Goal: Use online tool/utility: Utilize a website feature to perform a specific function

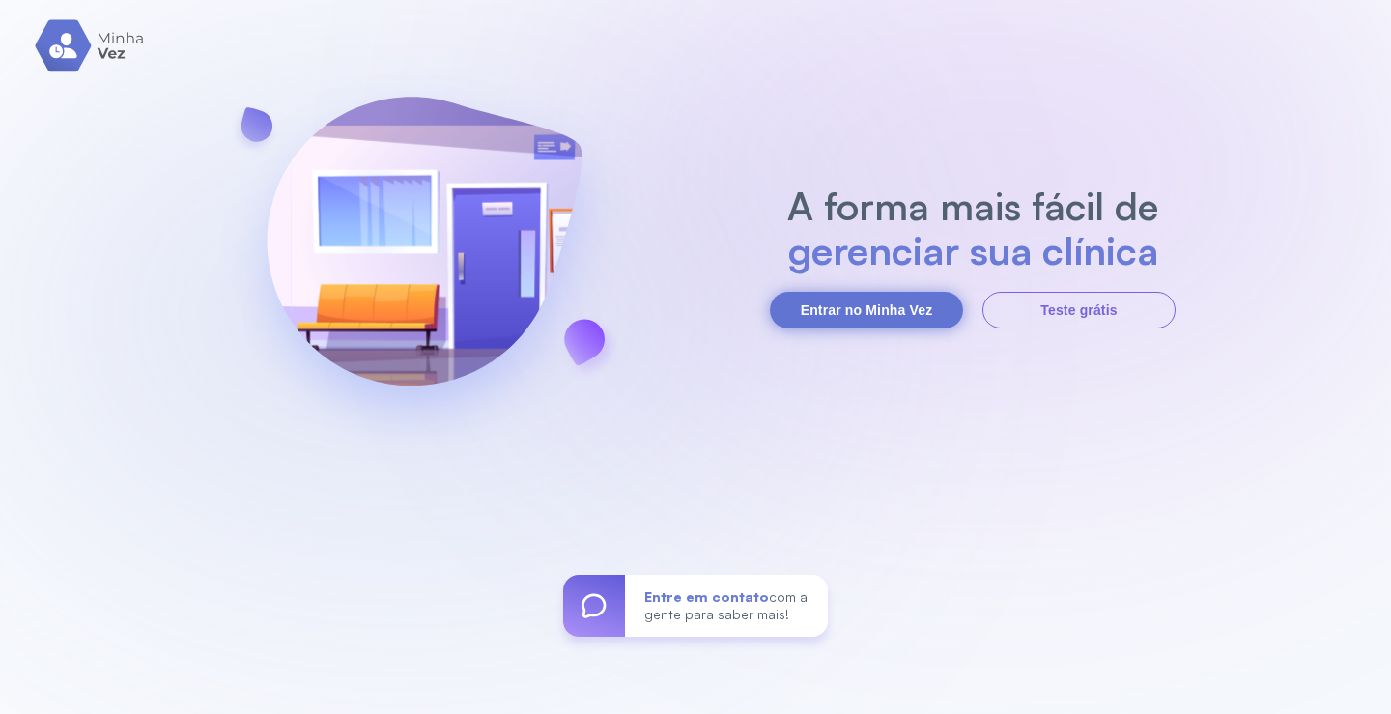
click at [911, 305] on button "Entrar no Minha Vez" at bounding box center [866, 310] width 193 height 37
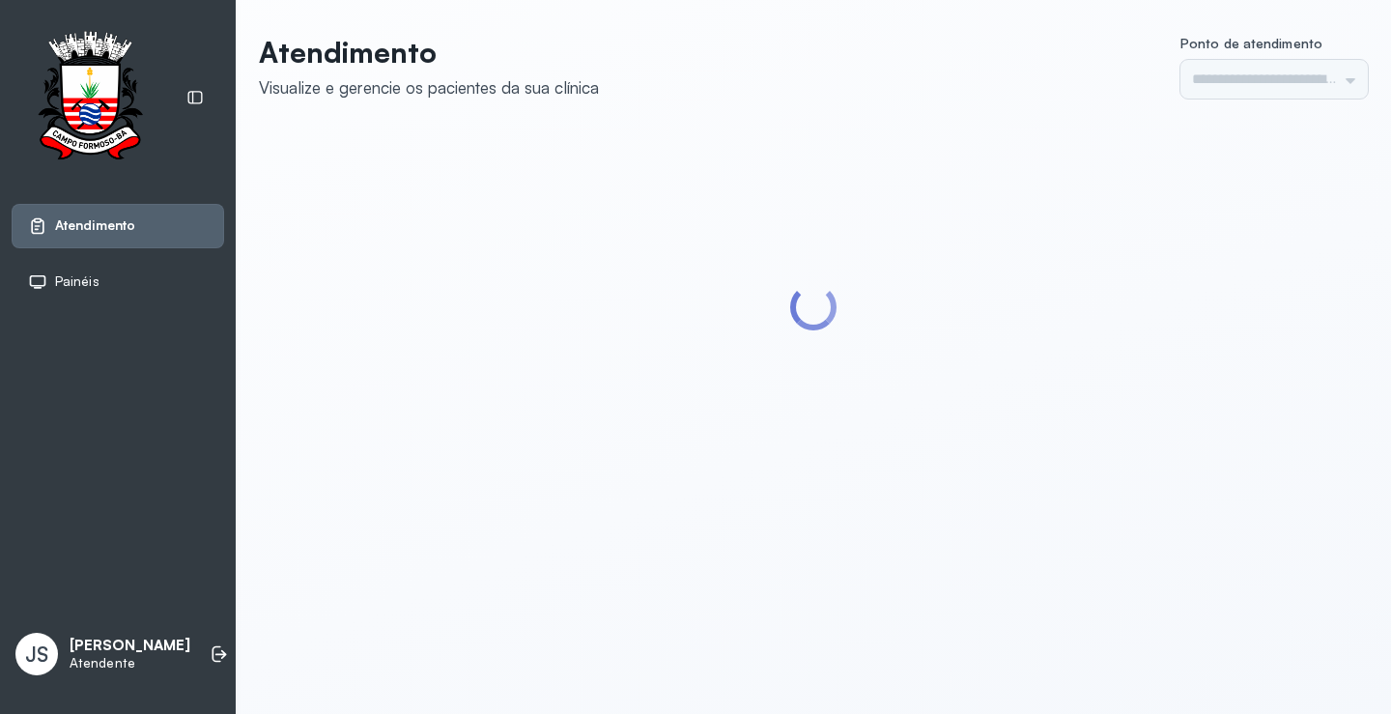
type input "*********"
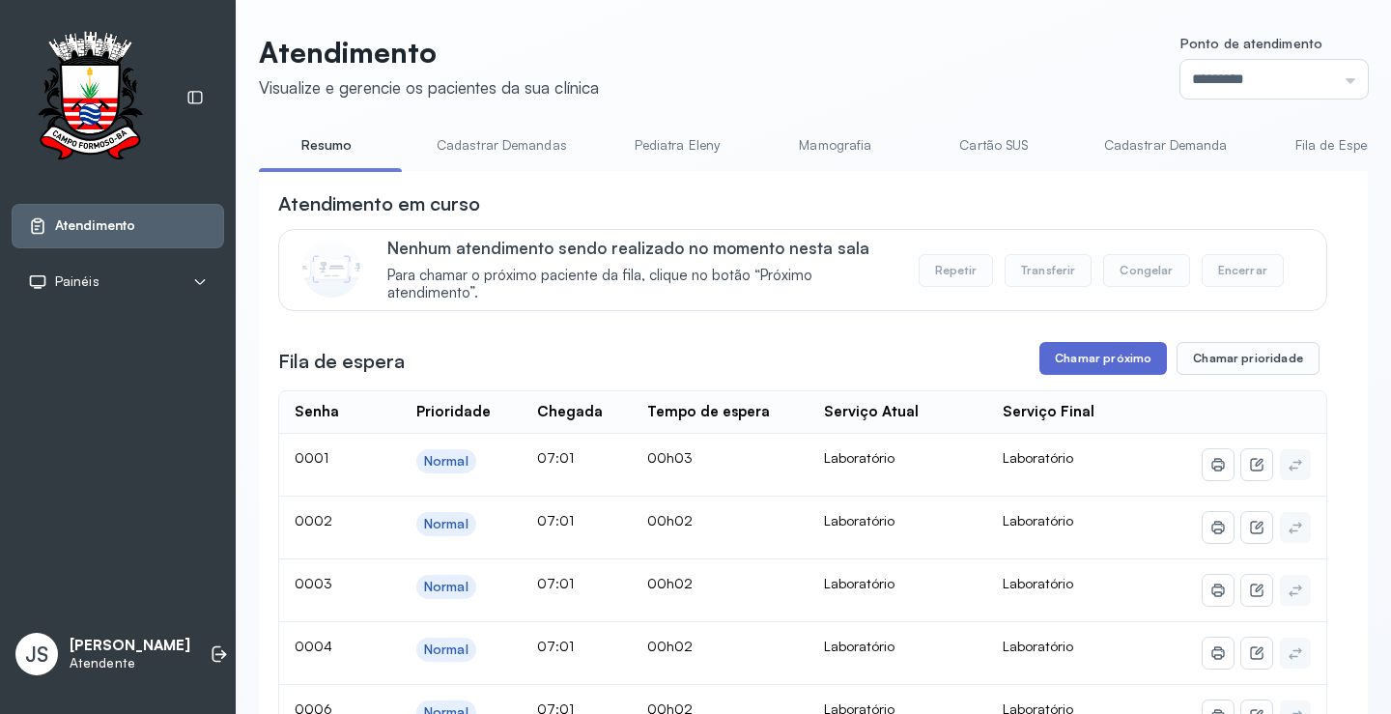
click at [1090, 373] on button "Chamar próximo" at bounding box center [1103, 358] width 128 height 33
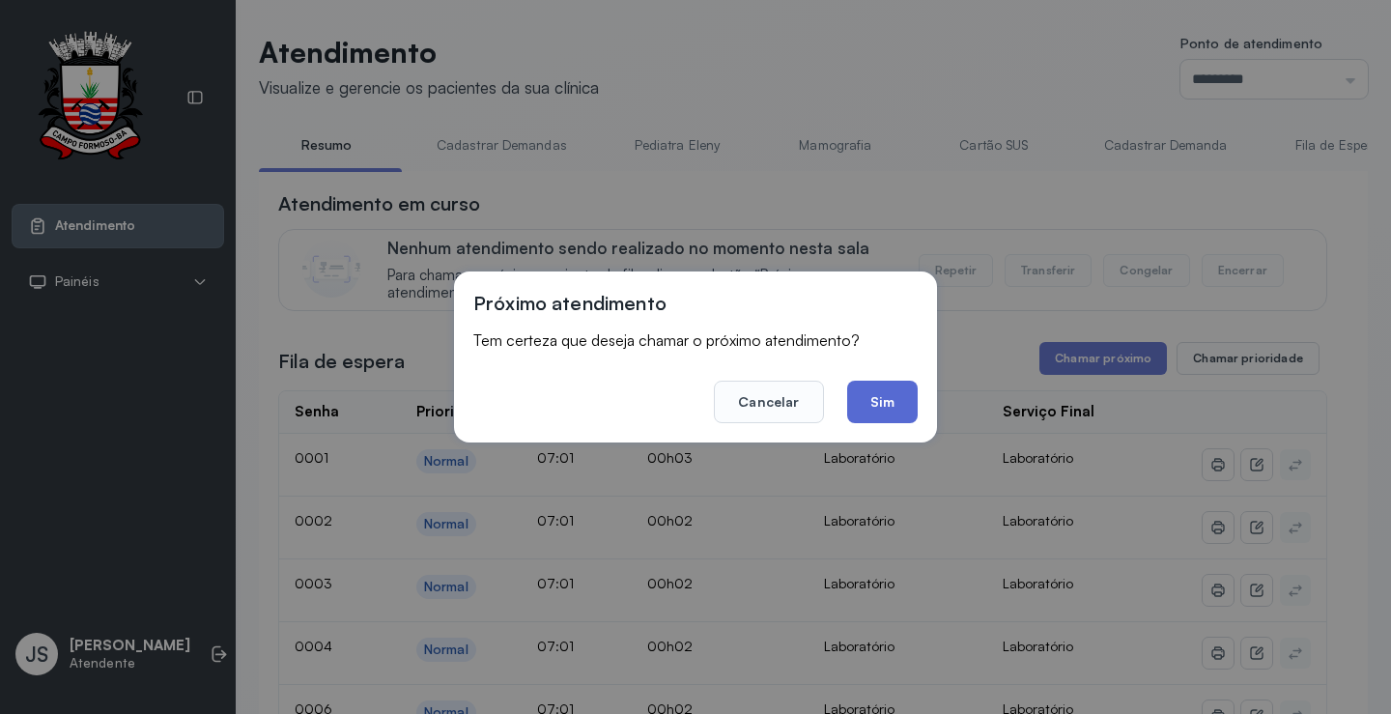
click at [905, 413] on button "Sim" at bounding box center [882, 402] width 71 height 43
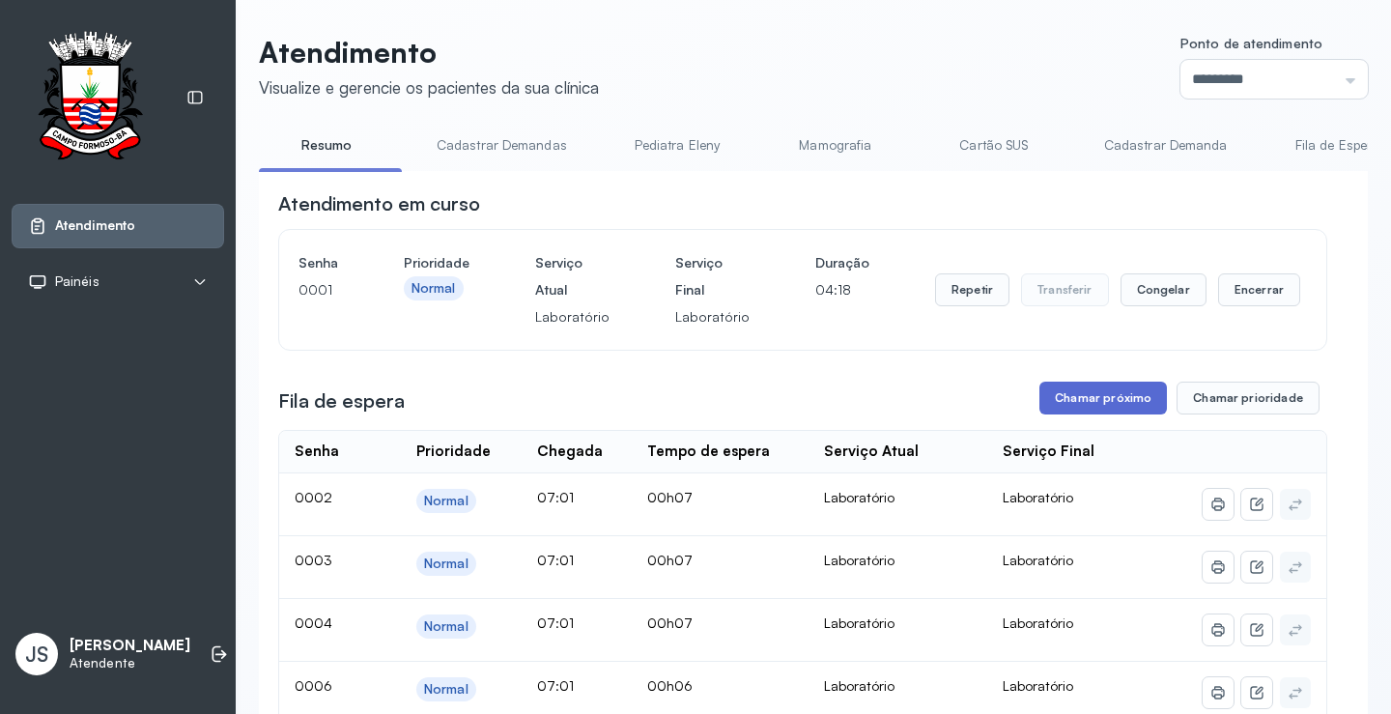
click at [1094, 409] on button "Chamar próximo" at bounding box center [1103, 398] width 128 height 33
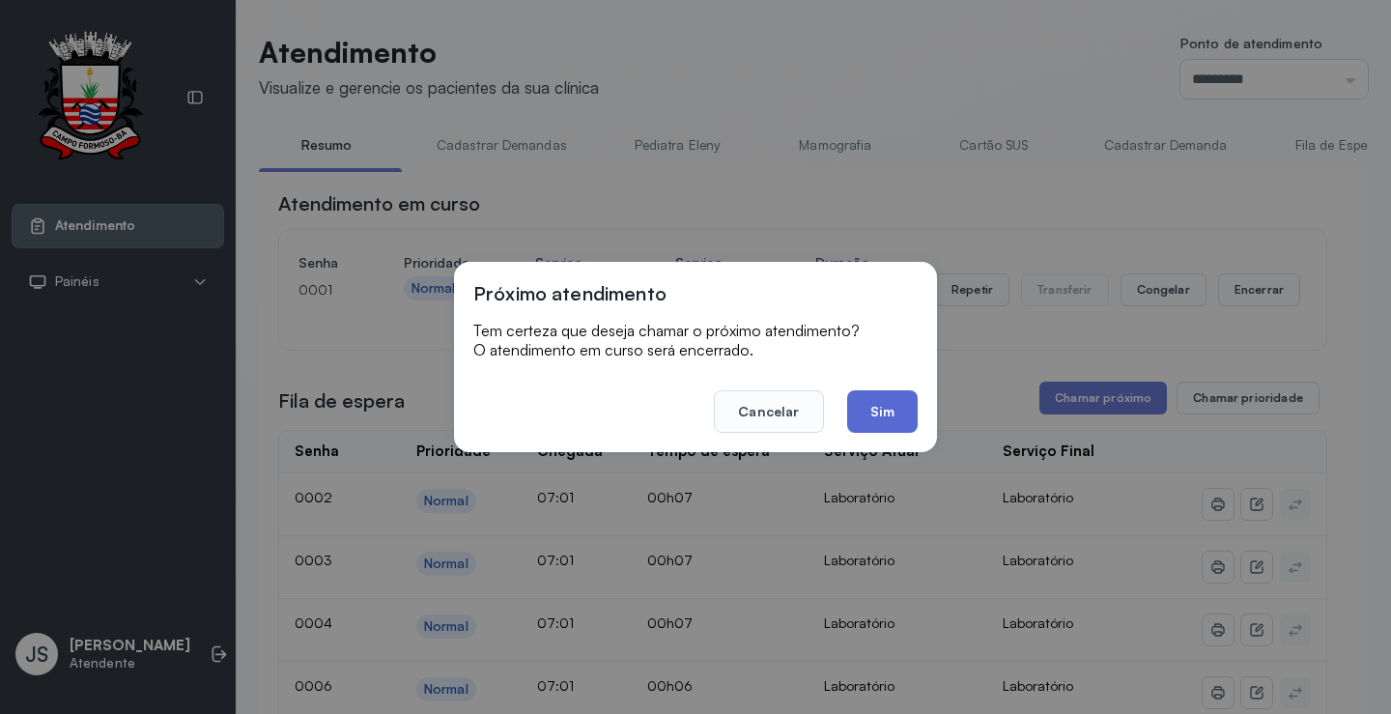
click at [888, 408] on button "Sim" at bounding box center [882, 411] width 71 height 43
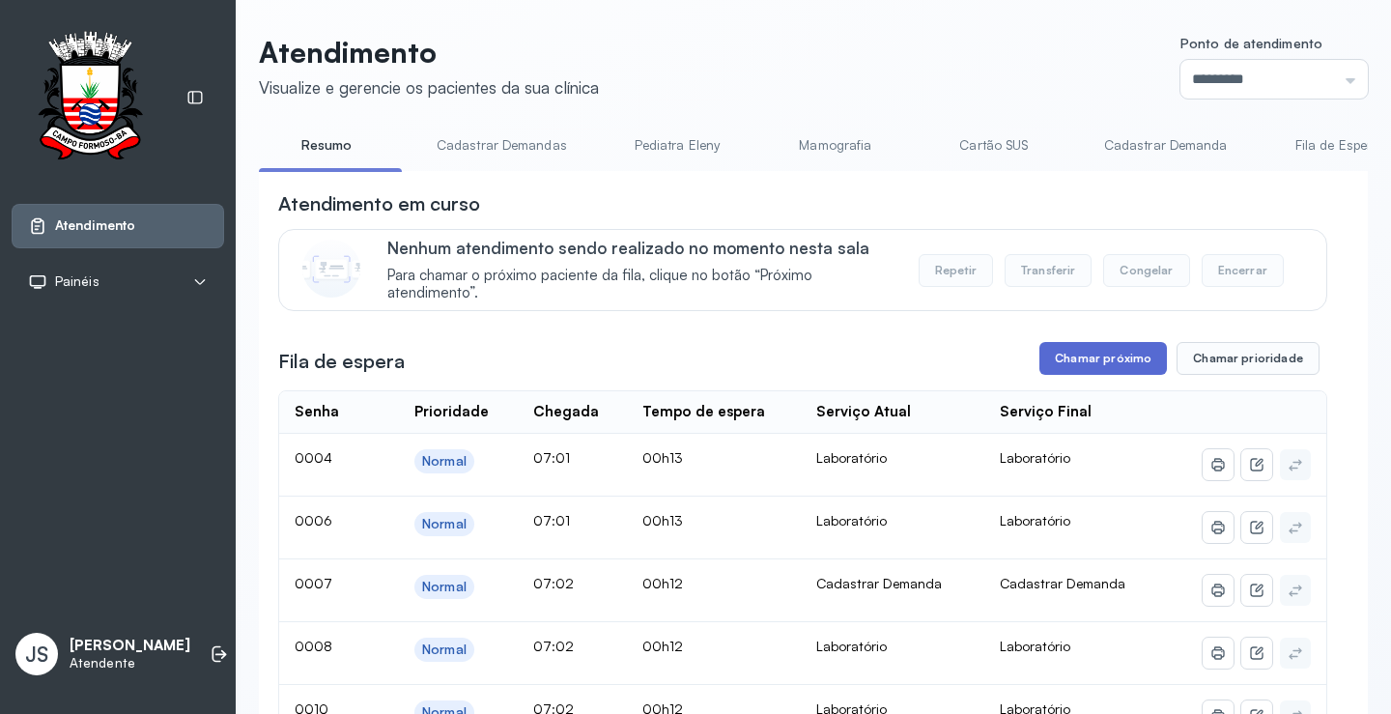
click at [1105, 362] on button "Chamar próximo" at bounding box center [1103, 358] width 128 height 33
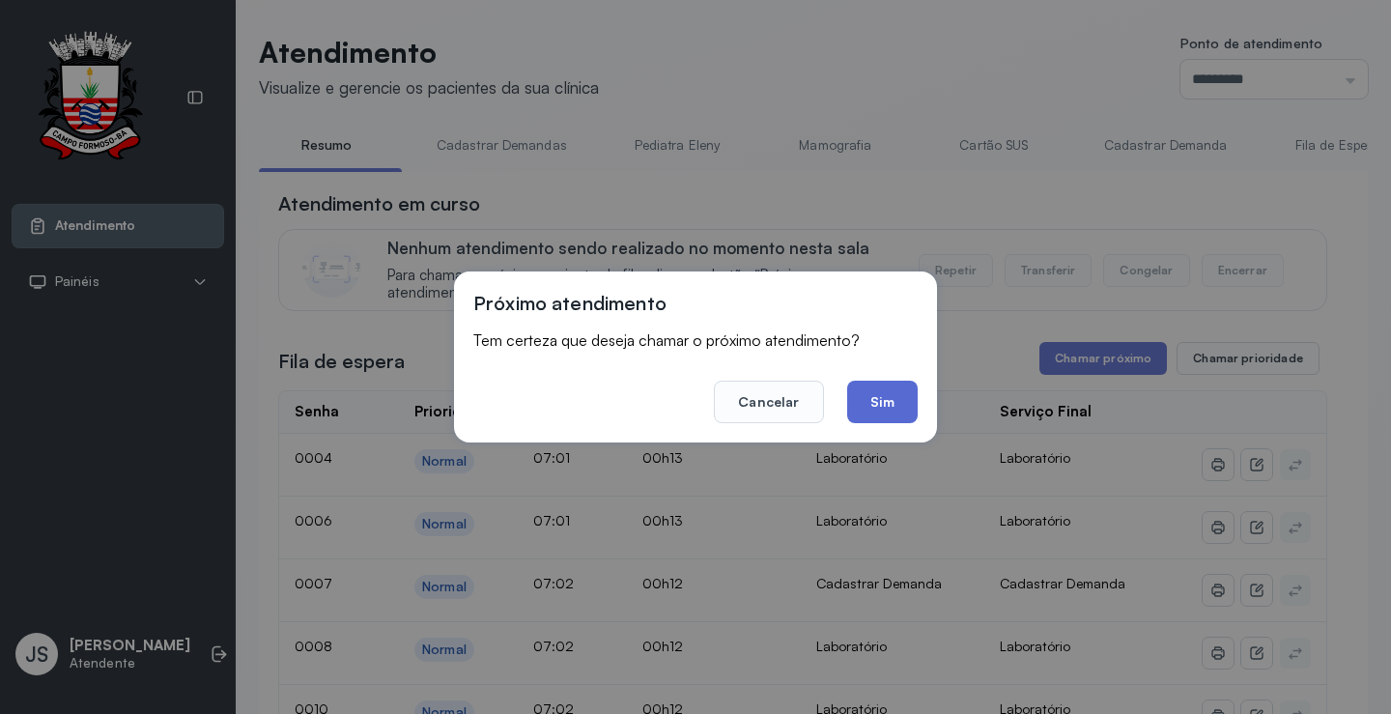
click at [903, 393] on button "Sim" at bounding box center [882, 402] width 71 height 43
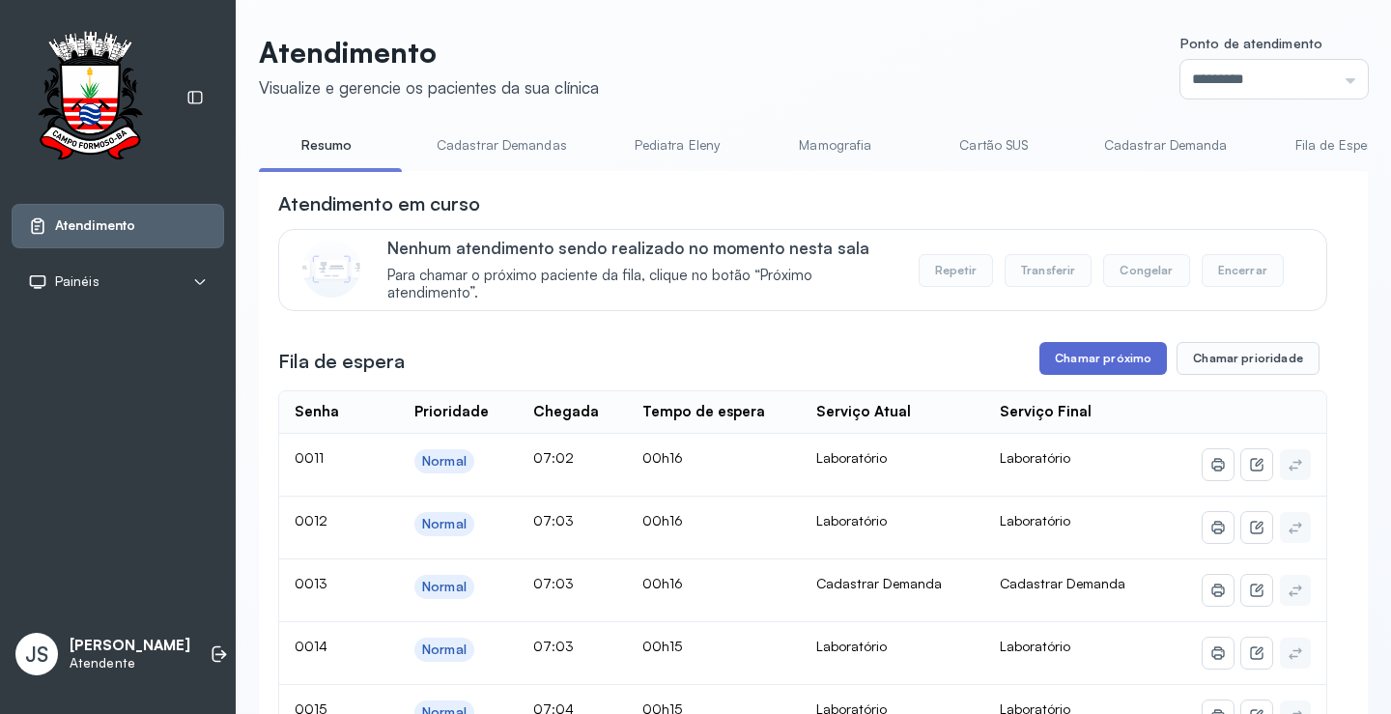
click at [1114, 360] on button "Chamar próximo" at bounding box center [1103, 358] width 128 height 33
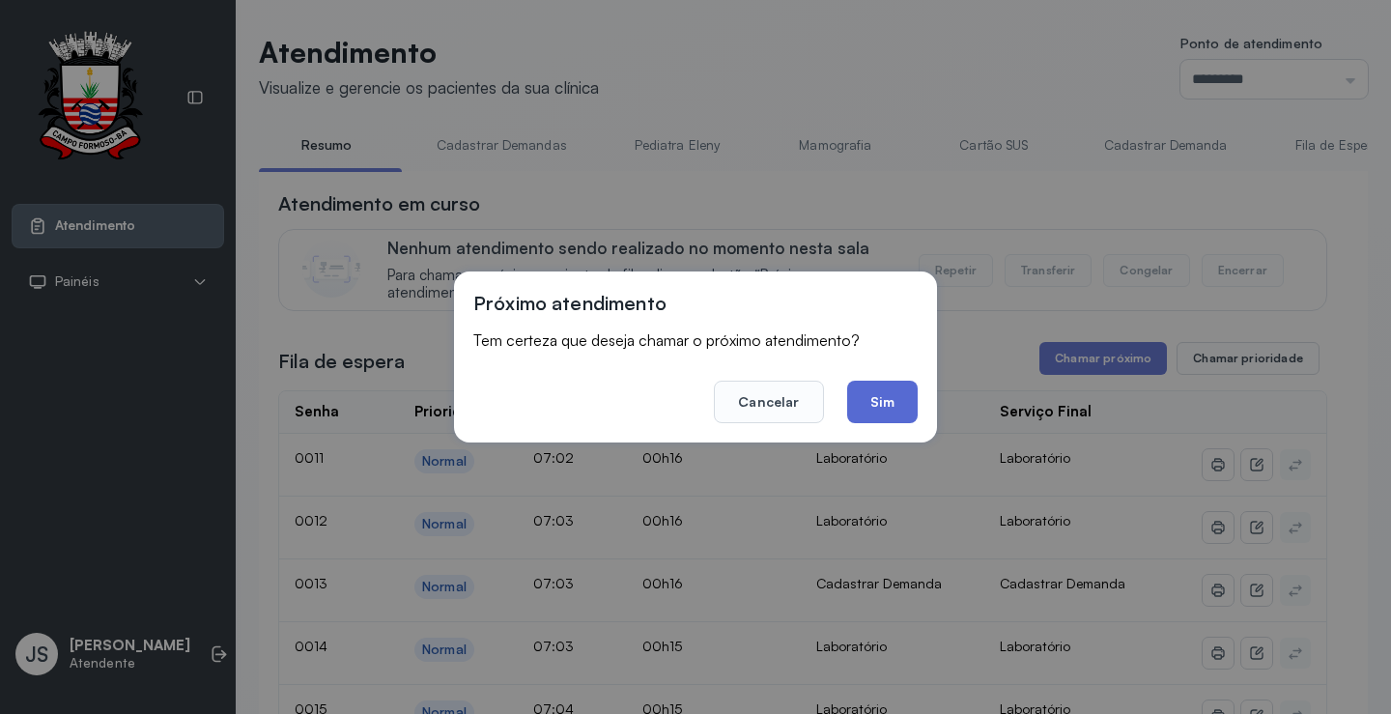
click at [893, 408] on button "Sim" at bounding box center [882, 402] width 71 height 43
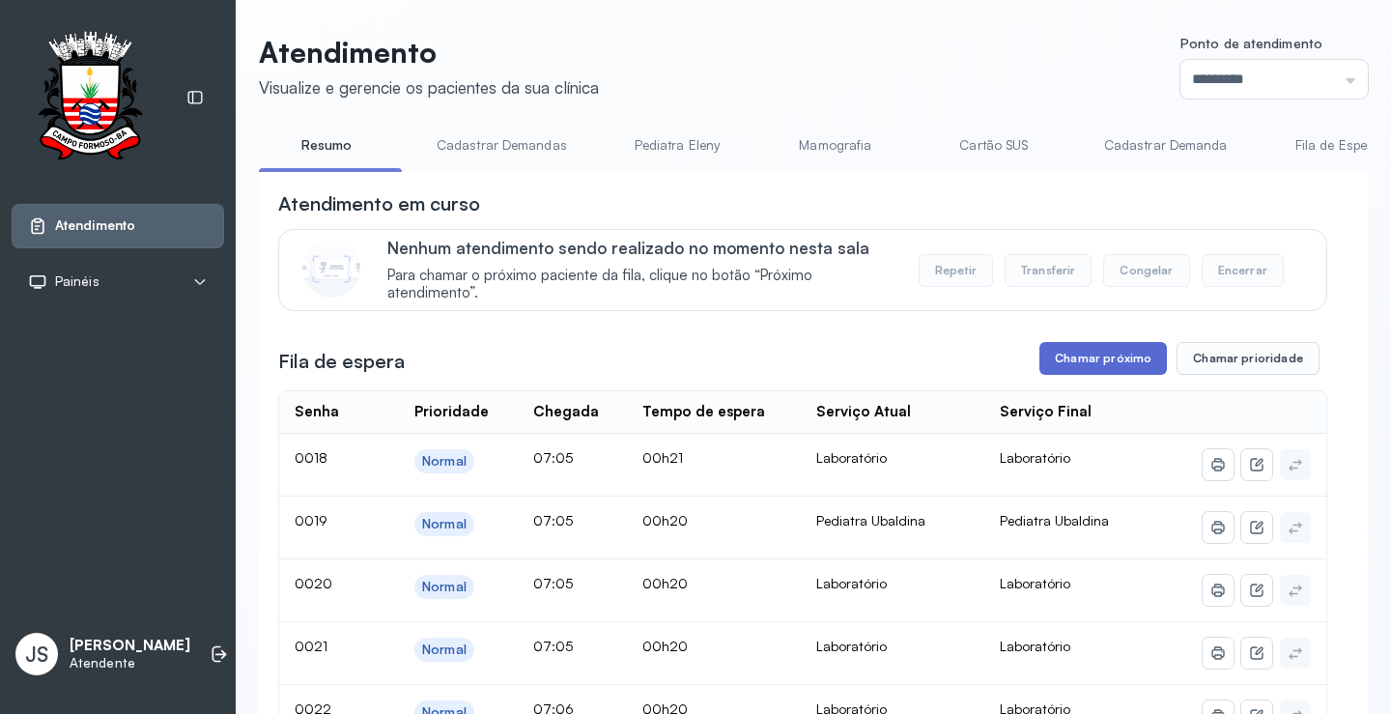
click at [1113, 362] on button "Chamar próximo" at bounding box center [1103, 358] width 128 height 33
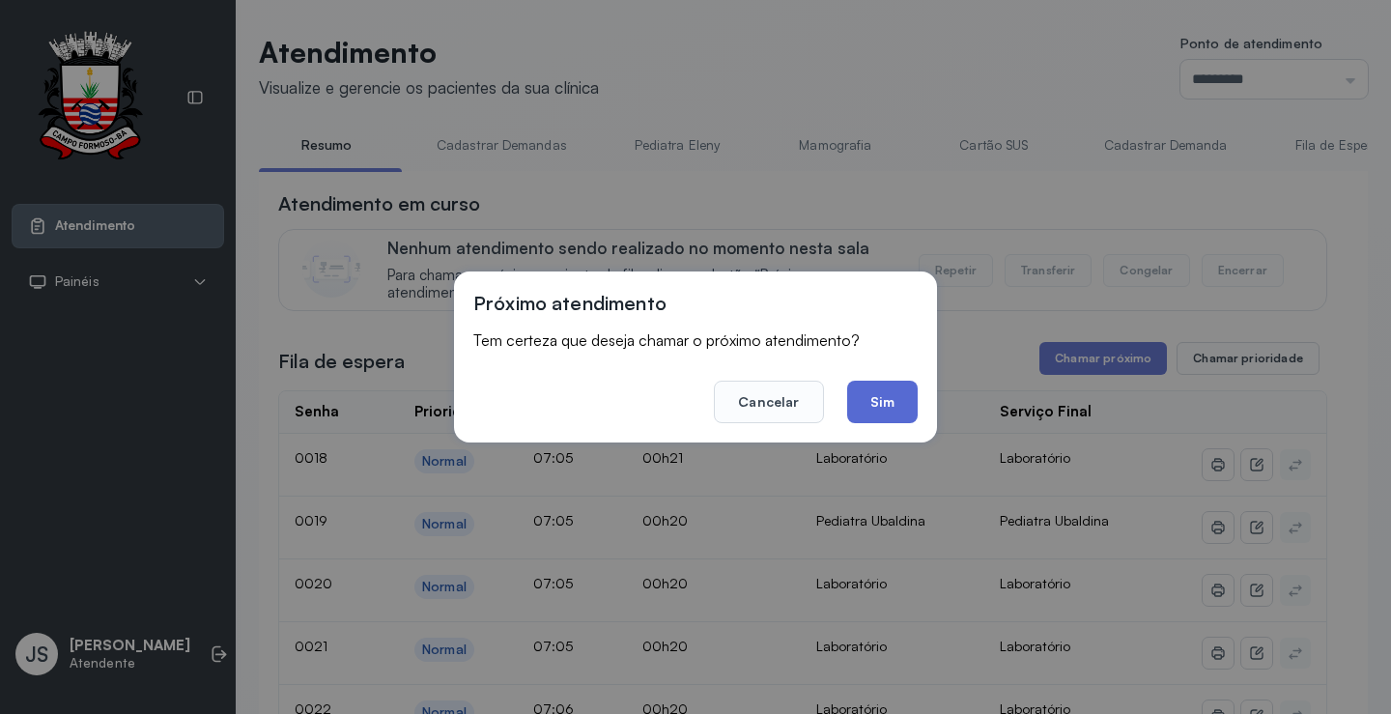
click at [892, 394] on button "Sim" at bounding box center [882, 402] width 71 height 43
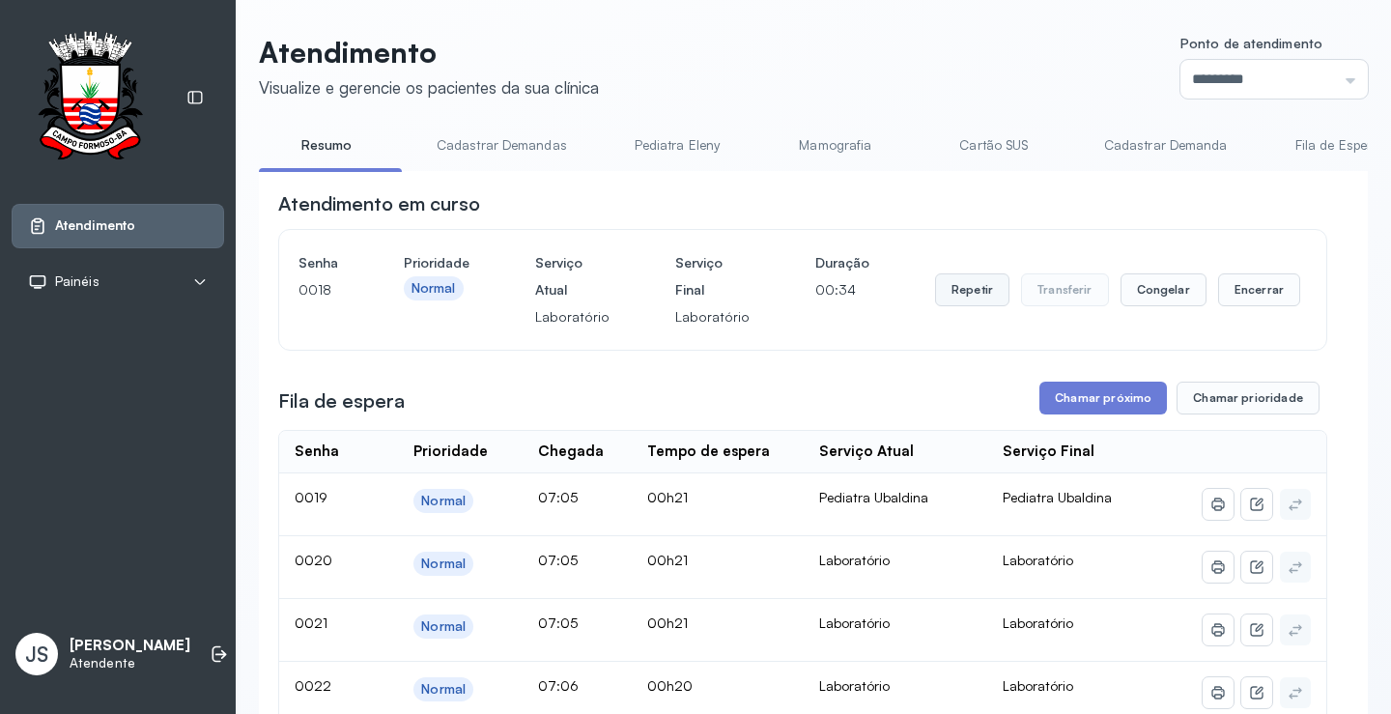
click at [952, 298] on button "Repetir" at bounding box center [972, 289] width 74 height 33
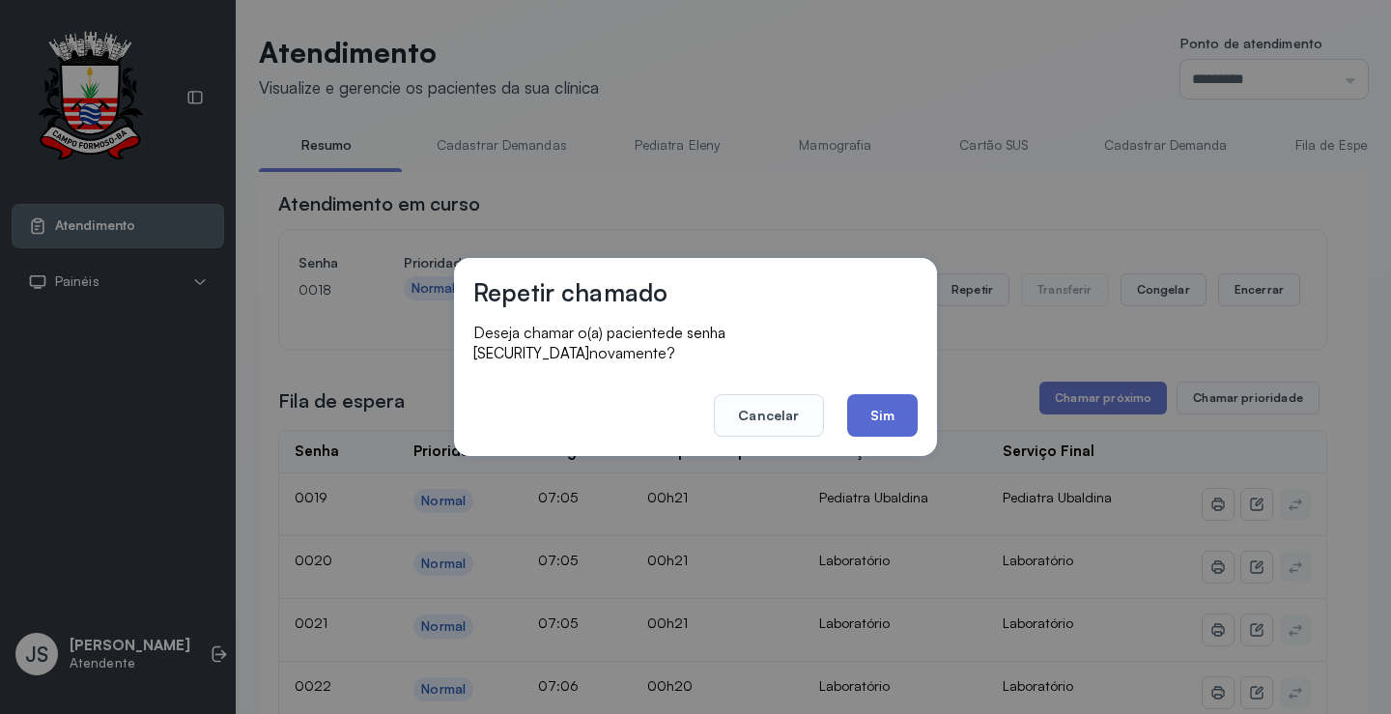
click at [903, 394] on button "Sim" at bounding box center [882, 415] width 71 height 43
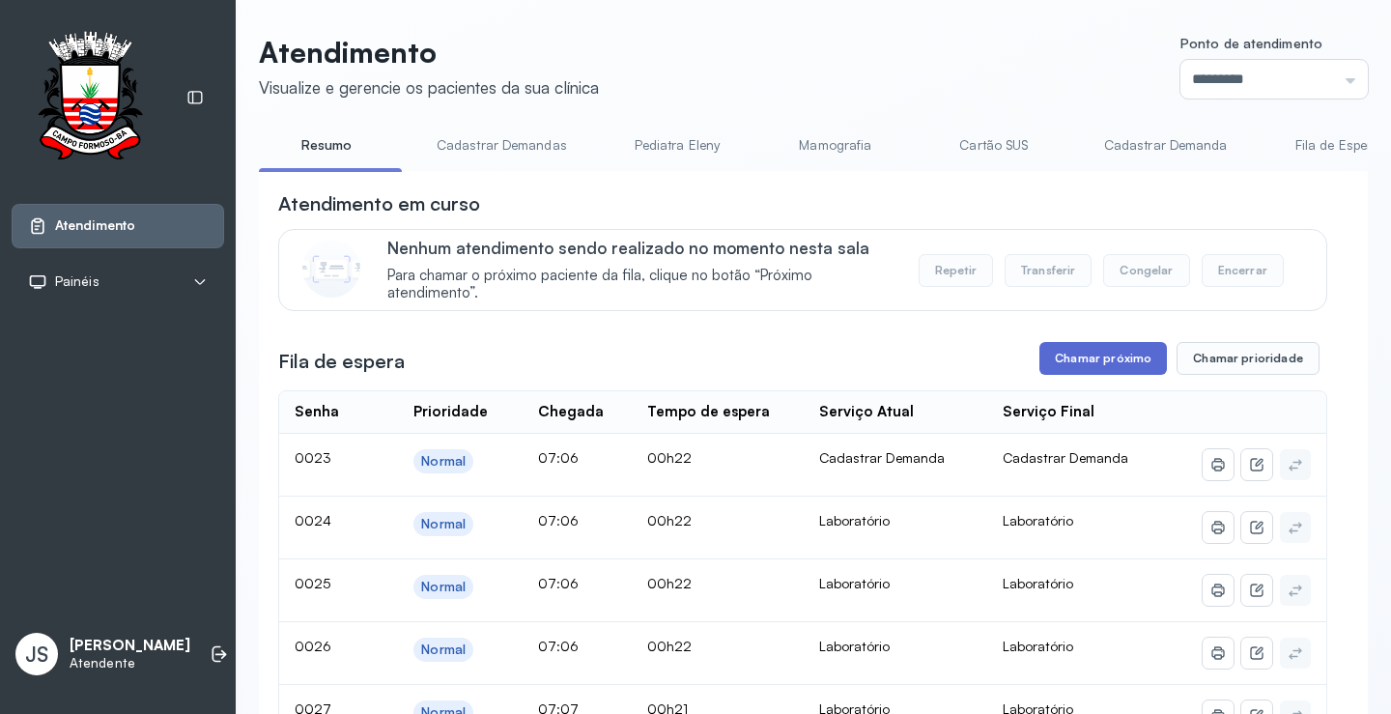
click at [1108, 360] on button "Chamar próximo" at bounding box center [1103, 358] width 128 height 33
click at [1111, 362] on button "Chamar próximo" at bounding box center [1103, 358] width 128 height 33
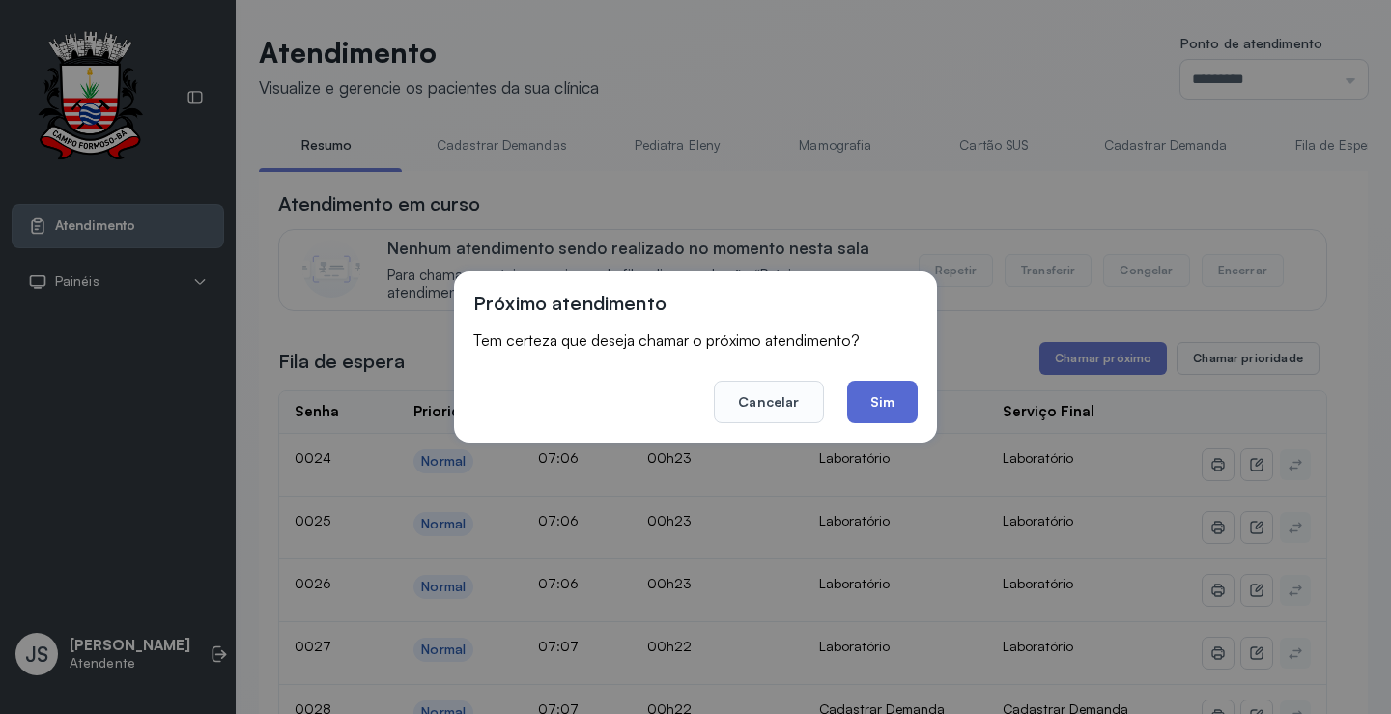
click at [894, 401] on button "Sim" at bounding box center [882, 402] width 71 height 43
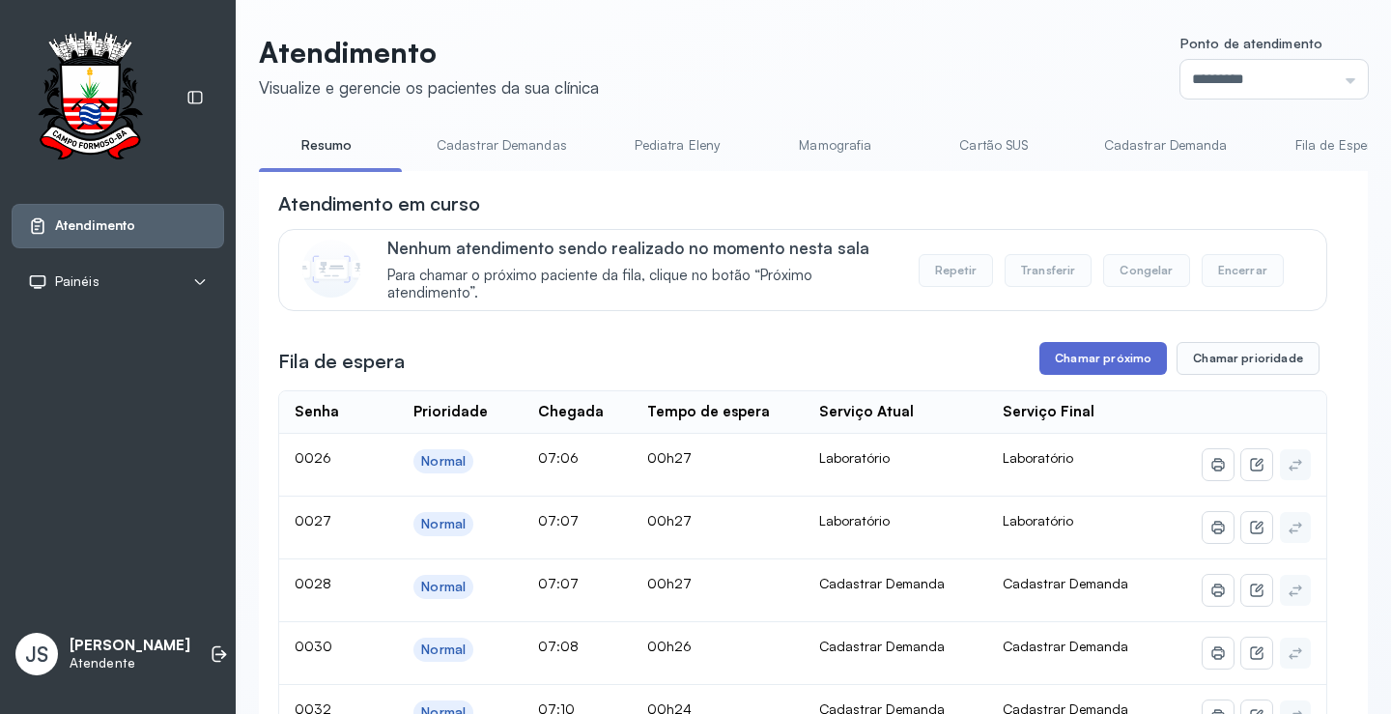
click at [1101, 357] on button "Chamar próximo" at bounding box center [1103, 358] width 128 height 33
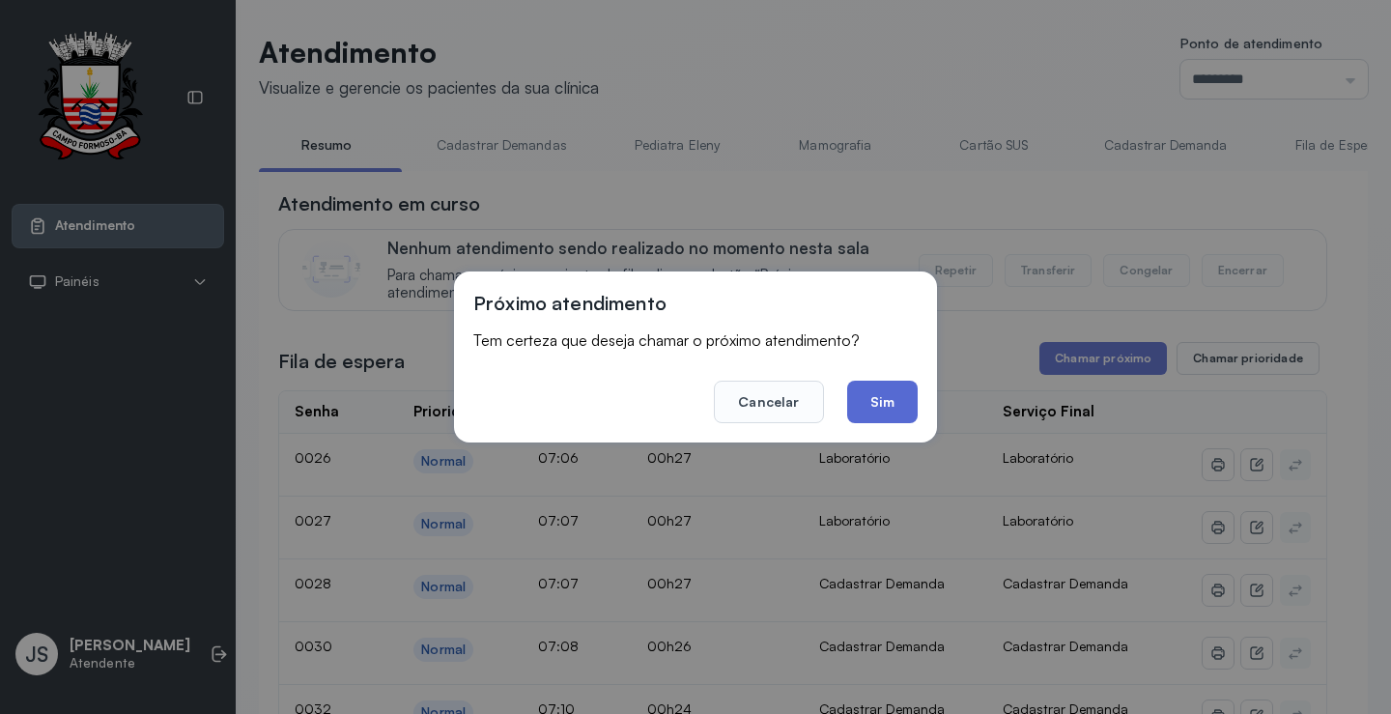
click at [906, 407] on button "Sim" at bounding box center [882, 402] width 71 height 43
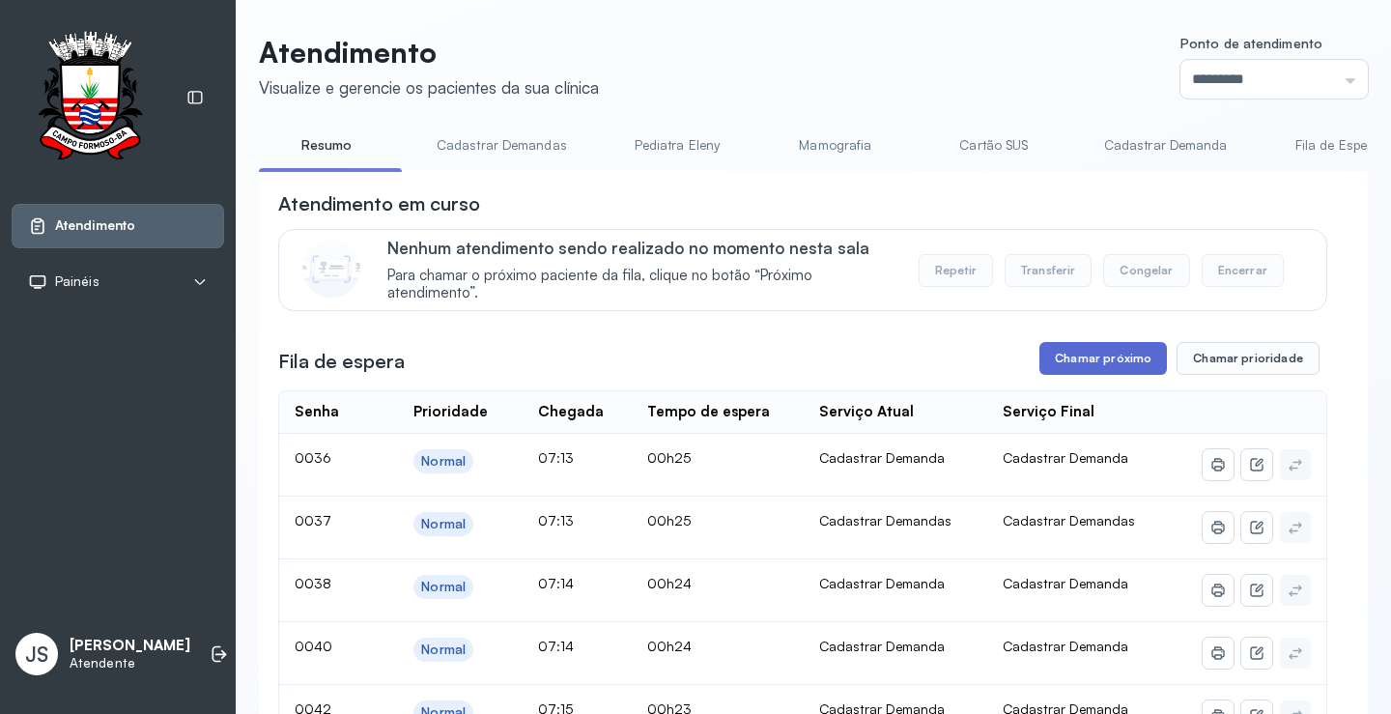
click at [1093, 365] on button "Chamar próximo" at bounding box center [1103, 358] width 128 height 33
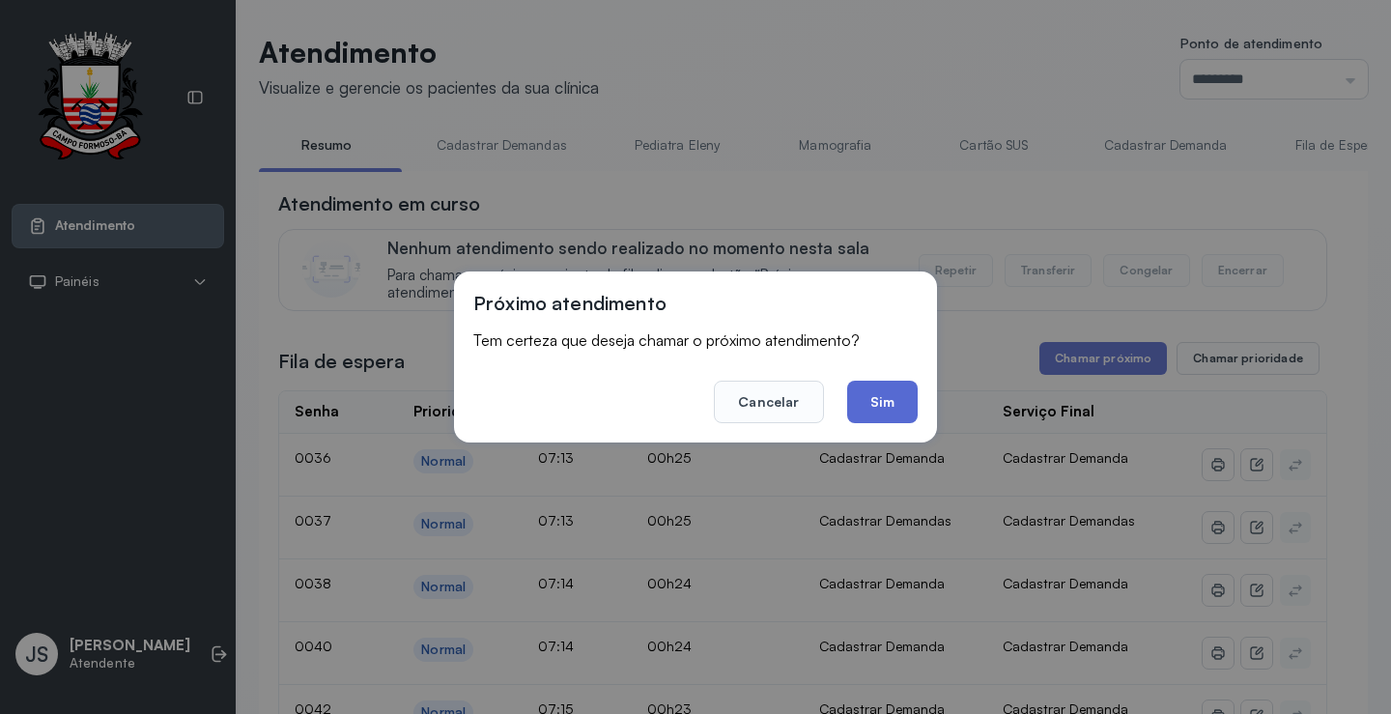
click at [910, 408] on button "Sim" at bounding box center [882, 402] width 71 height 43
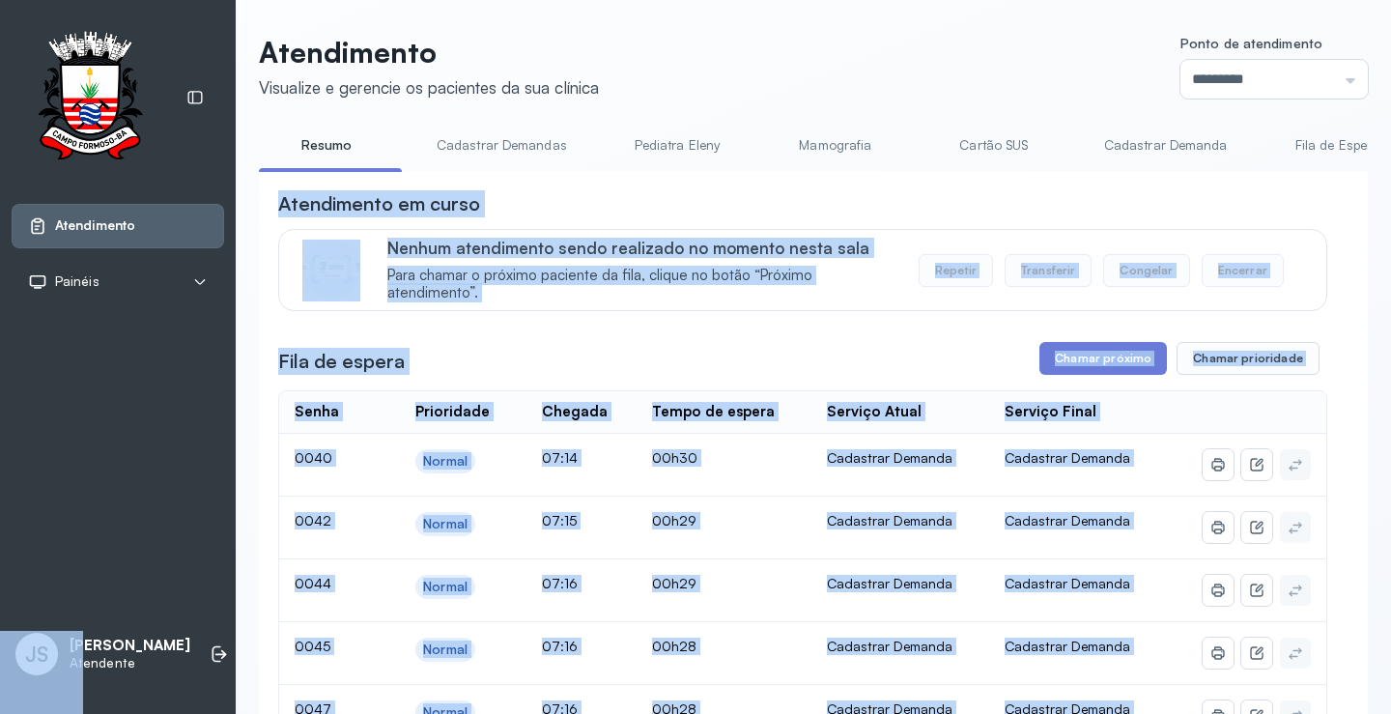
click at [1156, 205] on div "Atendimento em curso" at bounding box center [802, 203] width 1049 height 27
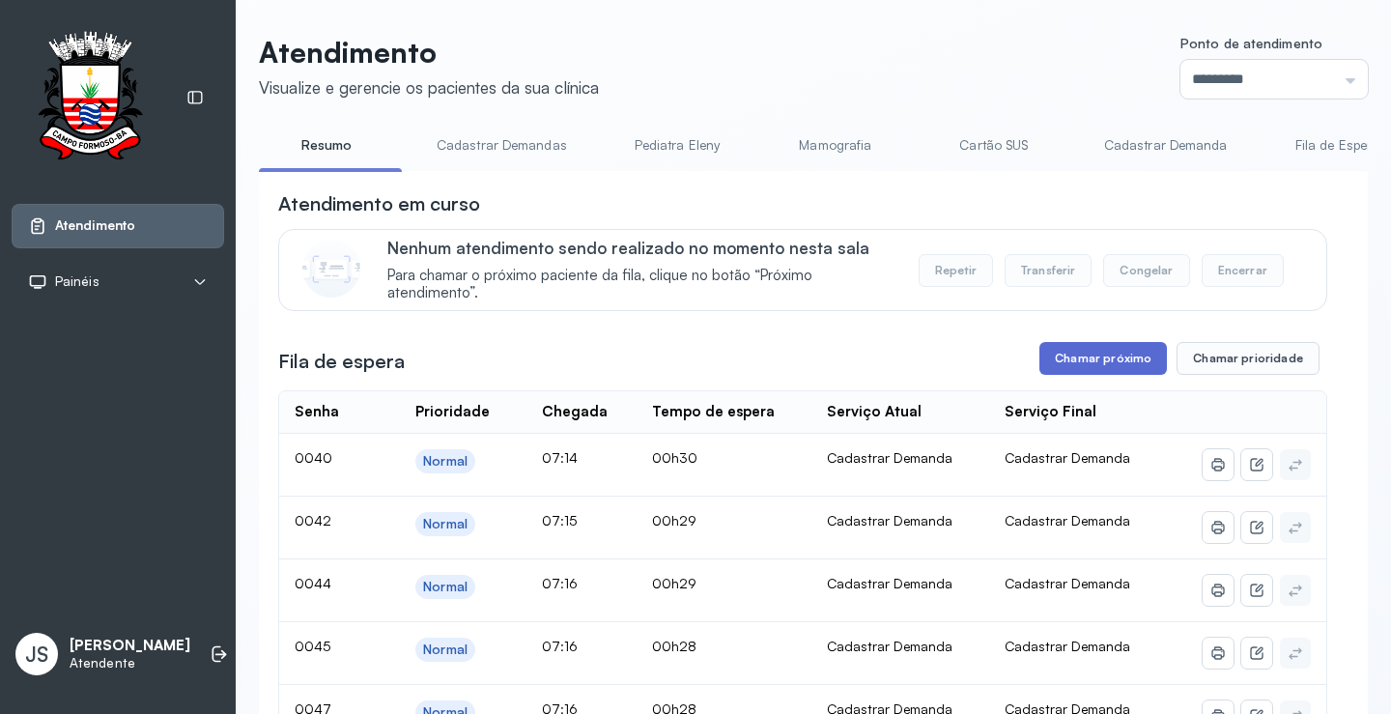
click at [1105, 370] on button "Chamar próximo" at bounding box center [1103, 358] width 128 height 33
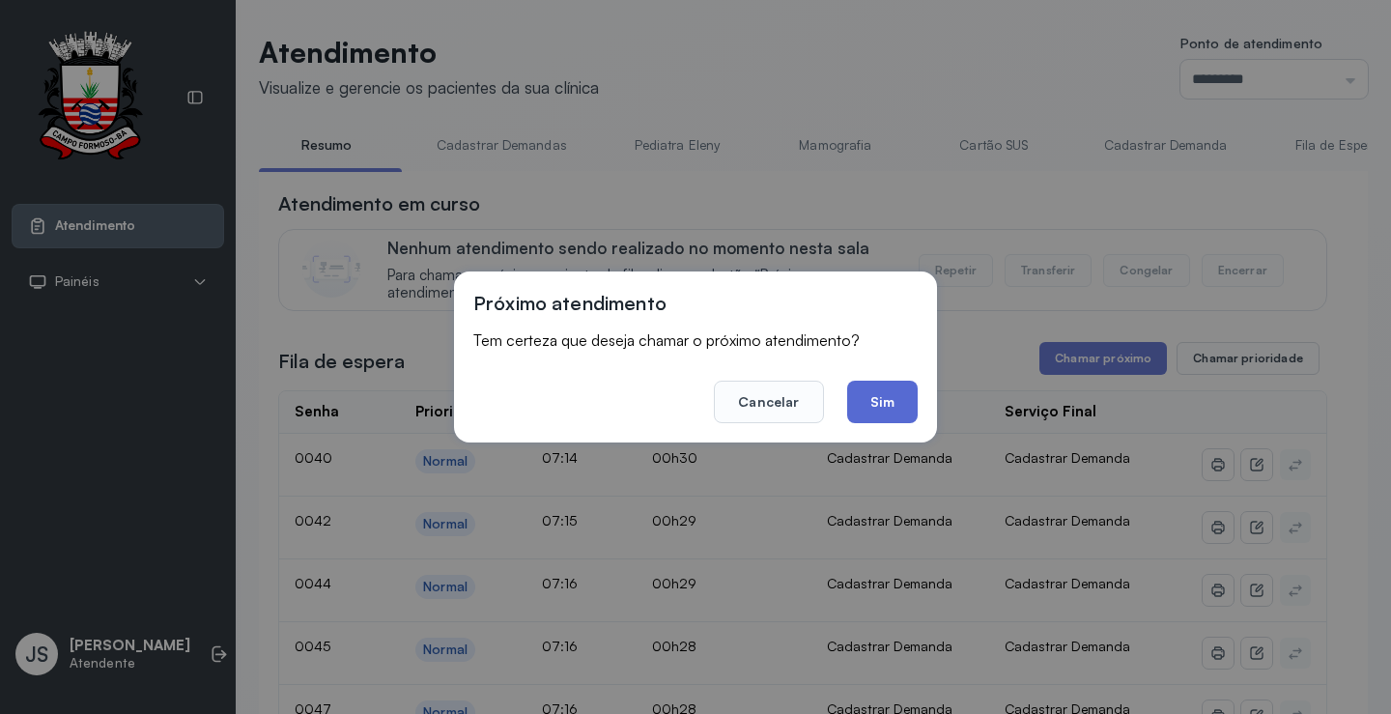
click at [891, 402] on button "Sim" at bounding box center [882, 402] width 71 height 43
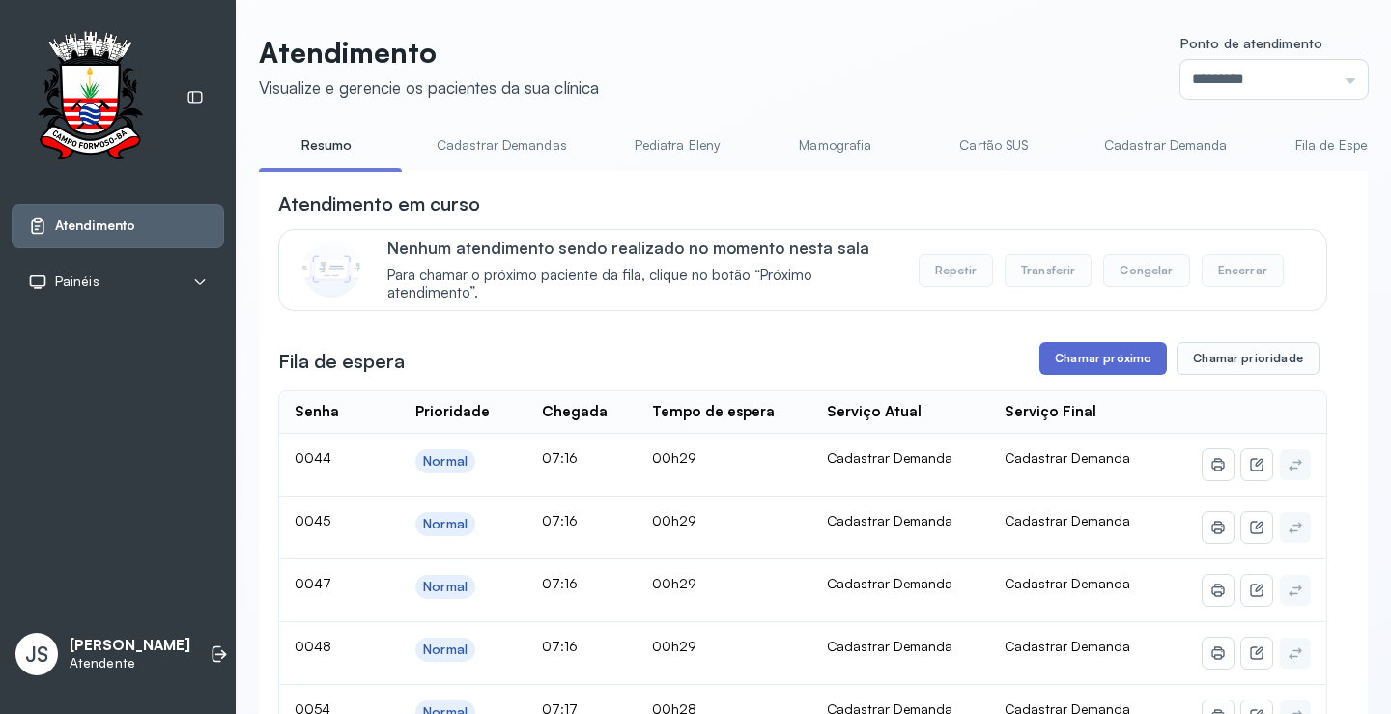
click at [1117, 363] on button "Chamar próximo" at bounding box center [1103, 358] width 128 height 33
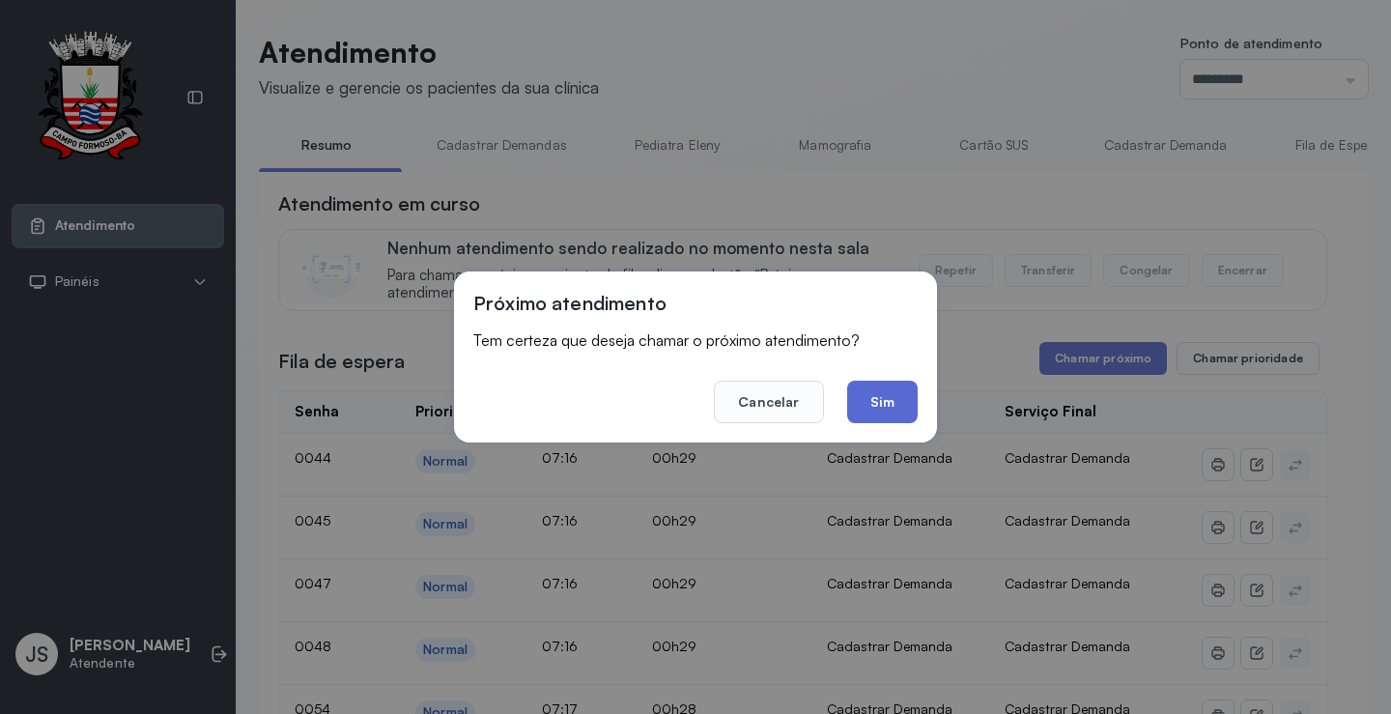
click at [892, 402] on button "Sim" at bounding box center [882, 402] width 71 height 43
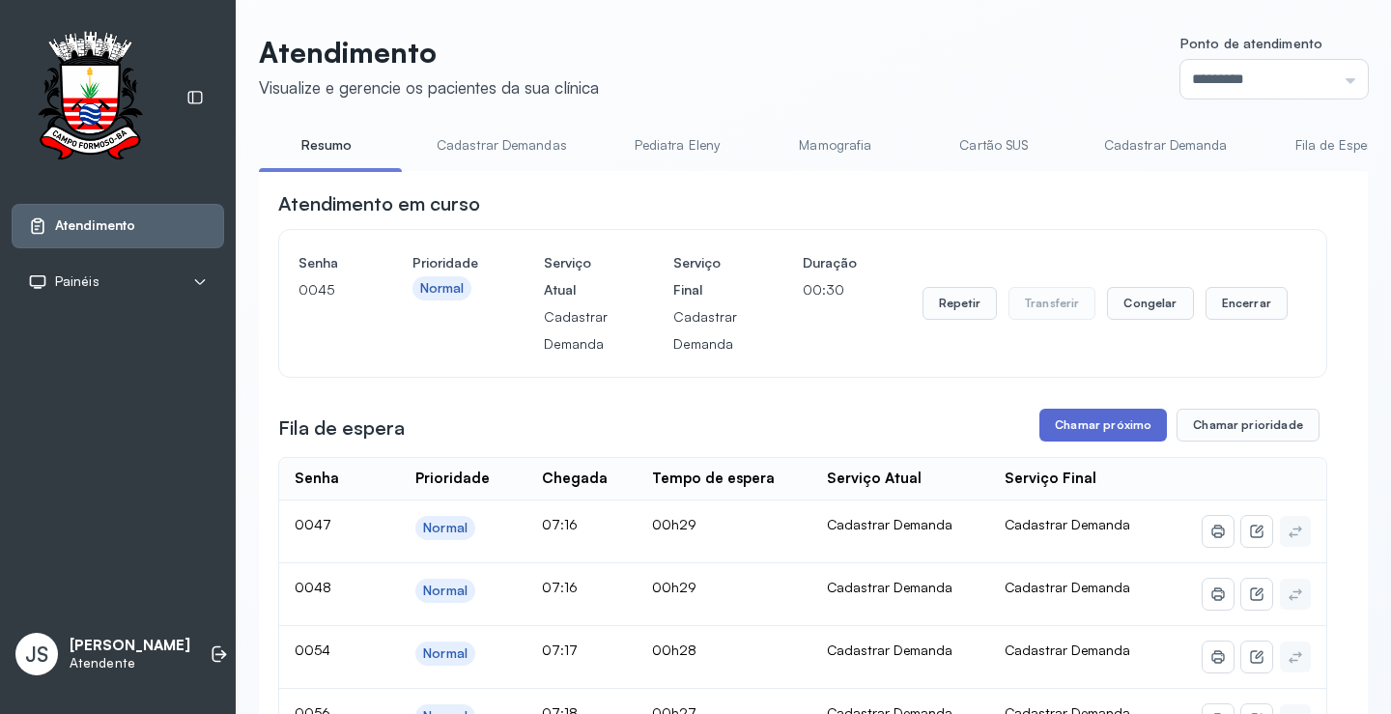
click at [1086, 431] on button "Chamar próximo" at bounding box center [1103, 425] width 128 height 33
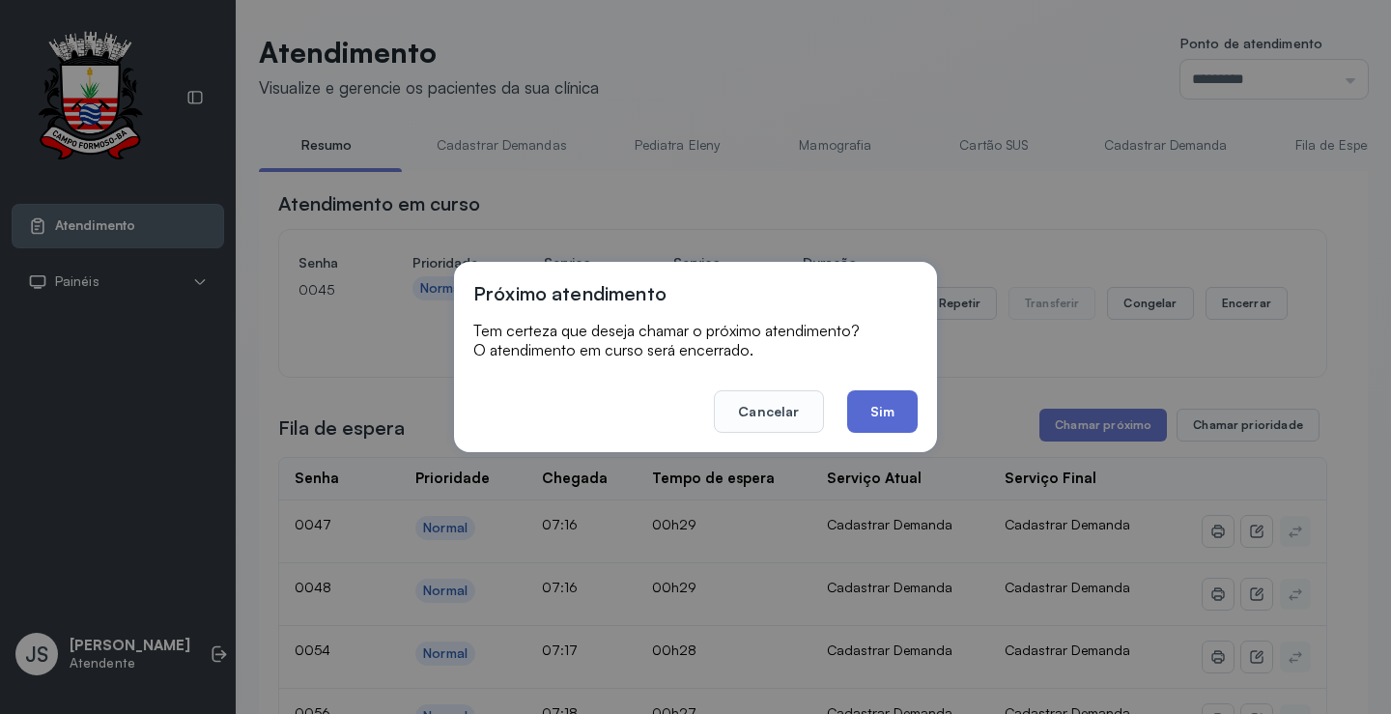
click at [911, 406] on button "Sim" at bounding box center [882, 411] width 71 height 43
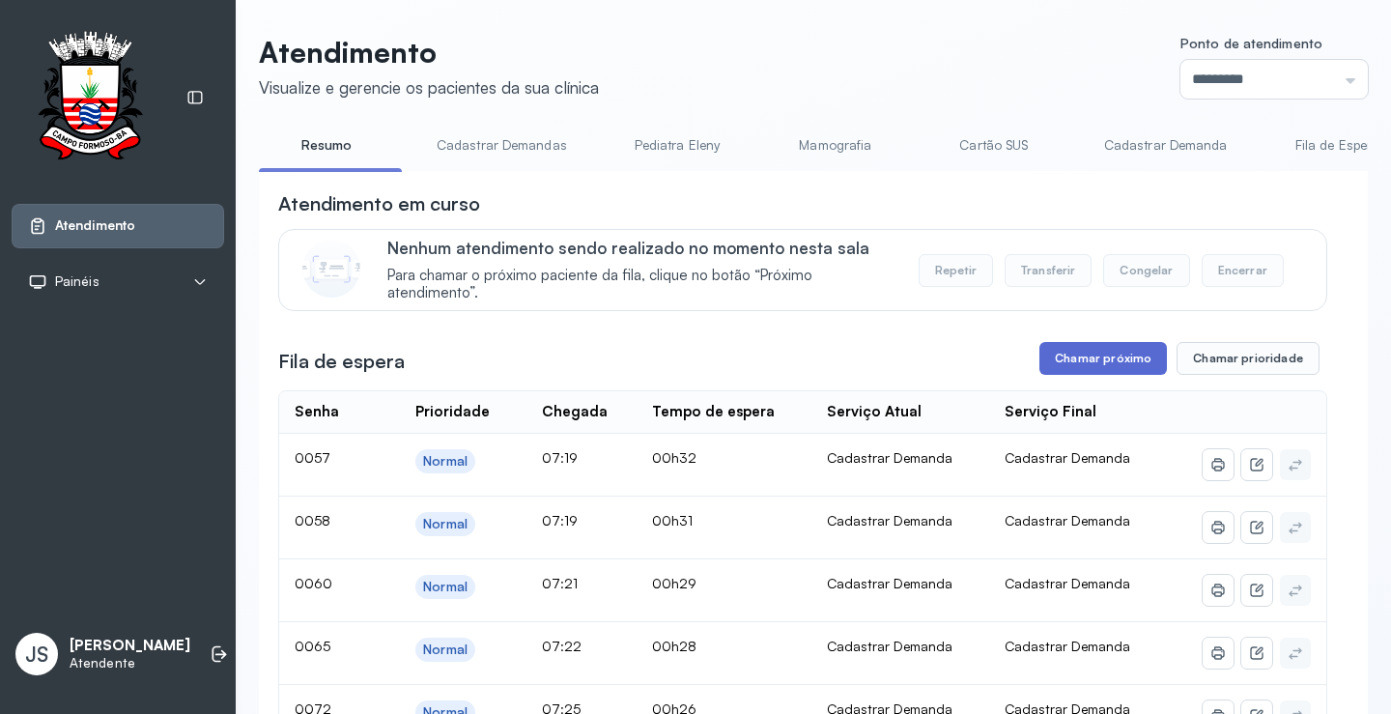
click at [1112, 363] on button "Chamar próximo" at bounding box center [1103, 358] width 128 height 33
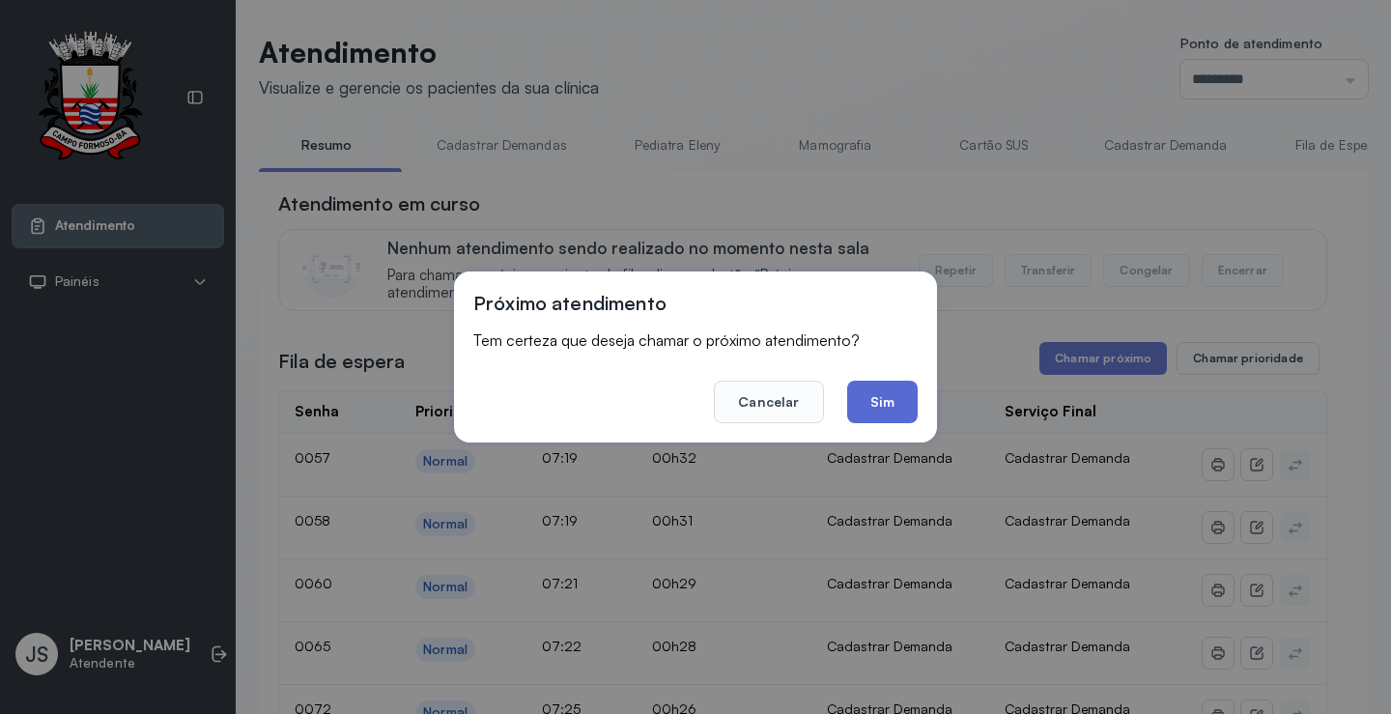
click at [897, 397] on button "Sim" at bounding box center [882, 402] width 71 height 43
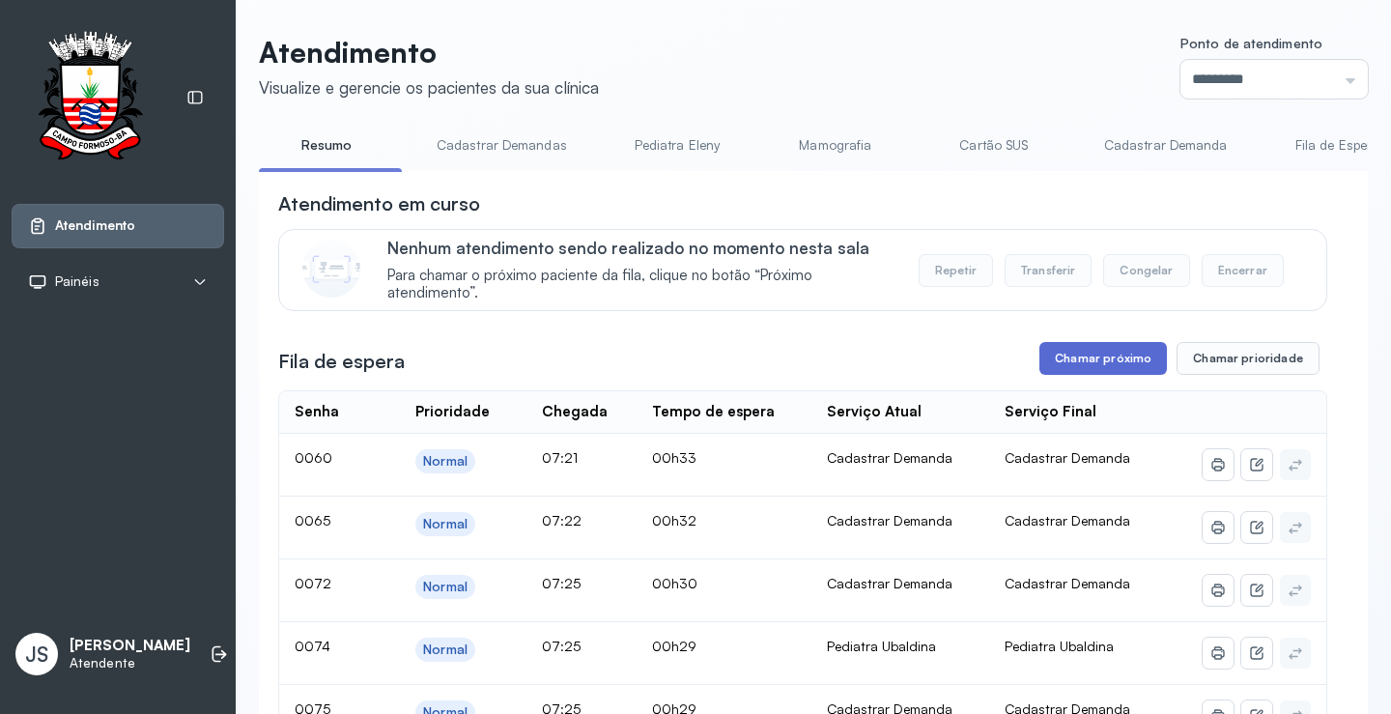
click at [1102, 364] on button "Chamar próximo" at bounding box center [1103, 358] width 128 height 33
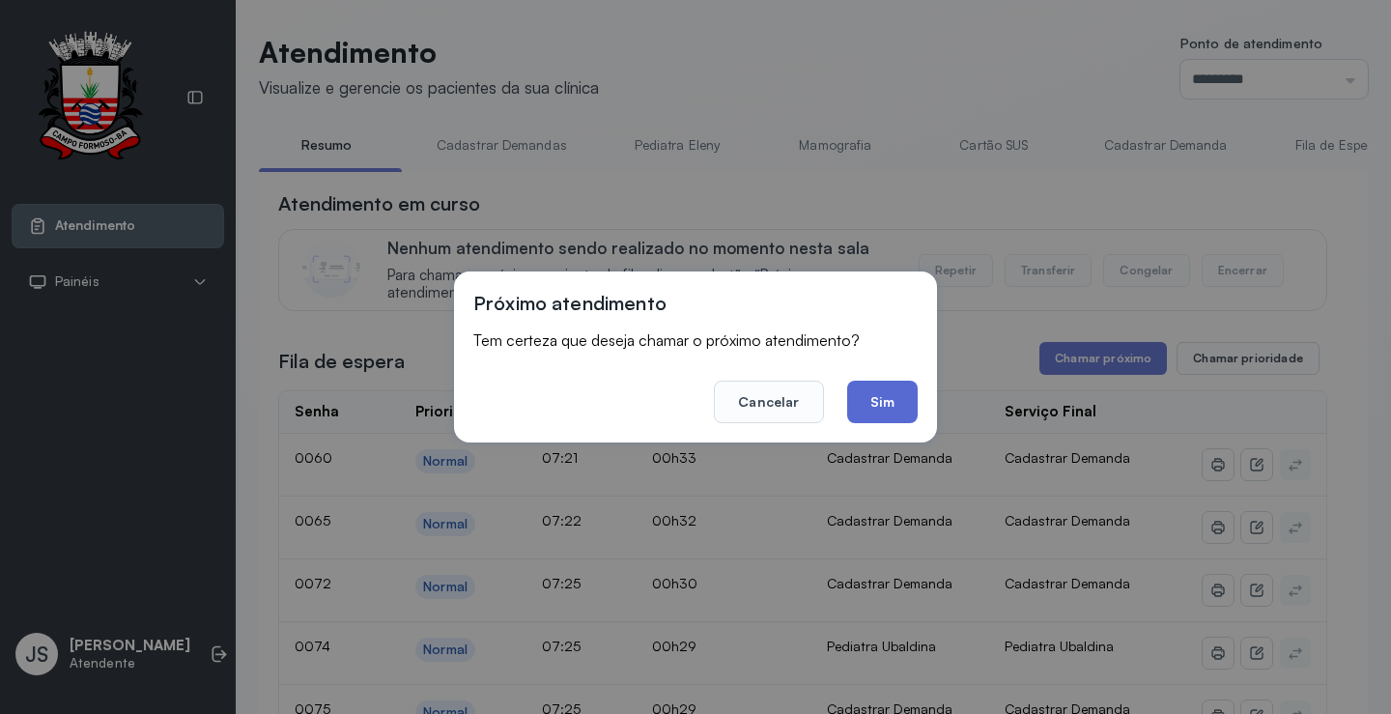
click at [882, 406] on button "Sim" at bounding box center [882, 402] width 71 height 43
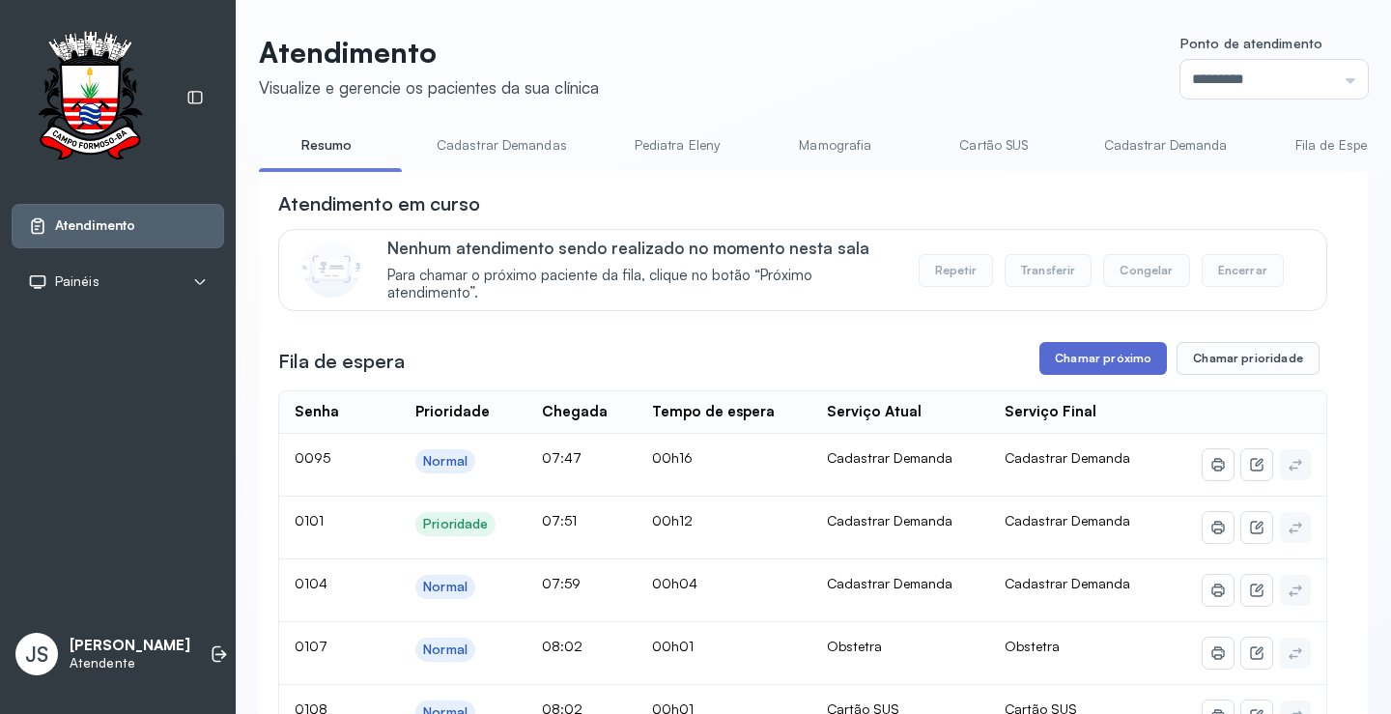
click at [1109, 362] on button "Chamar próximo" at bounding box center [1103, 358] width 128 height 33
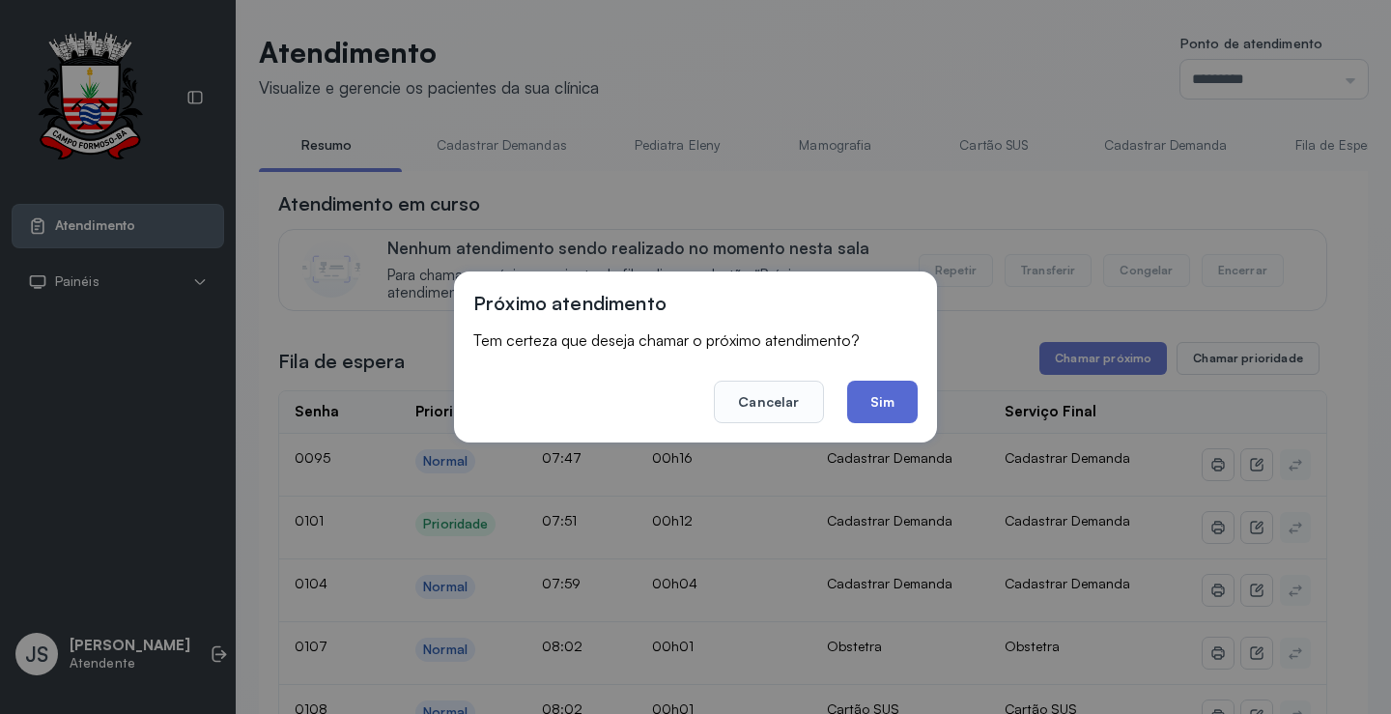
click at [884, 409] on button "Sim" at bounding box center [882, 402] width 71 height 43
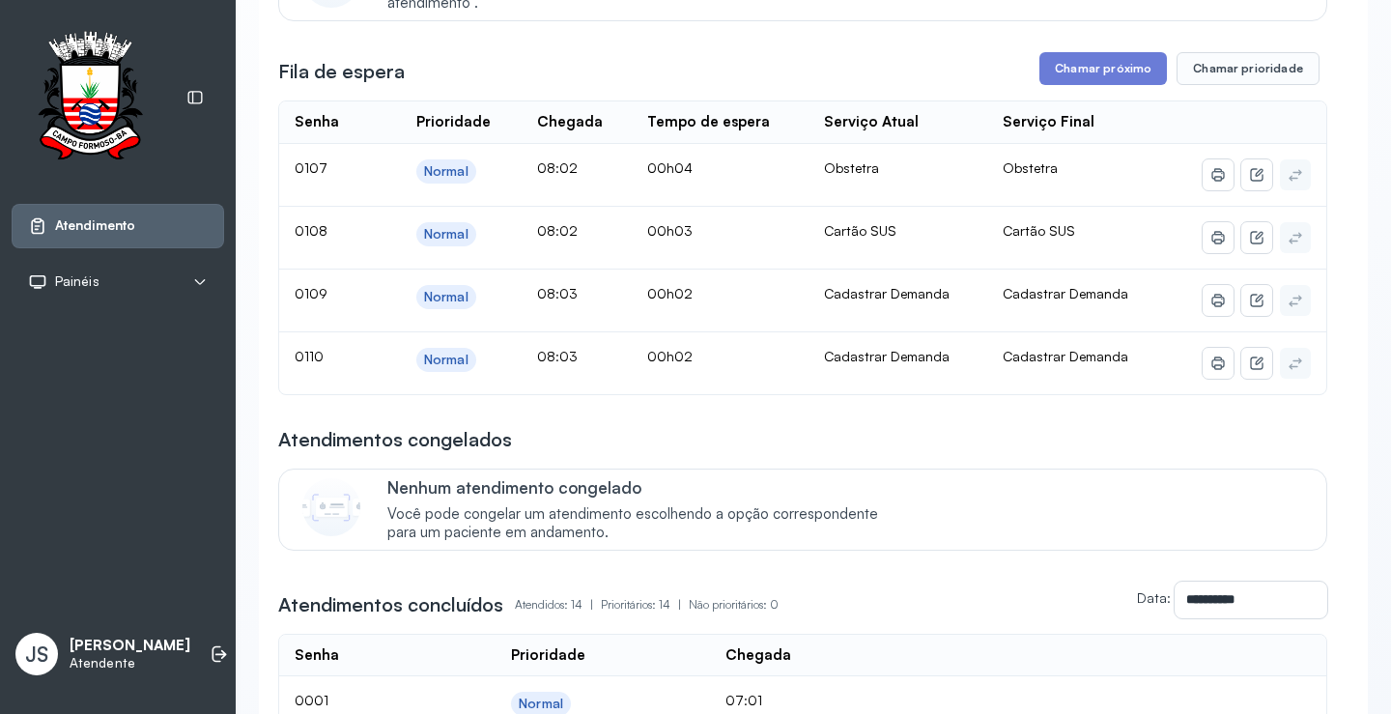
scroll to position [193, 0]
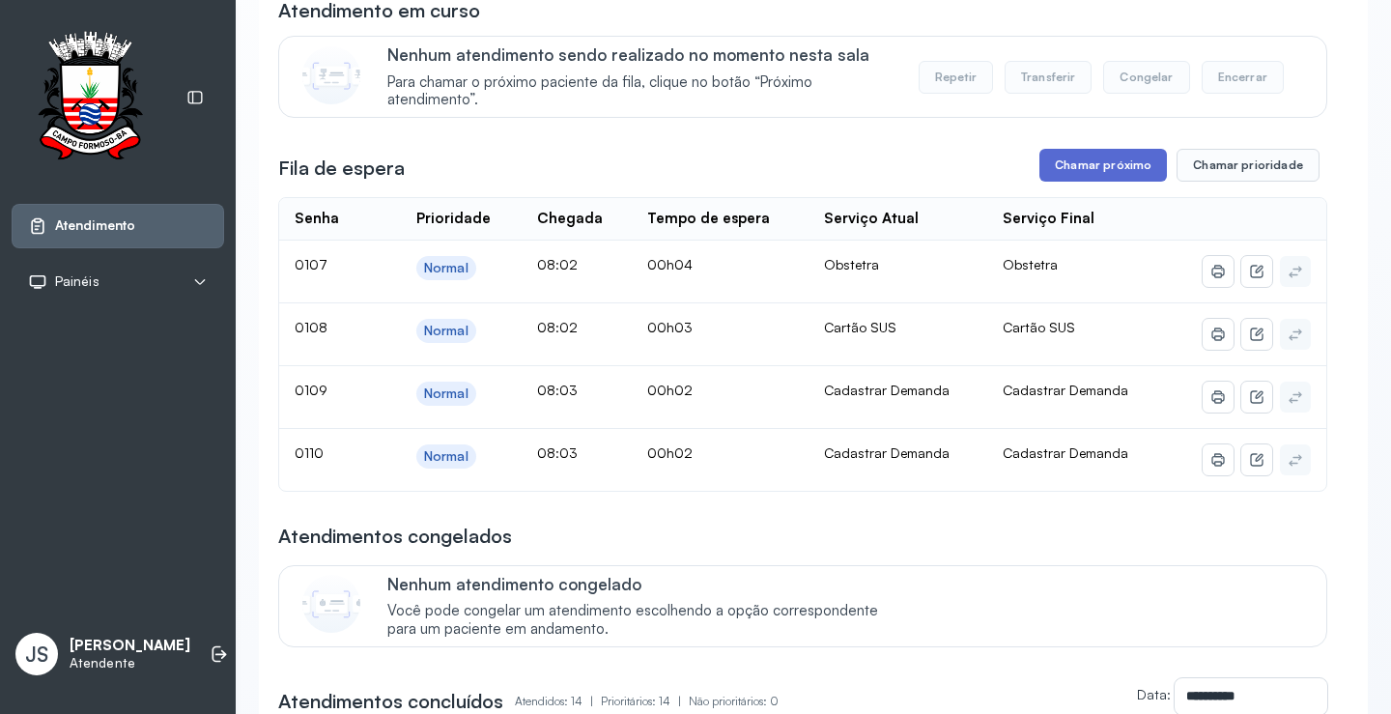
click at [1095, 168] on button "Chamar próximo" at bounding box center [1103, 165] width 128 height 33
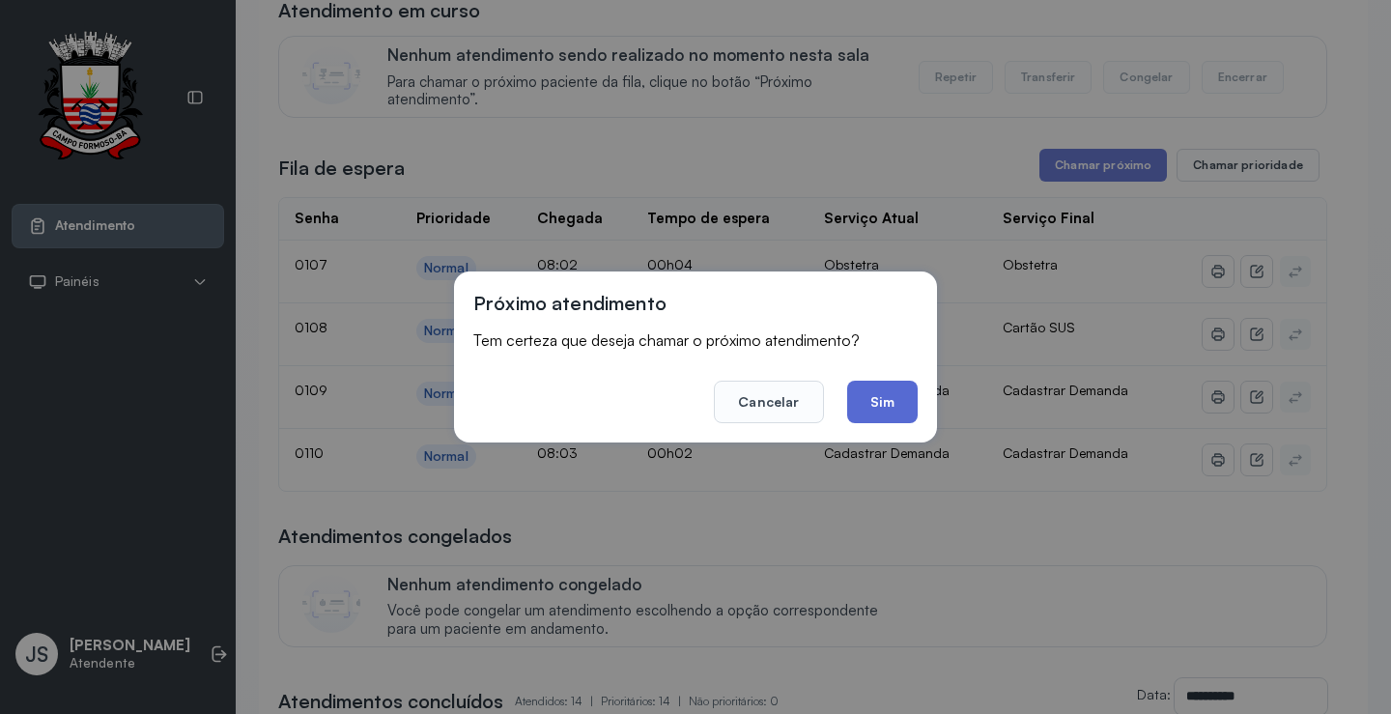
click at [879, 395] on button "Sim" at bounding box center [882, 402] width 71 height 43
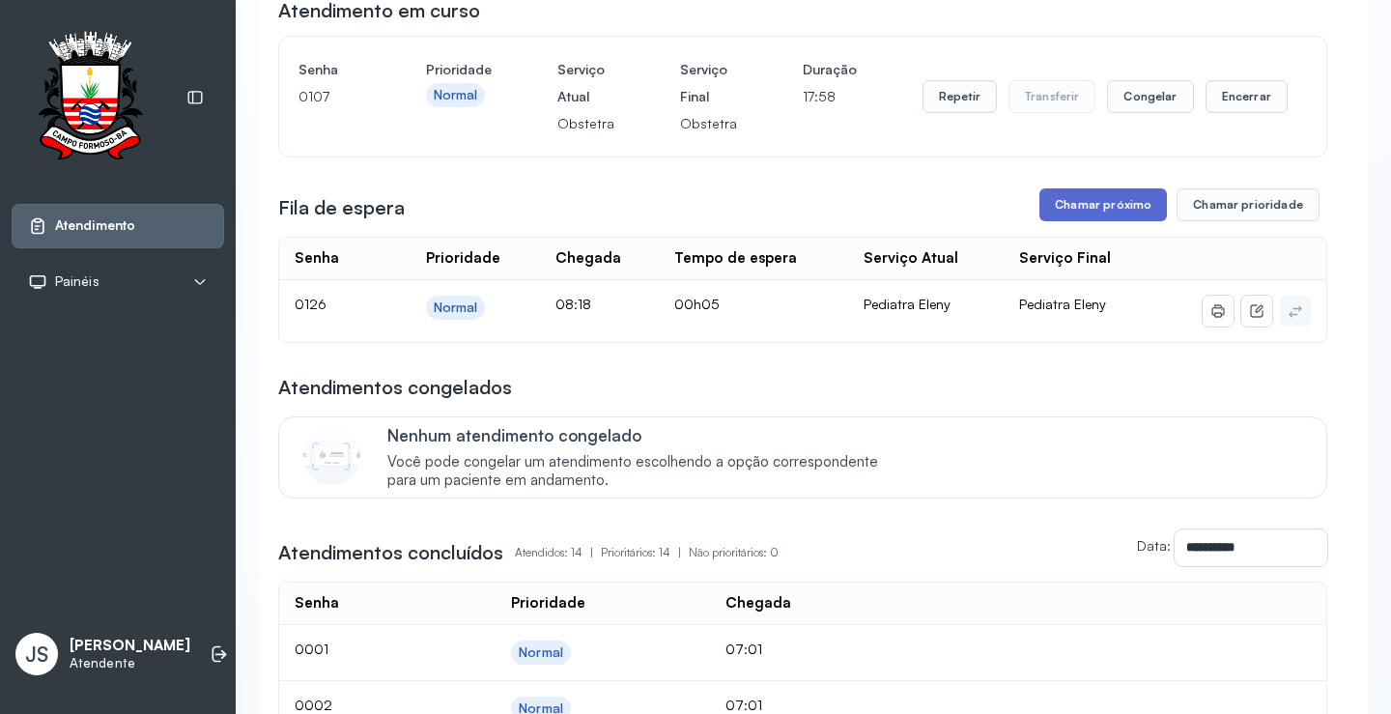
click at [1105, 211] on button "Chamar próximo" at bounding box center [1103, 204] width 128 height 33
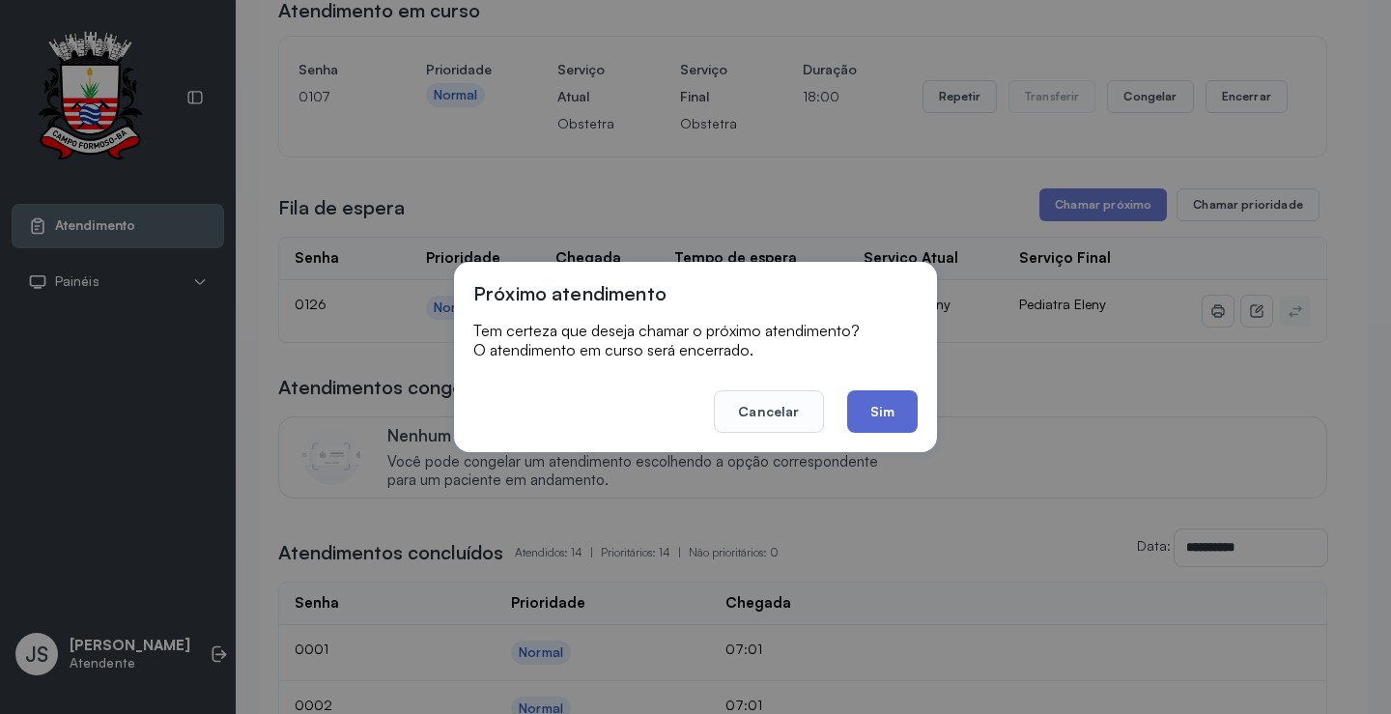
click at [894, 413] on button "Sim" at bounding box center [882, 411] width 71 height 43
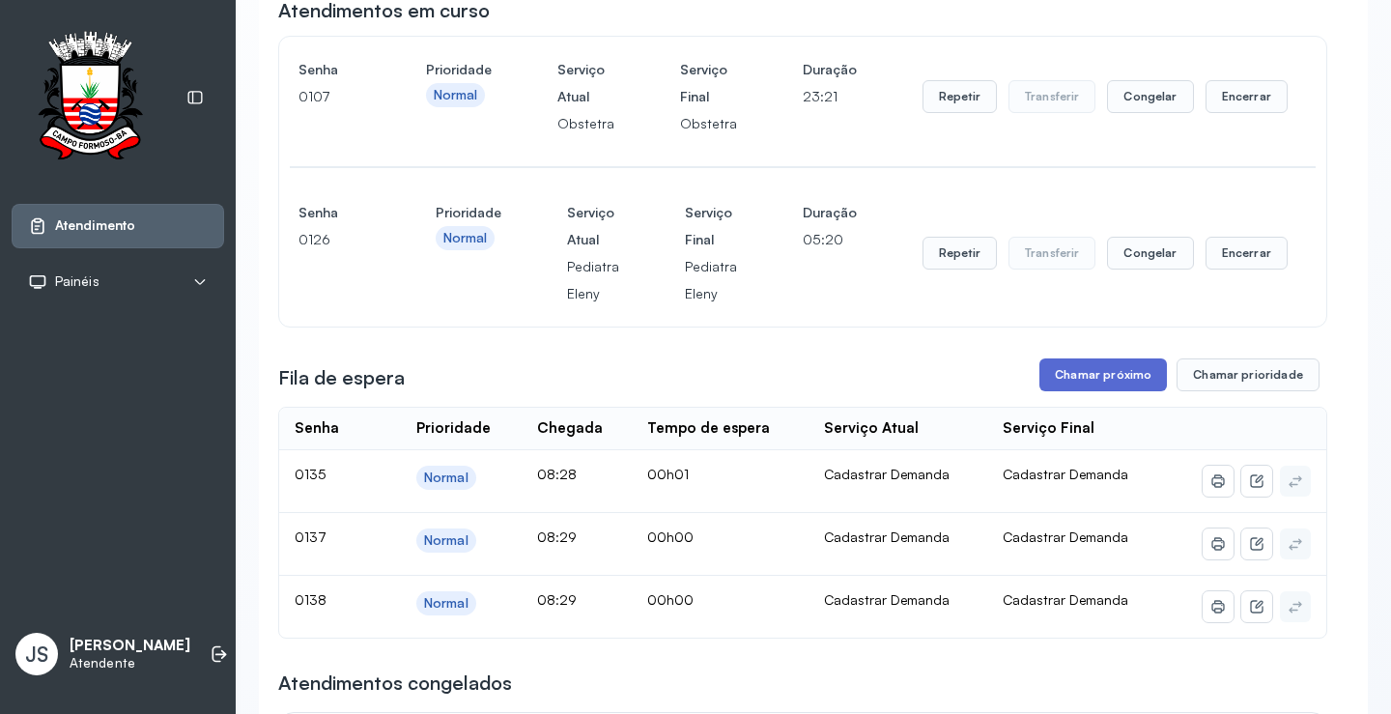
click at [1121, 375] on button "Chamar próximo" at bounding box center [1103, 374] width 128 height 33
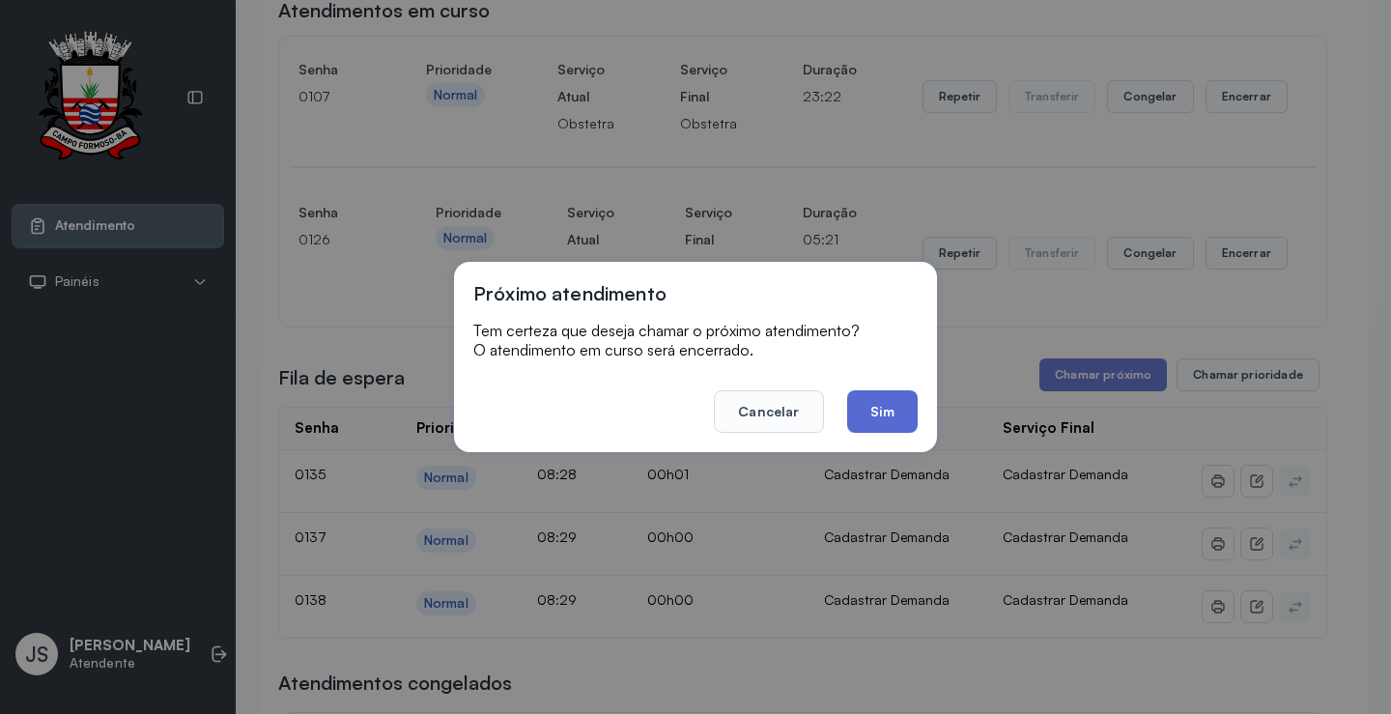
click at [878, 409] on button "Sim" at bounding box center [882, 411] width 71 height 43
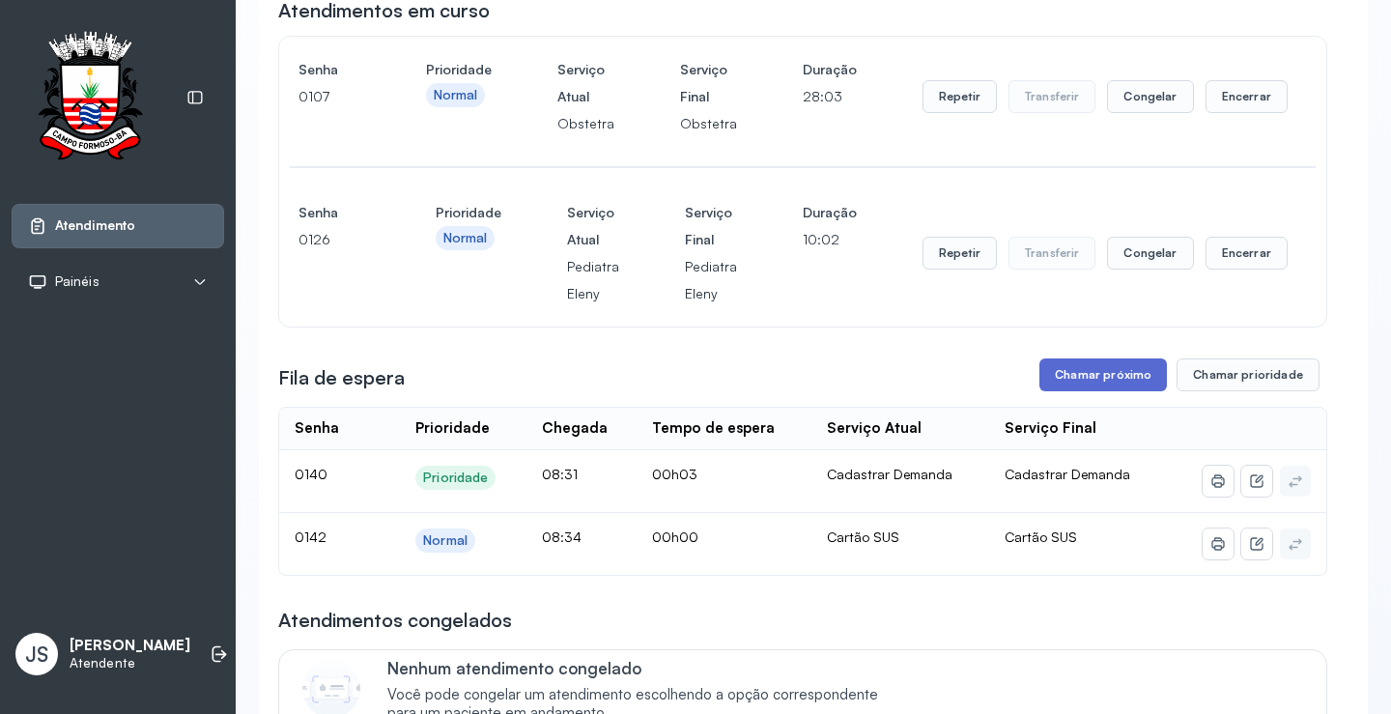
click at [1124, 374] on button "Chamar próximo" at bounding box center [1103, 374] width 128 height 33
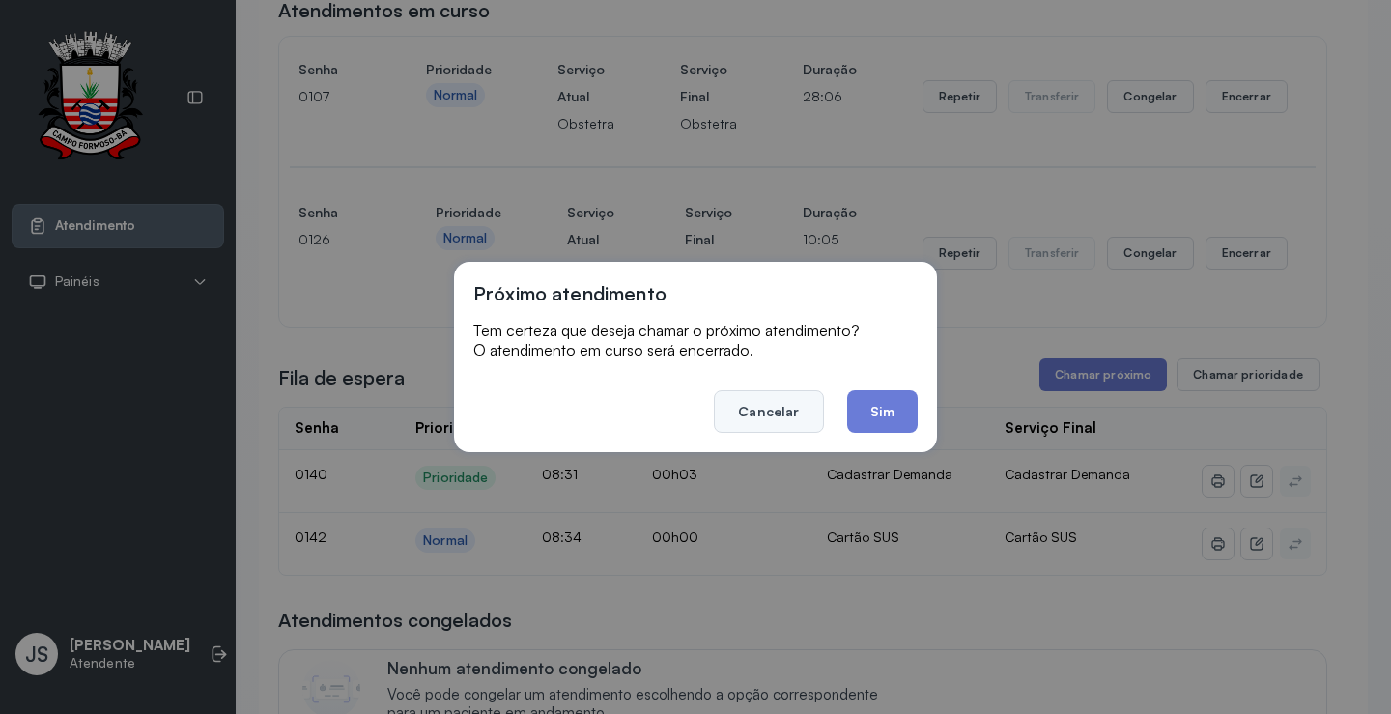
click at [781, 407] on button "Cancelar" at bounding box center [768, 411] width 109 height 43
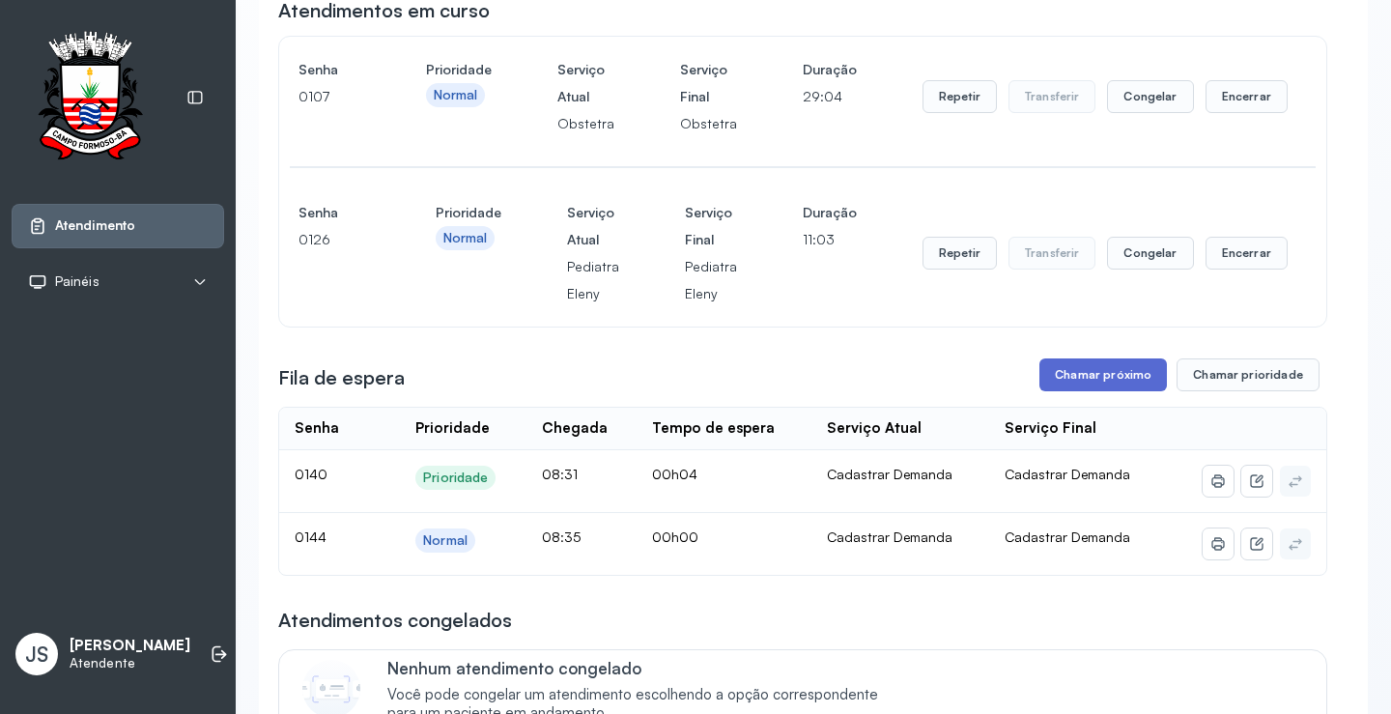
click at [1112, 376] on button "Chamar próximo" at bounding box center [1103, 374] width 128 height 33
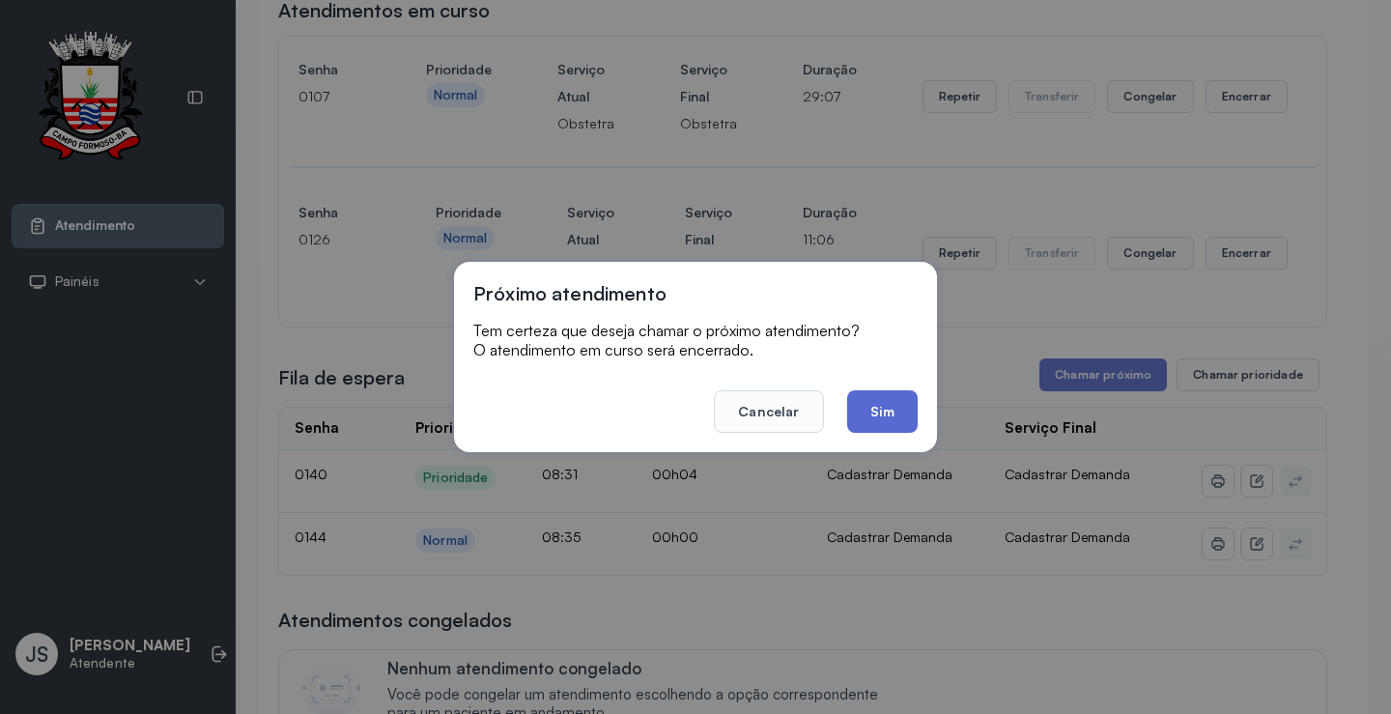
click at [886, 414] on button "Sim" at bounding box center [882, 411] width 71 height 43
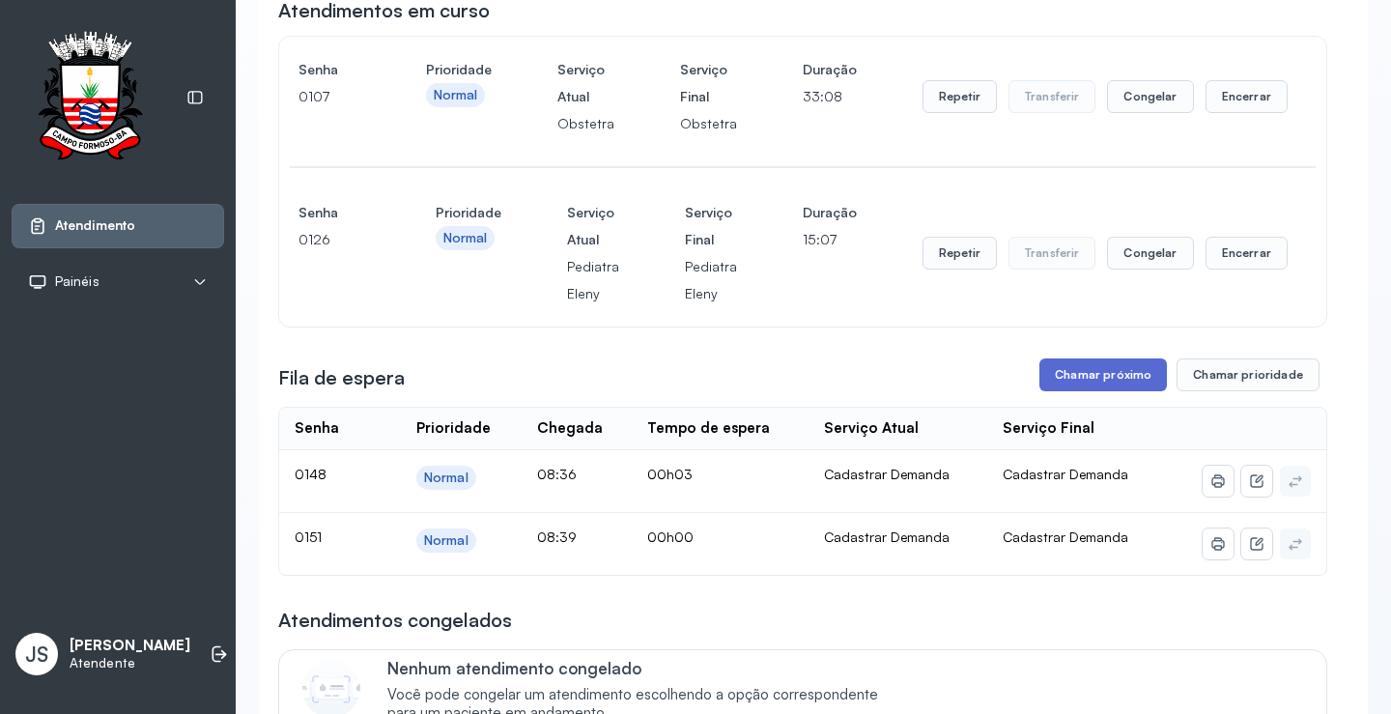
click at [1074, 376] on button "Chamar próximo" at bounding box center [1103, 374] width 128 height 33
click at [1086, 380] on button "Chamar próximo" at bounding box center [1103, 374] width 128 height 33
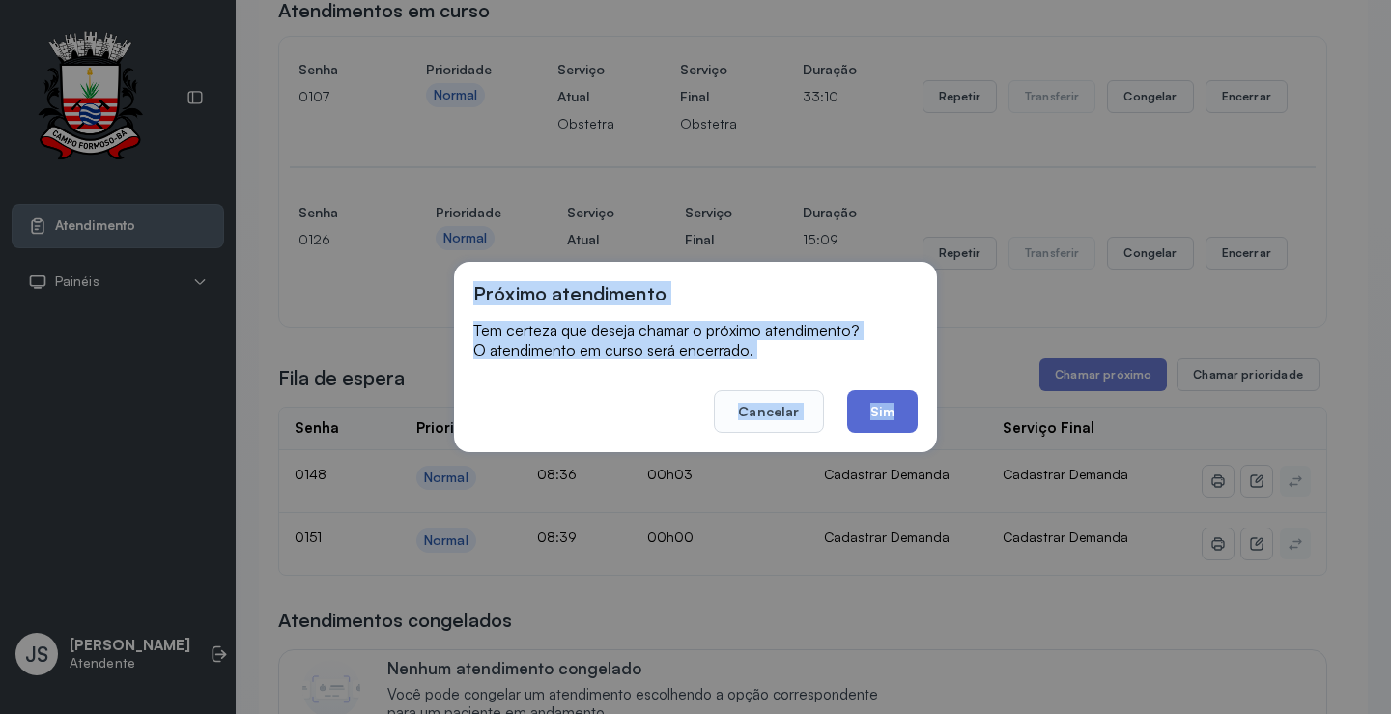
click at [908, 408] on button "Sim" at bounding box center [882, 411] width 71 height 43
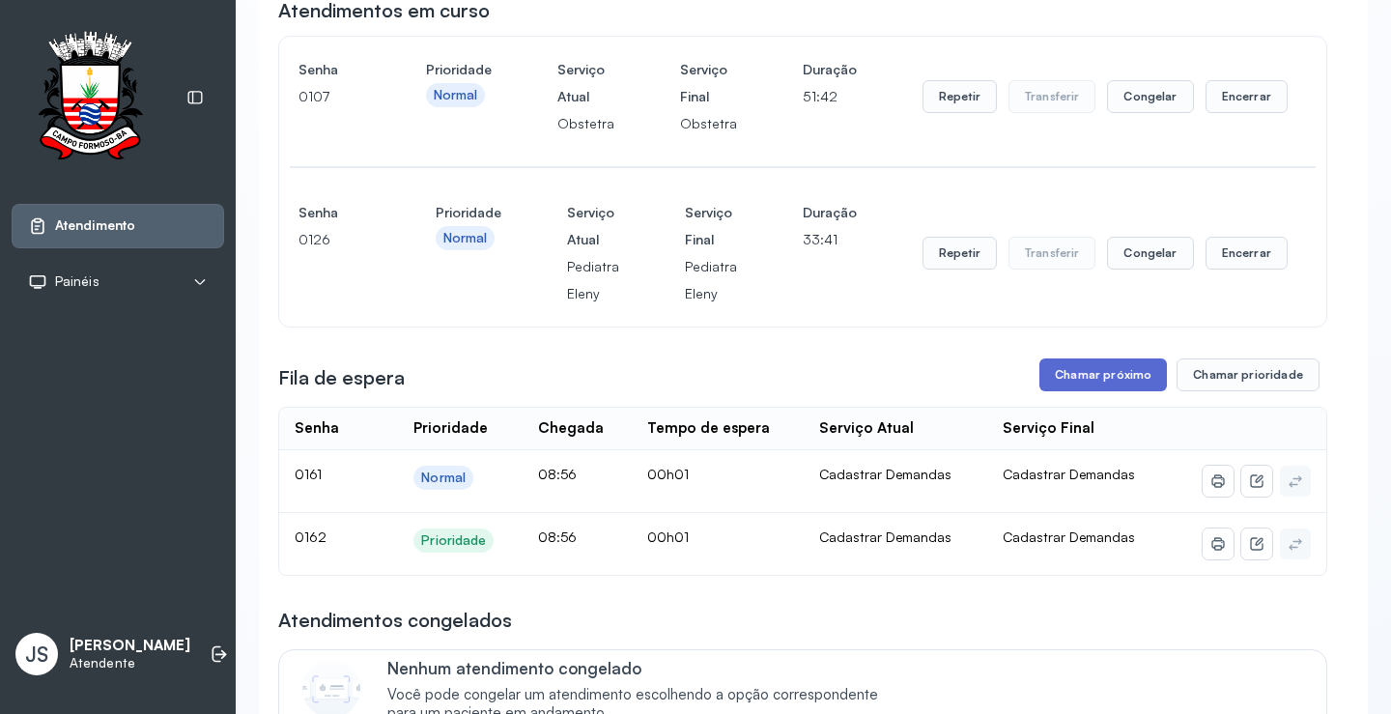
click at [1107, 383] on button "Chamar próximo" at bounding box center [1103, 374] width 128 height 33
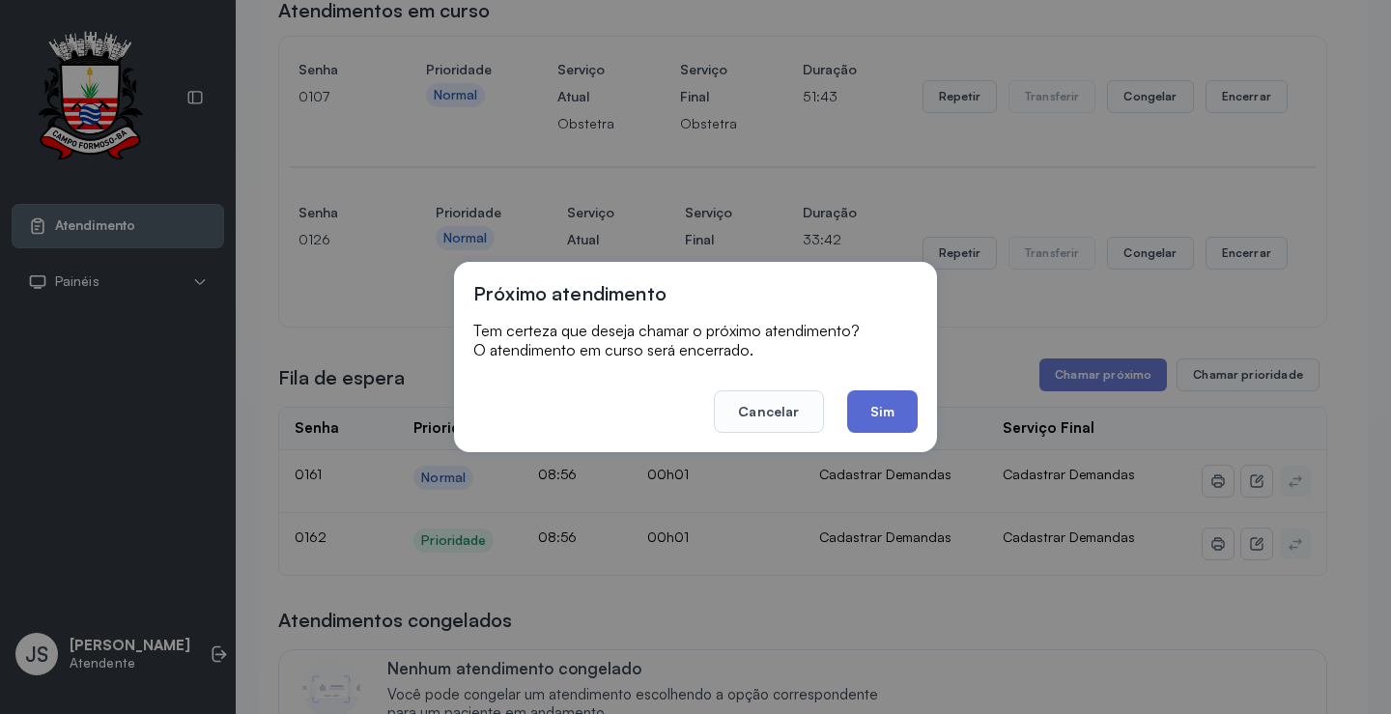
click at [878, 425] on button "Sim" at bounding box center [882, 411] width 71 height 43
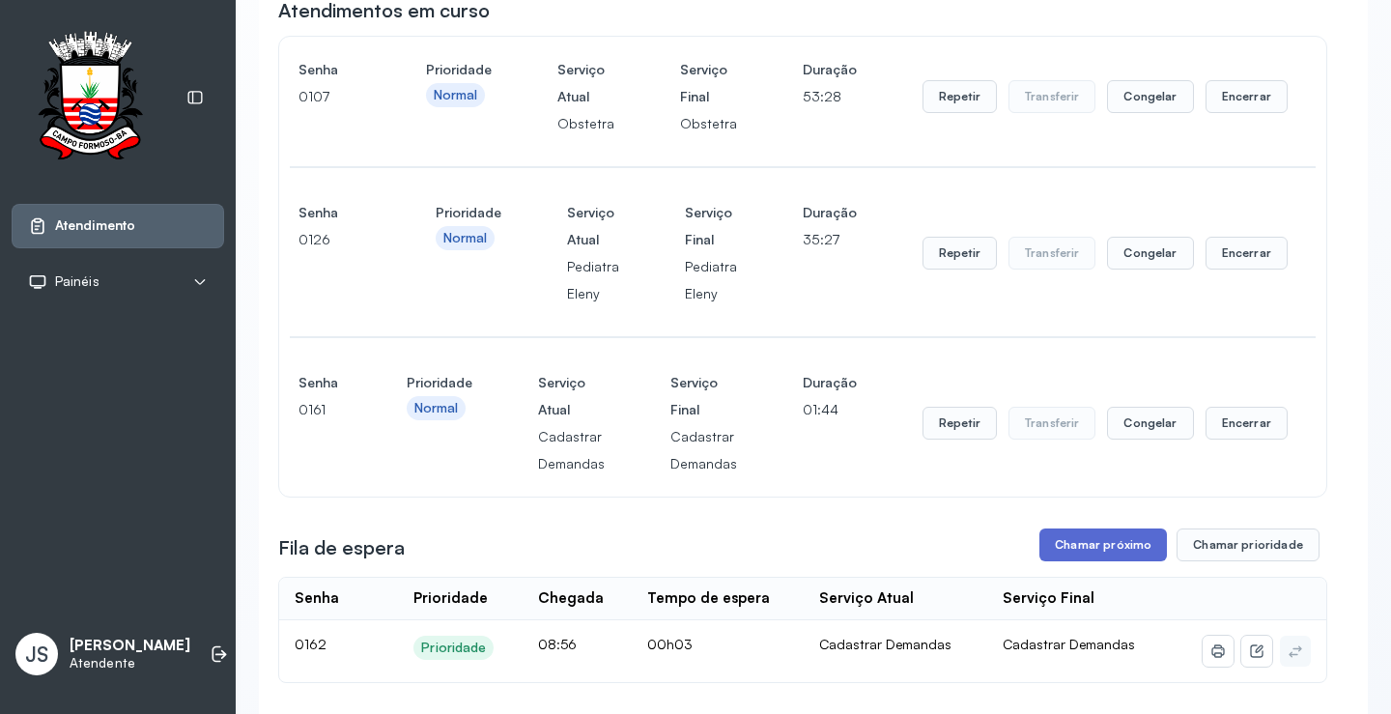
click at [1089, 547] on button "Chamar próximo" at bounding box center [1103, 544] width 128 height 33
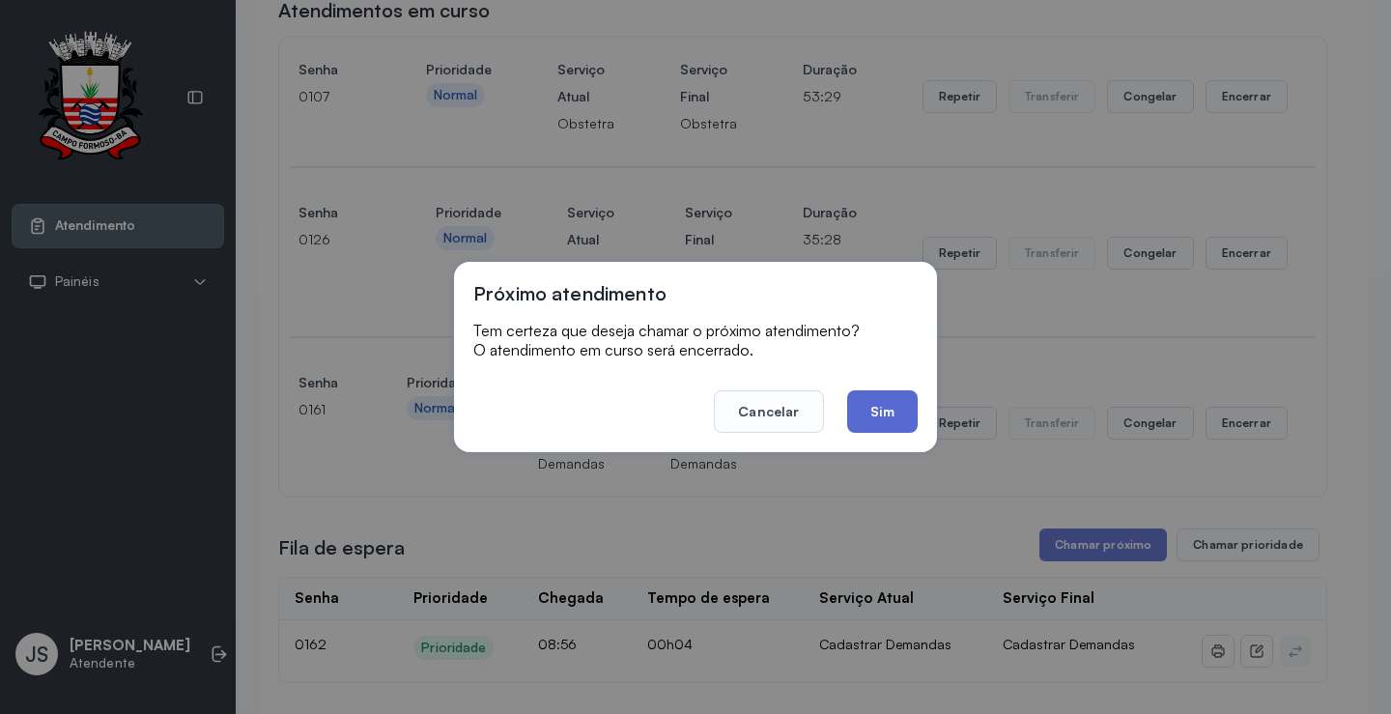
click at [874, 411] on button "Sim" at bounding box center [882, 411] width 71 height 43
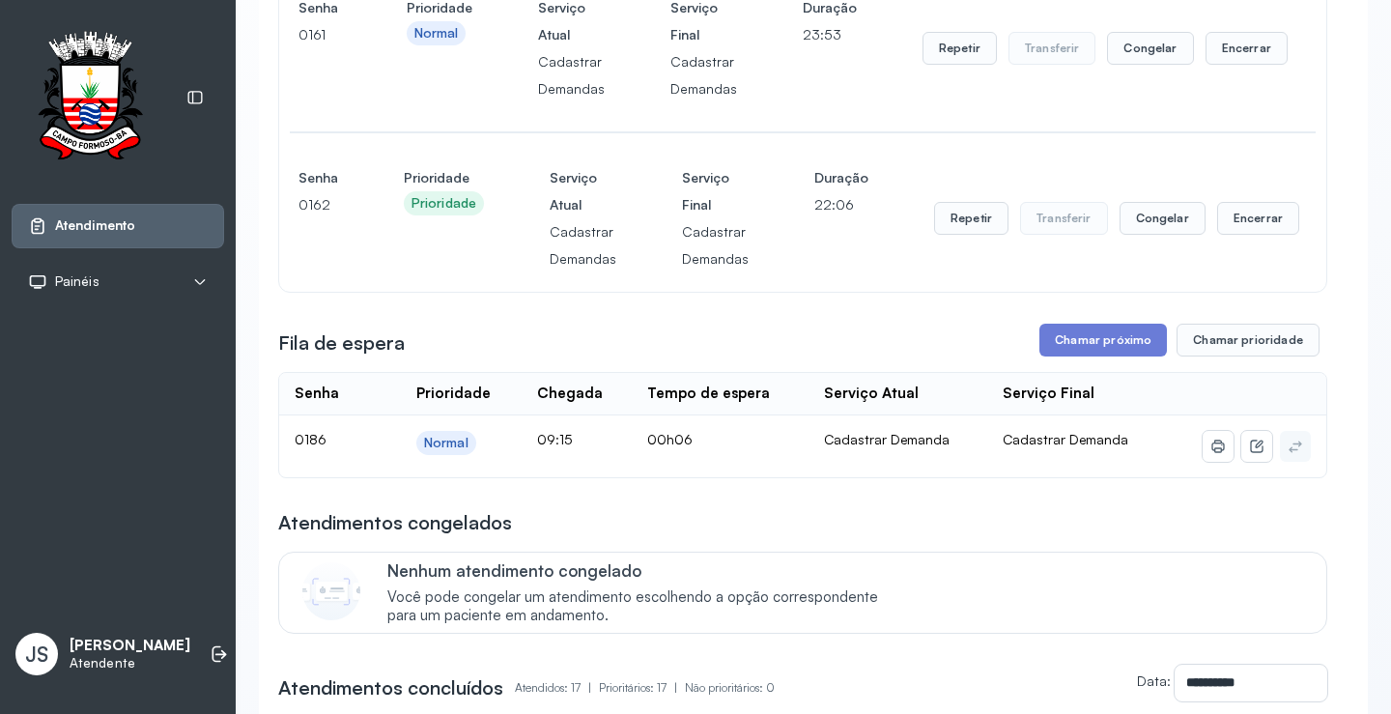
scroll to position [580, 0]
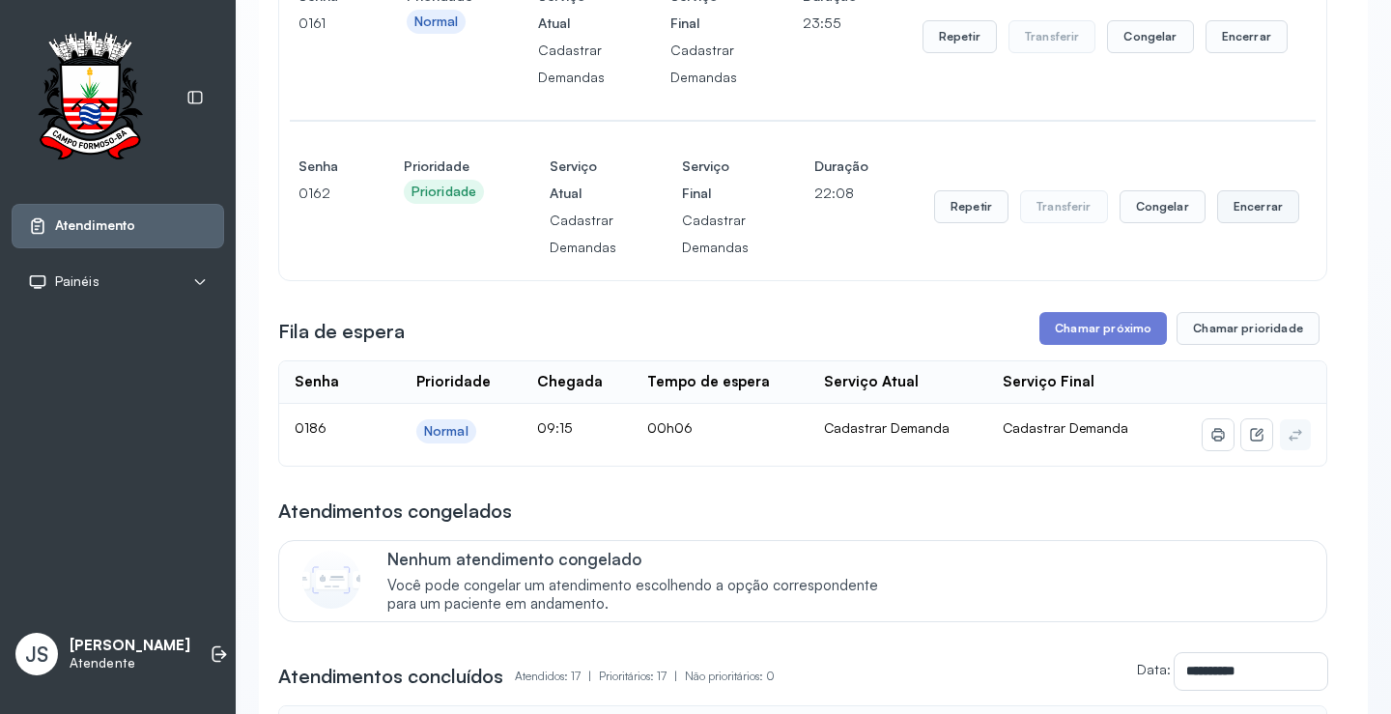
click at [1227, 214] on button "Encerrar" at bounding box center [1258, 206] width 82 height 33
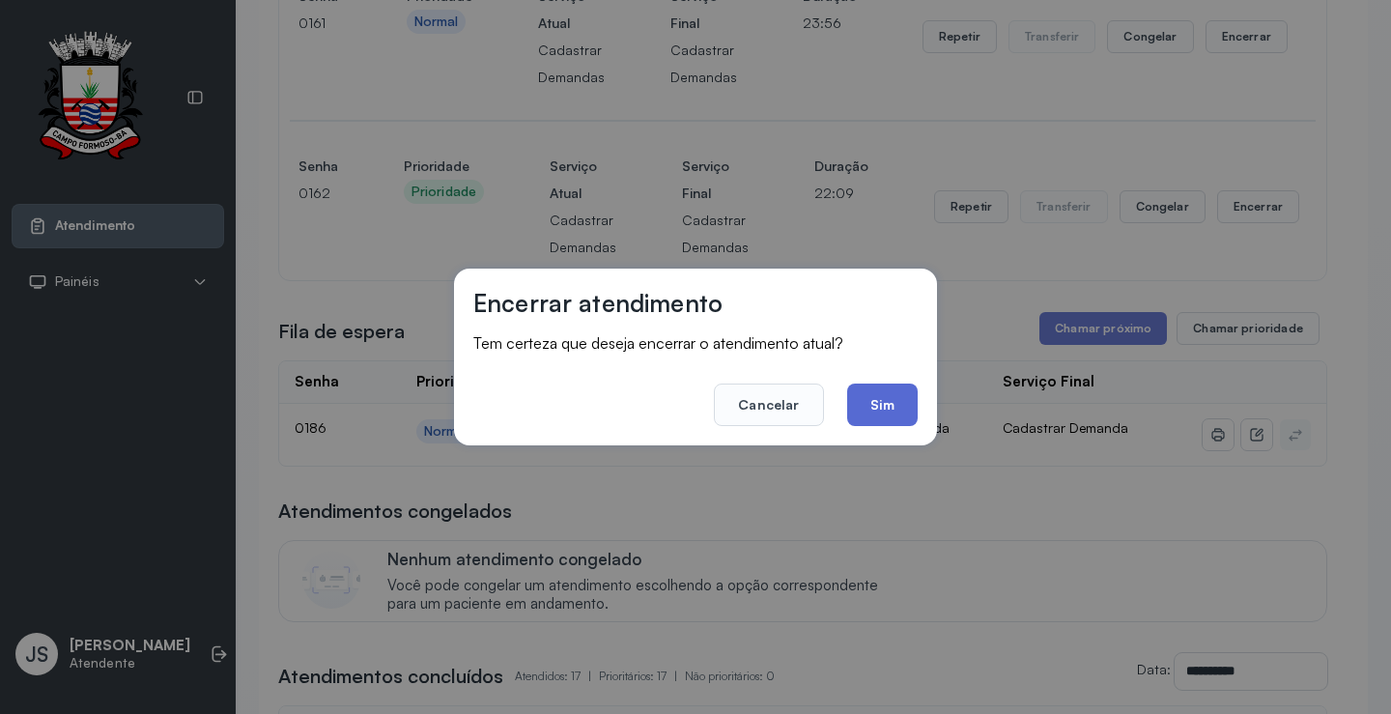
click at [917, 404] on button "Sim" at bounding box center [882, 404] width 71 height 43
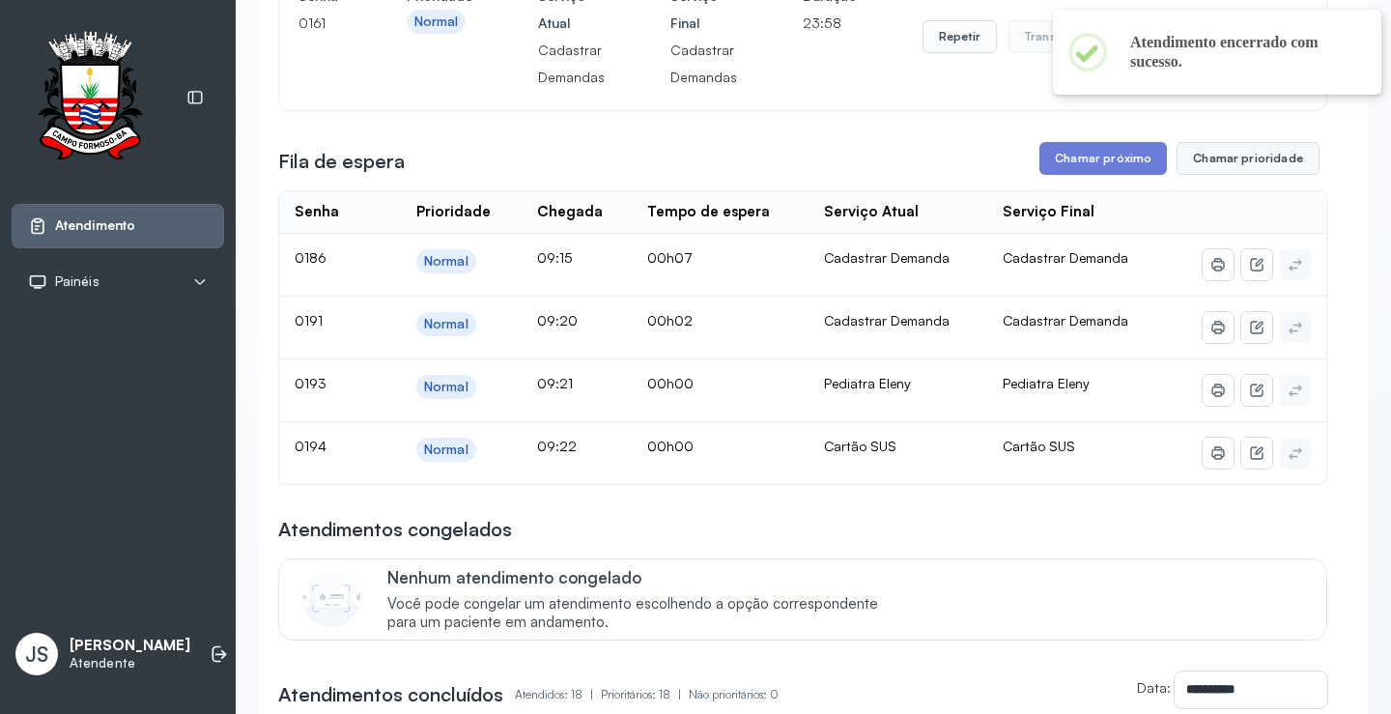
scroll to position [386, 0]
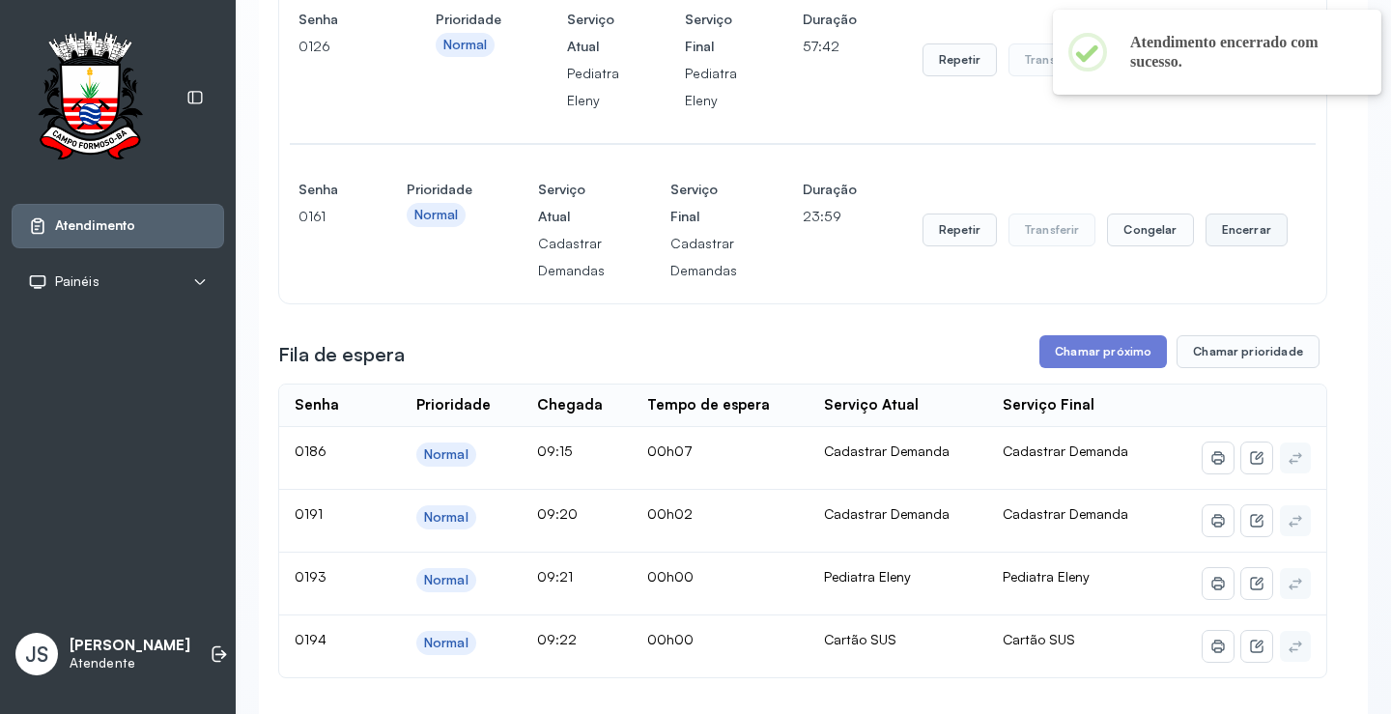
click at [1230, 229] on button "Encerrar" at bounding box center [1247, 229] width 82 height 33
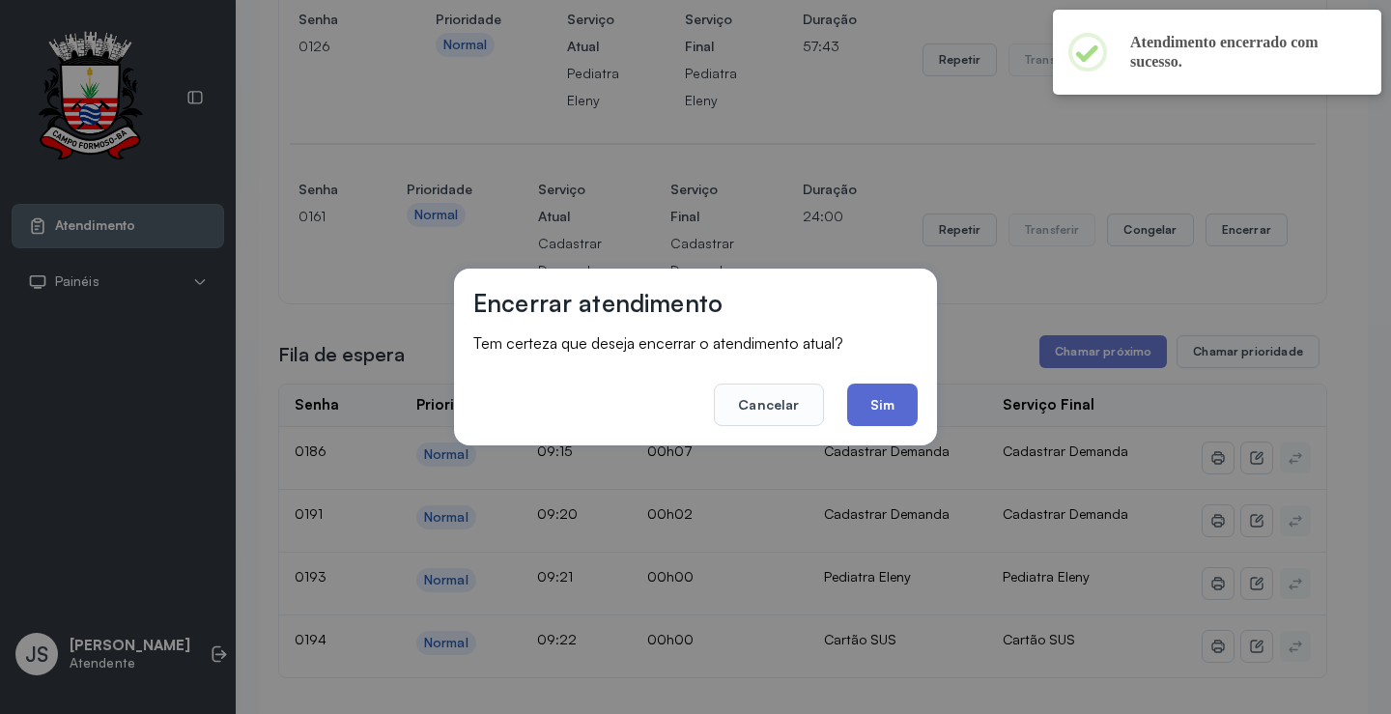
click at [893, 385] on button "Sim" at bounding box center [882, 404] width 71 height 43
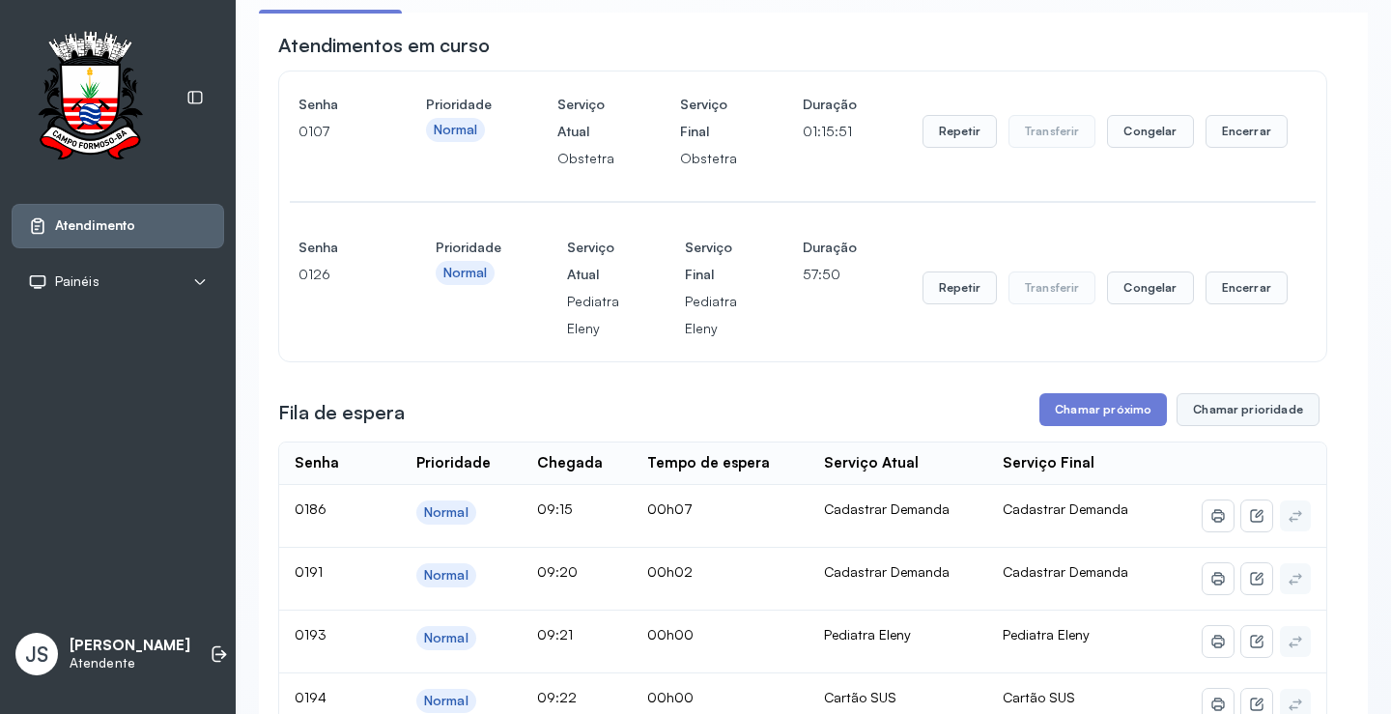
scroll to position [97, 0]
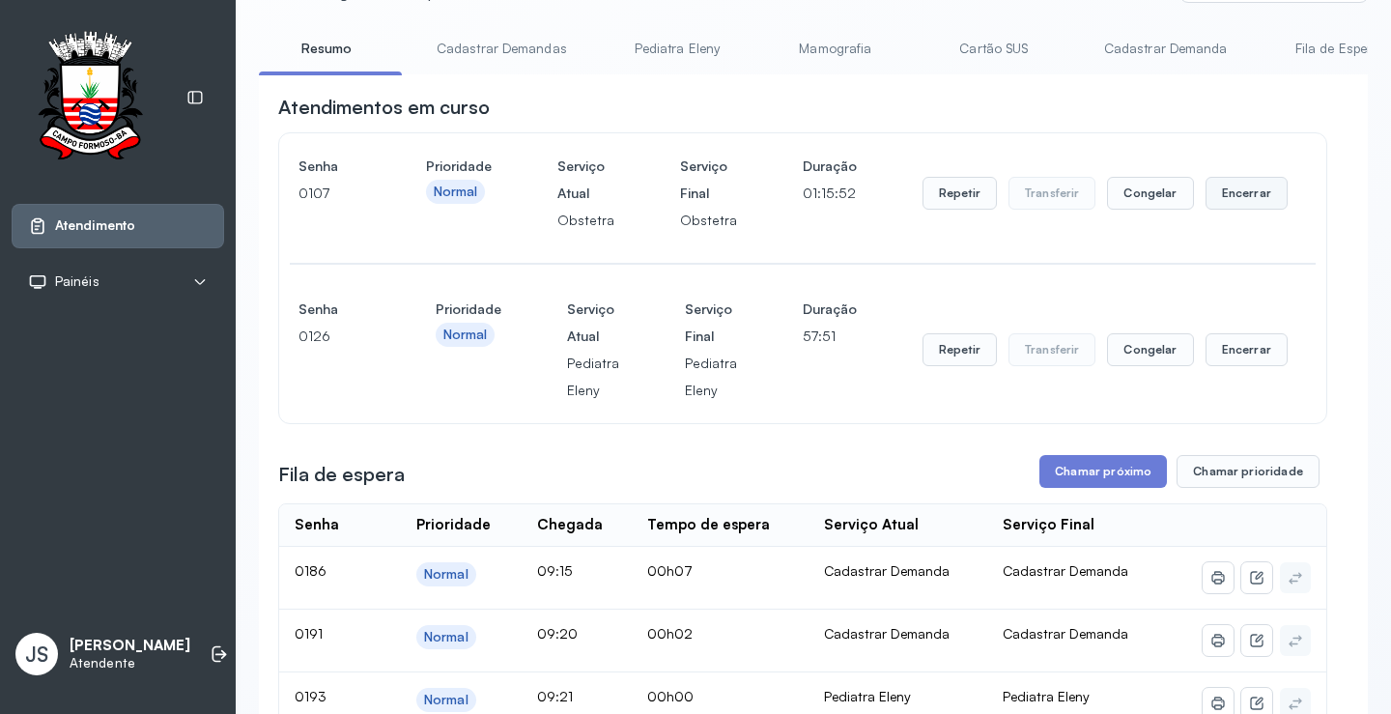
click at [1216, 194] on button "Encerrar" at bounding box center [1247, 193] width 82 height 33
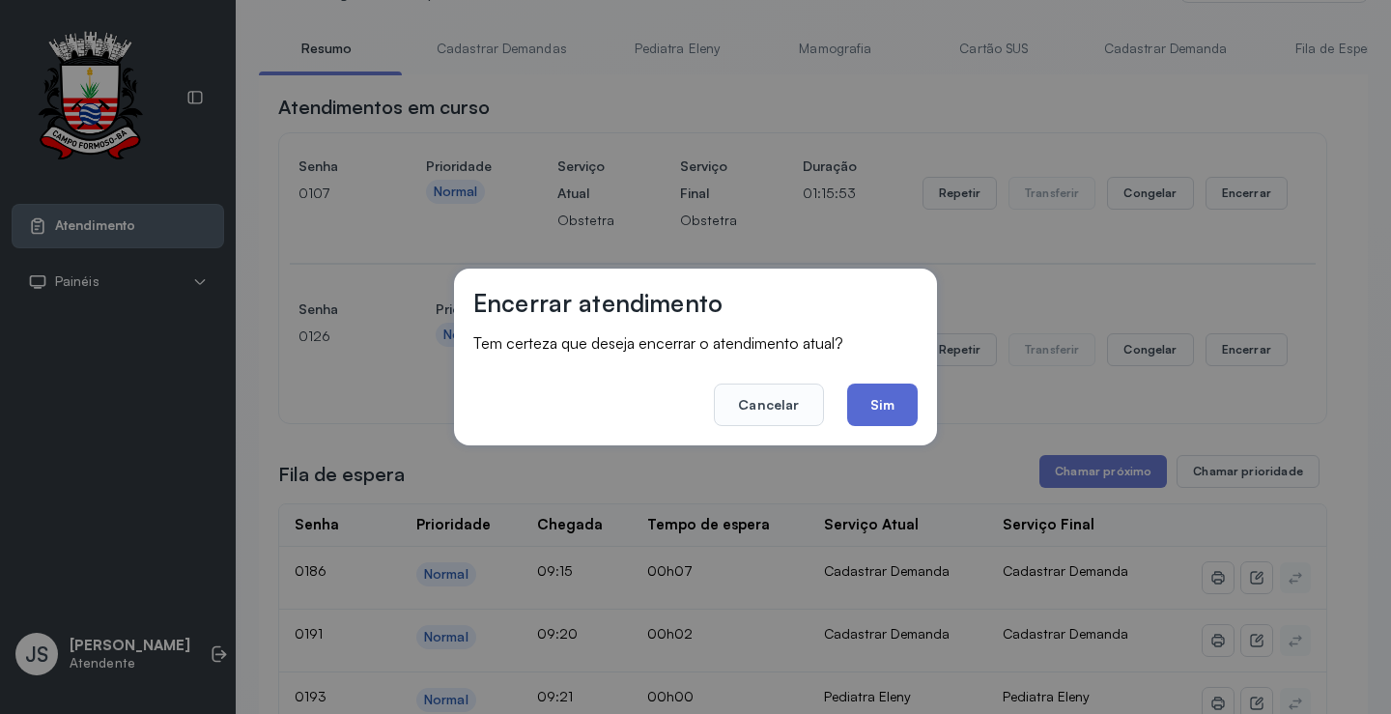
click at [904, 408] on button "Sim" at bounding box center [882, 404] width 71 height 43
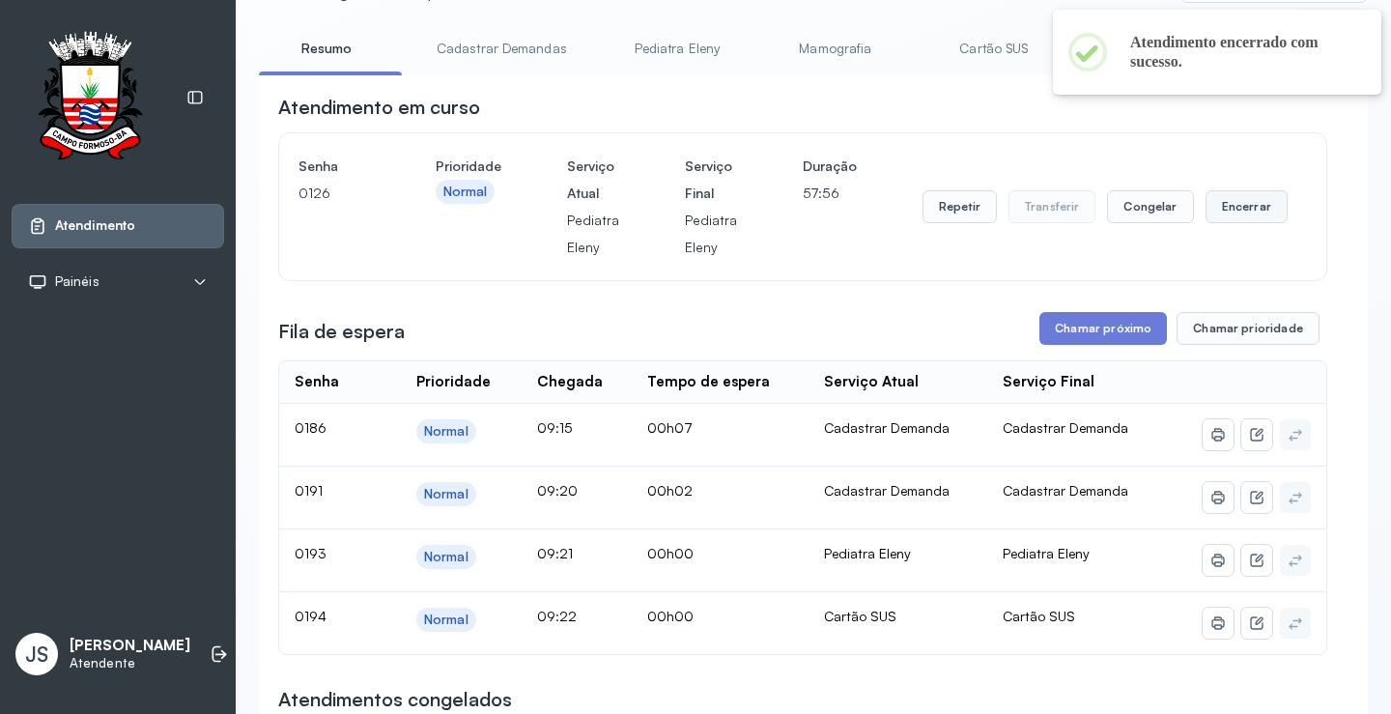
click at [1230, 218] on button "Encerrar" at bounding box center [1247, 206] width 82 height 33
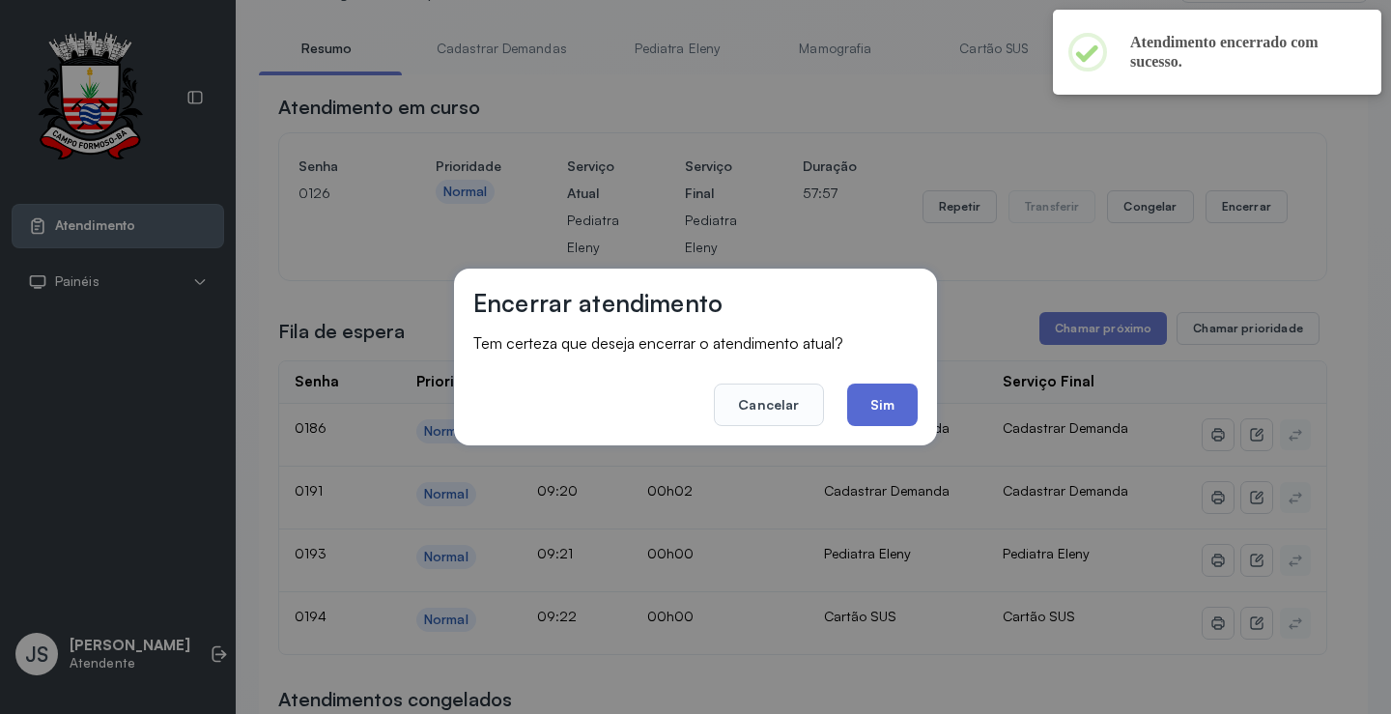
click at [887, 398] on button "Sim" at bounding box center [882, 404] width 71 height 43
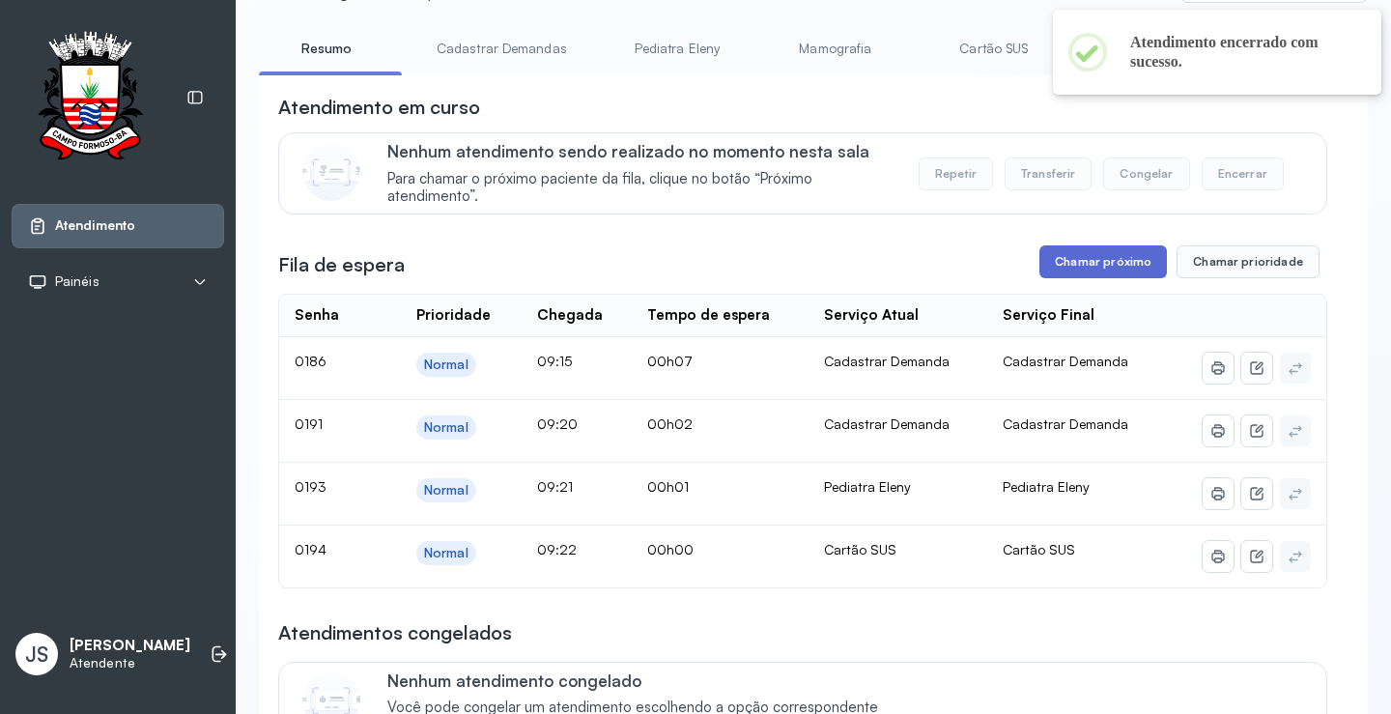
click at [1097, 264] on button "Chamar próximo" at bounding box center [1103, 261] width 128 height 33
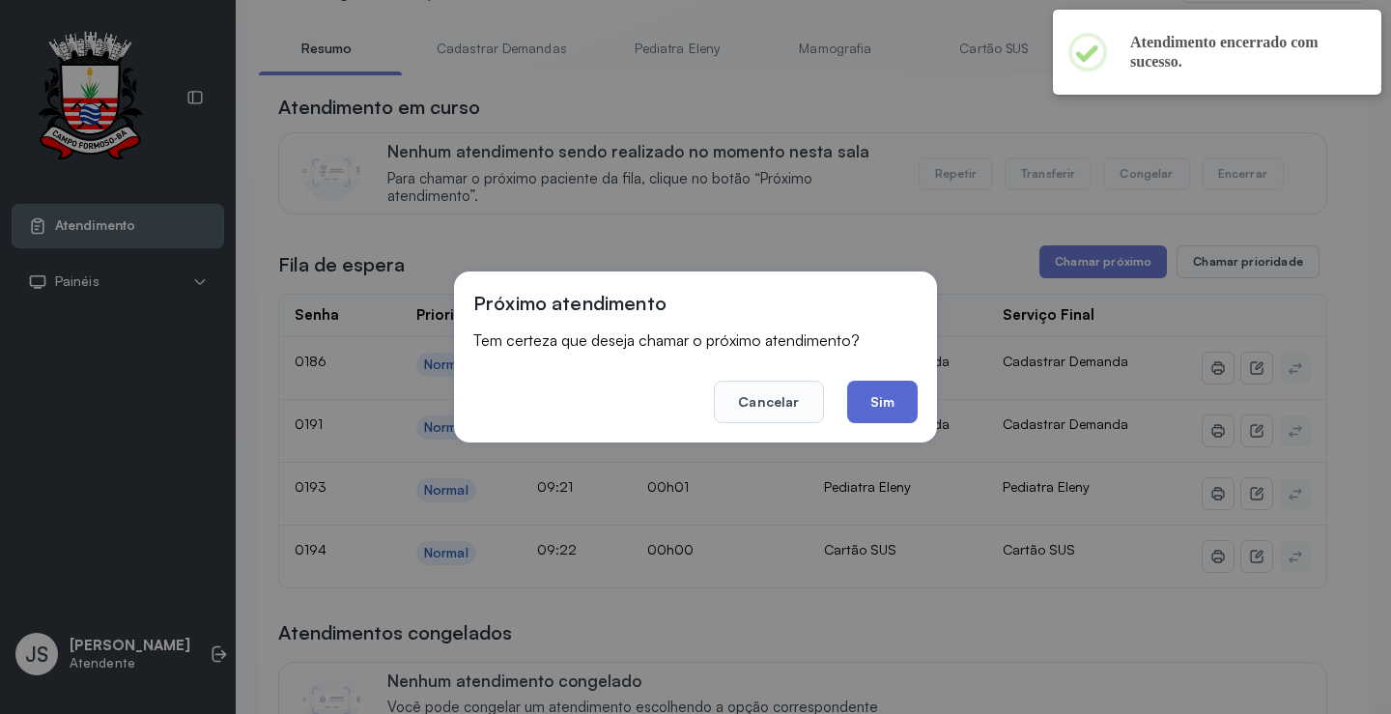
click at [895, 405] on button "Sim" at bounding box center [882, 402] width 71 height 43
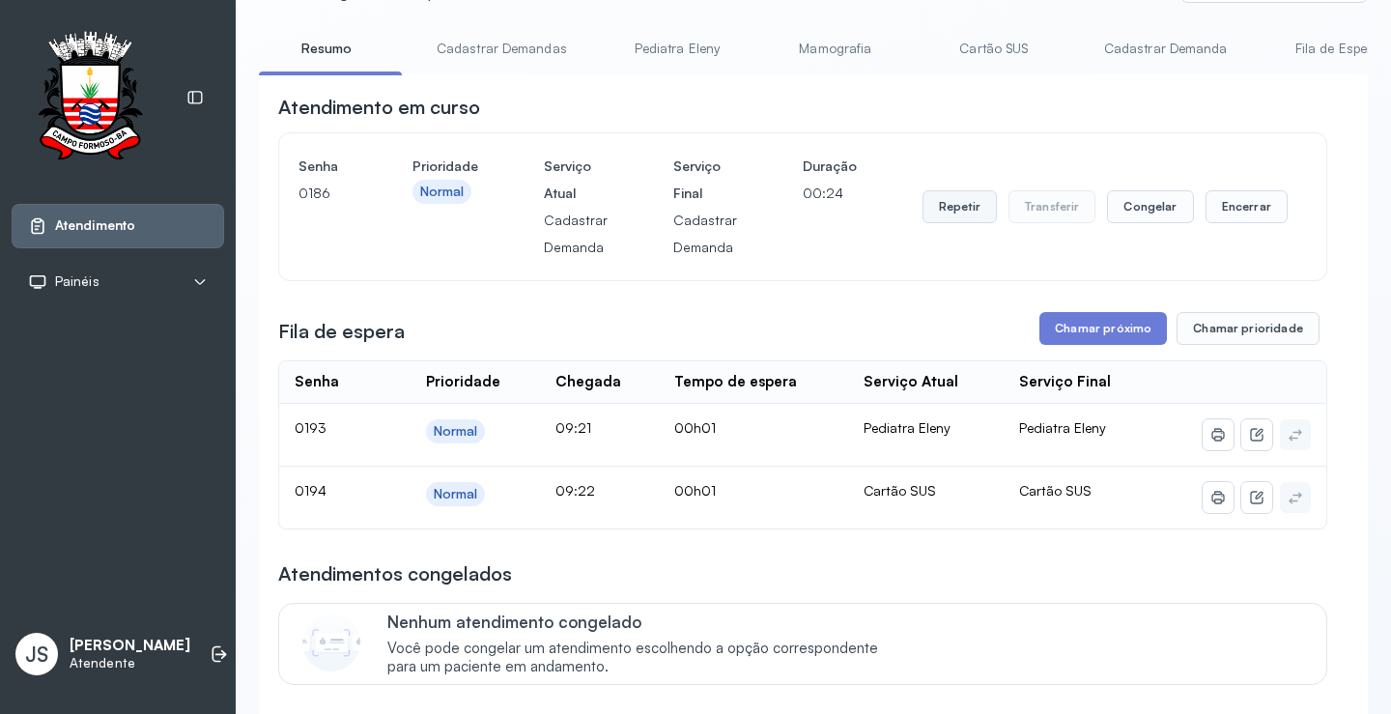
click at [946, 214] on button "Repetir" at bounding box center [960, 206] width 74 height 33
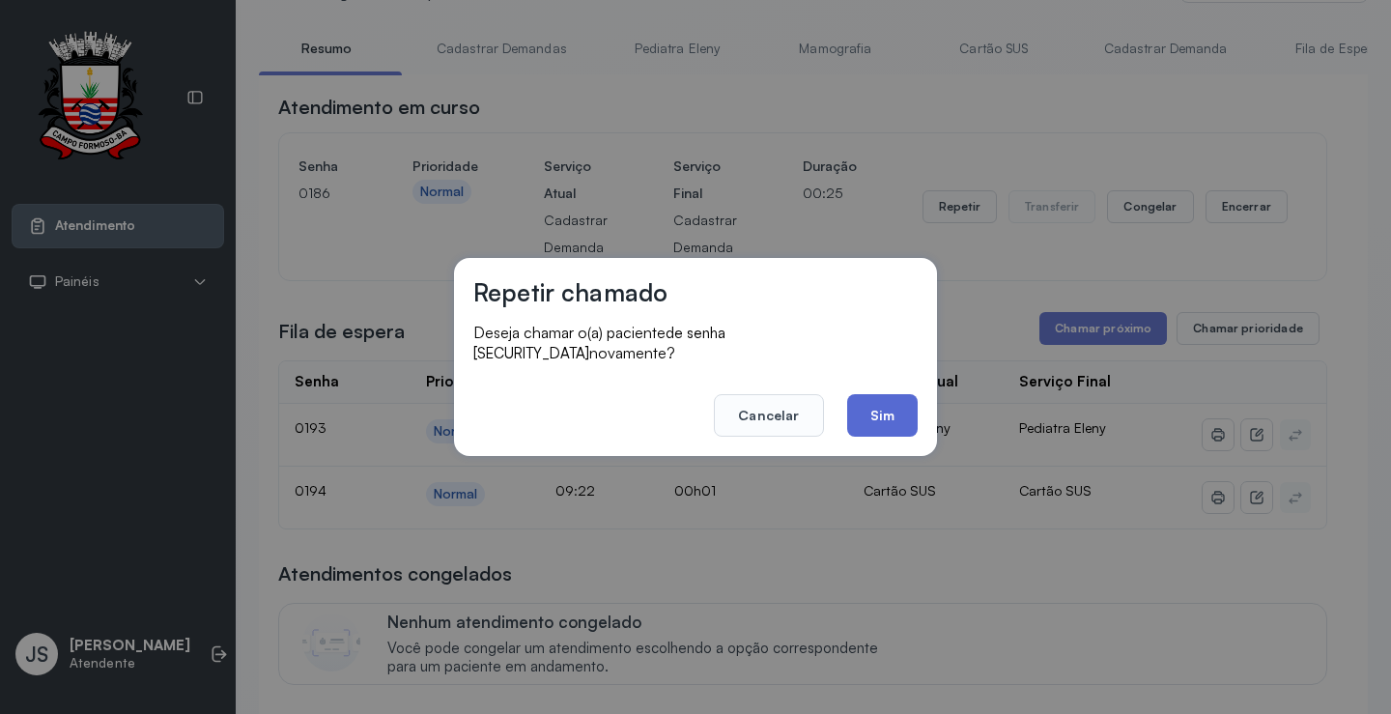
click at [893, 404] on button "Sim" at bounding box center [882, 415] width 71 height 43
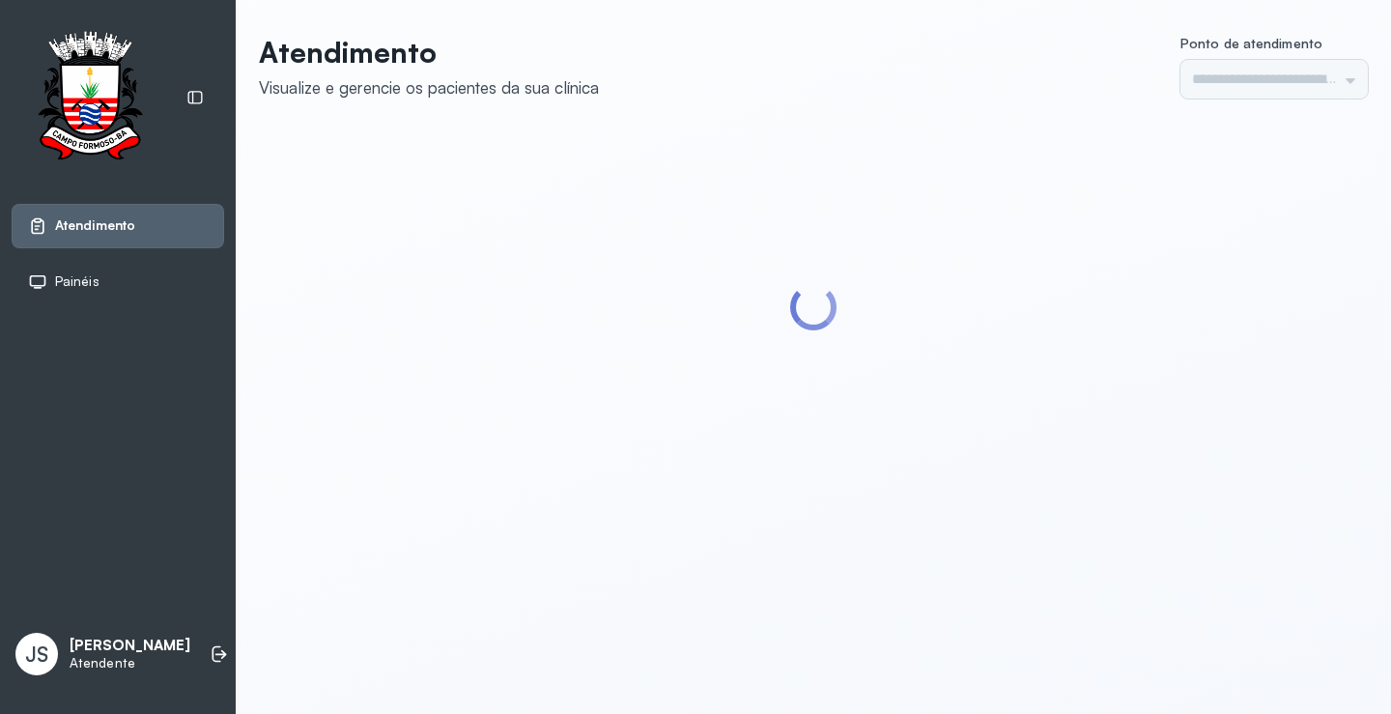
type input "*********"
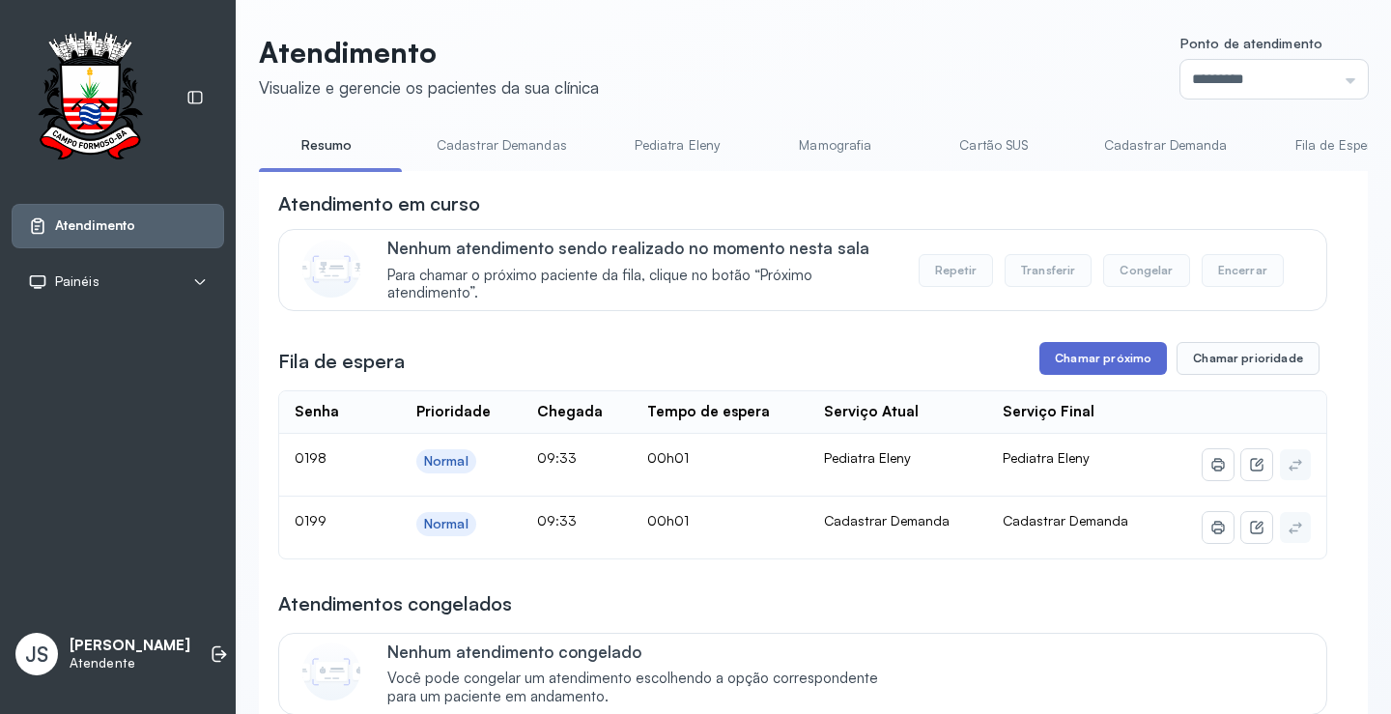
click at [1100, 360] on button "Chamar próximo" at bounding box center [1103, 358] width 128 height 33
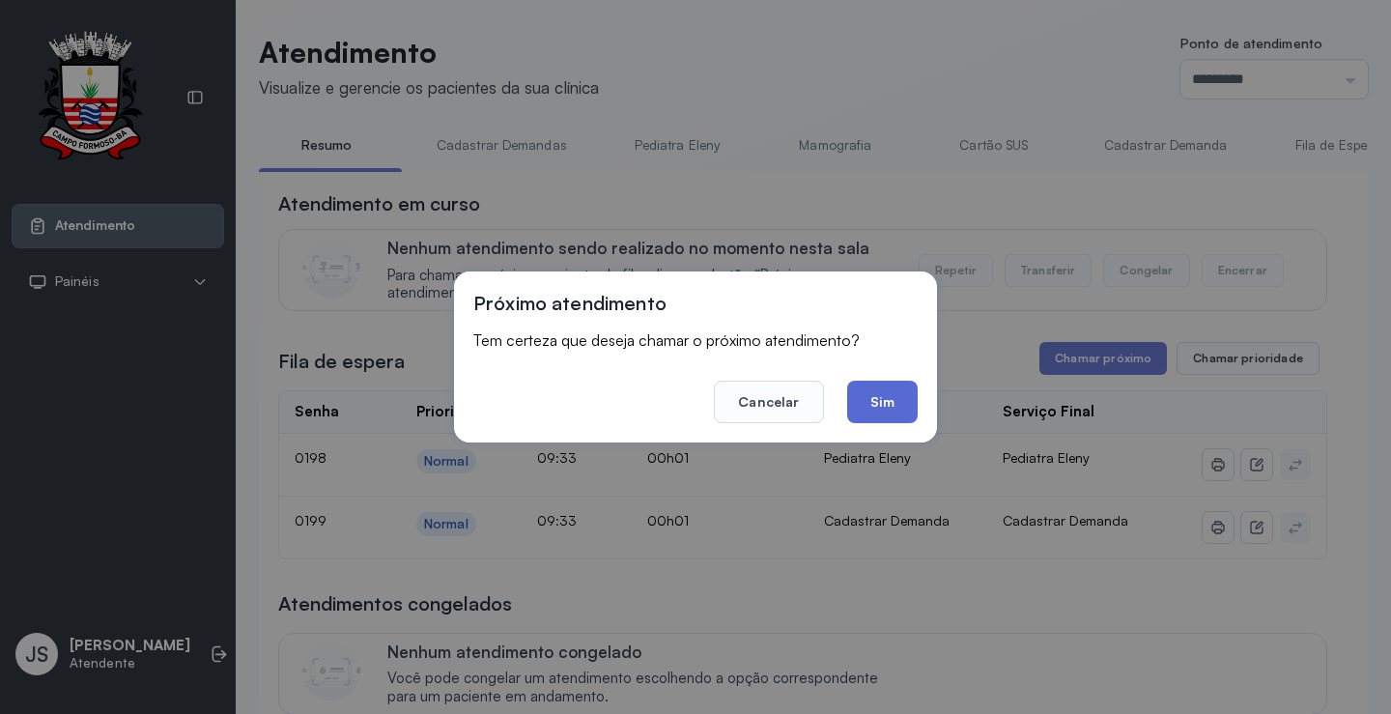
click at [900, 399] on button "Sim" at bounding box center [882, 402] width 71 height 43
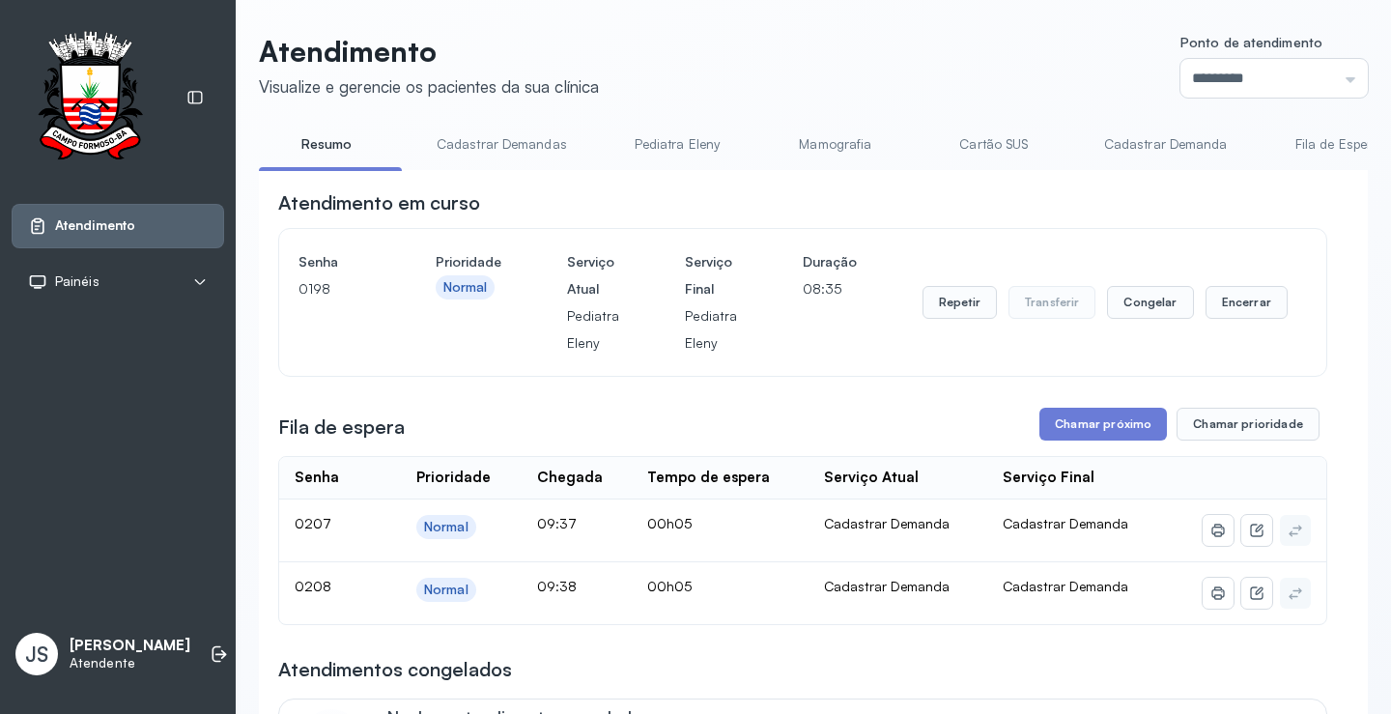
scroll to position [110, 0]
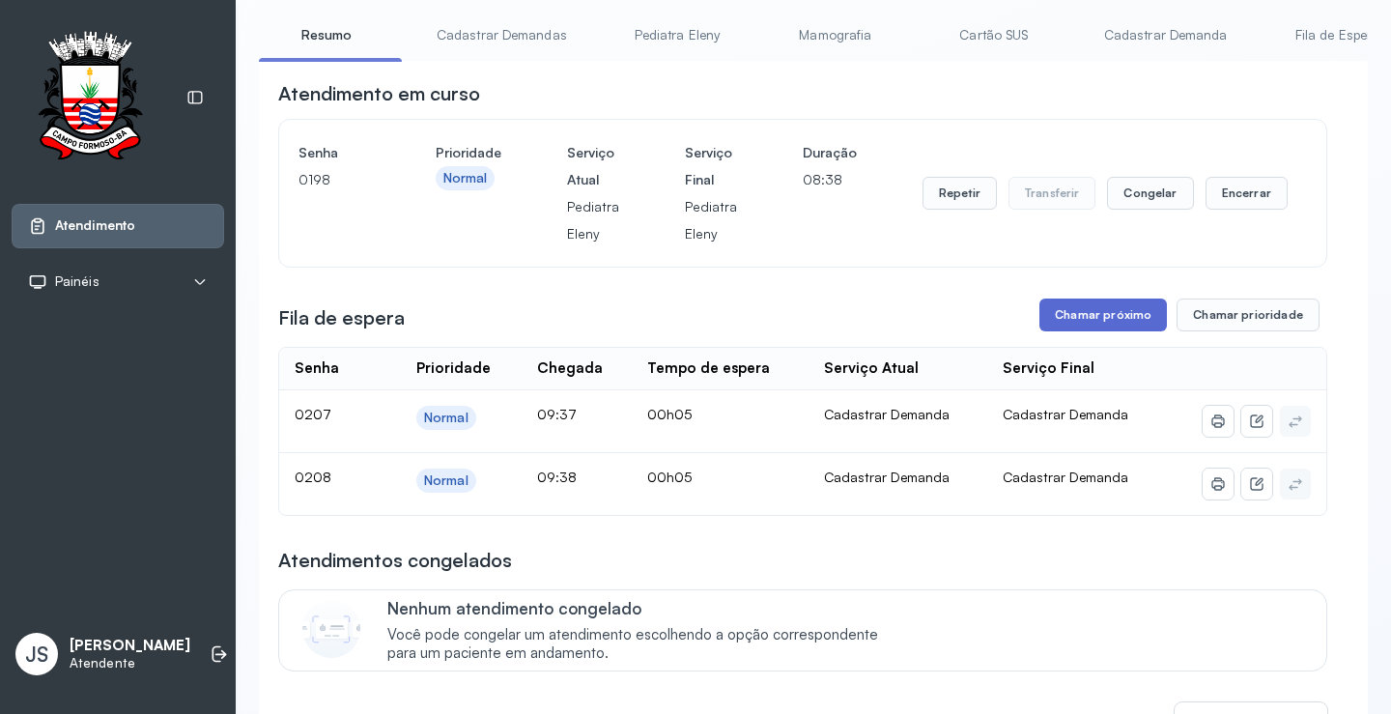
click at [1114, 324] on button "Chamar próximo" at bounding box center [1103, 314] width 128 height 33
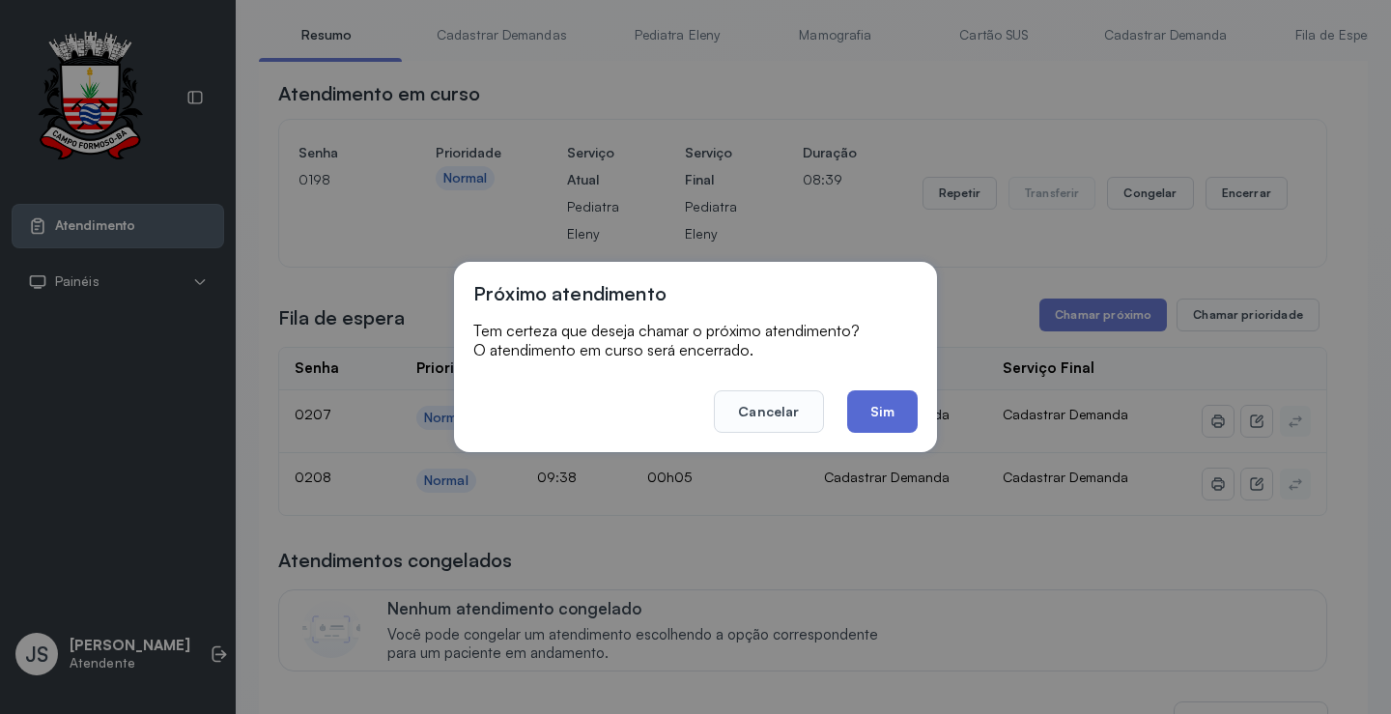
click at [897, 405] on button "Sim" at bounding box center [882, 411] width 71 height 43
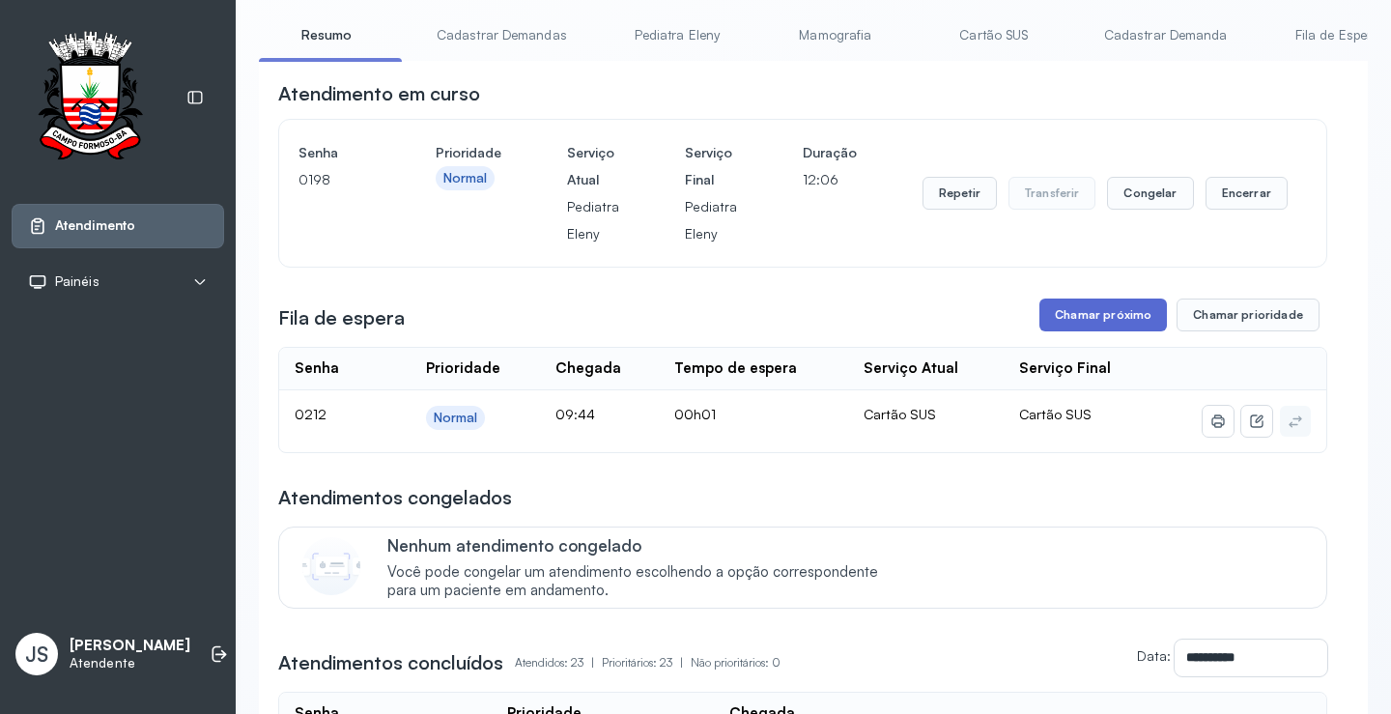
click at [1127, 314] on button "Chamar próximo" at bounding box center [1103, 314] width 128 height 33
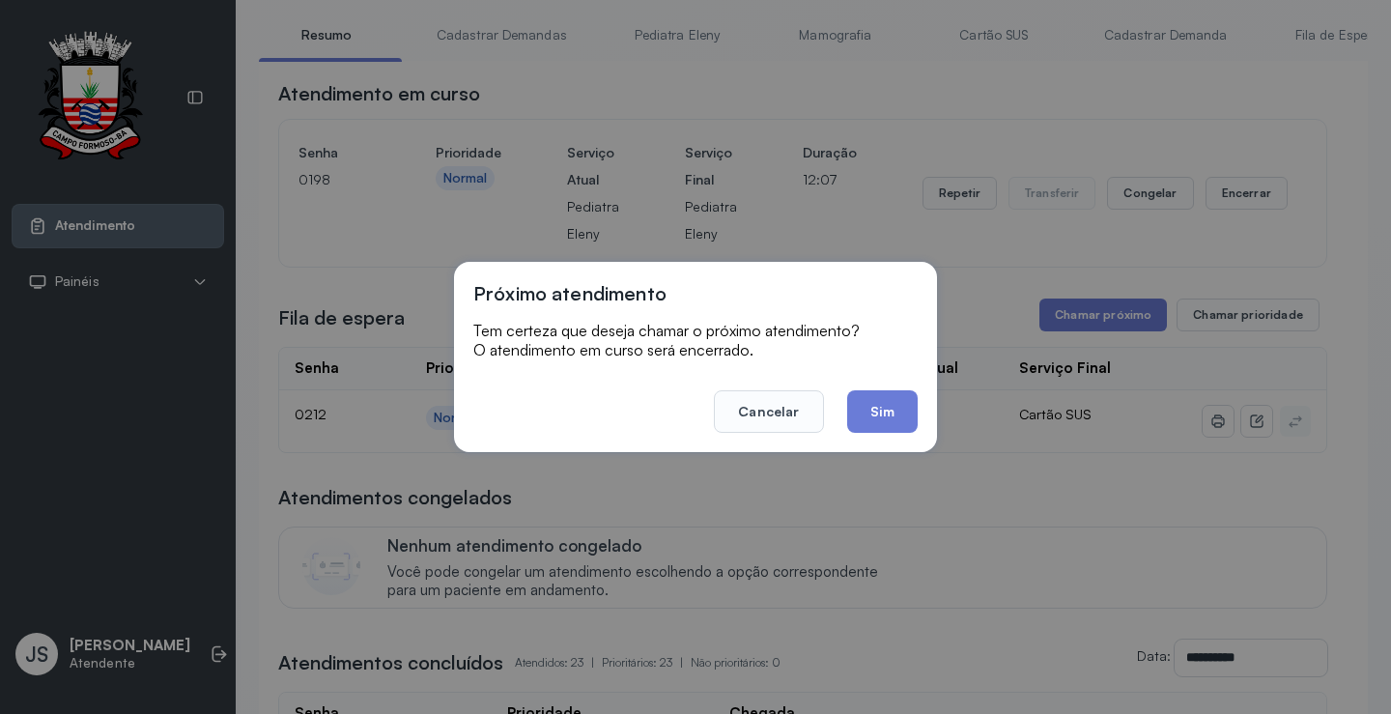
click at [923, 152] on div "Próximo atendimento Tem certeza que deseja chamar o próximo atendimento? O aten…" at bounding box center [695, 357] width 1391 height 714
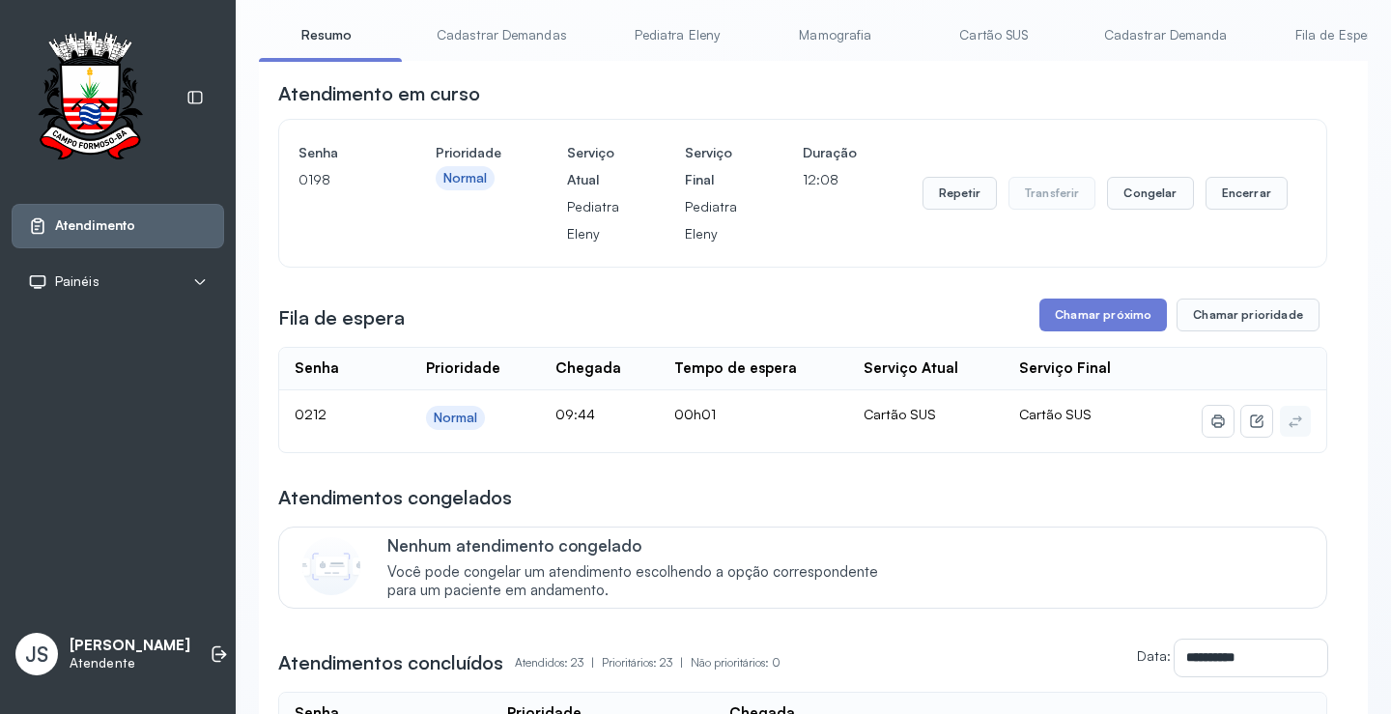
click at [923, 152] on div "Repetir Transferir Congelar Encerrar" at bounding box center [1105, 193] width 365 height 108
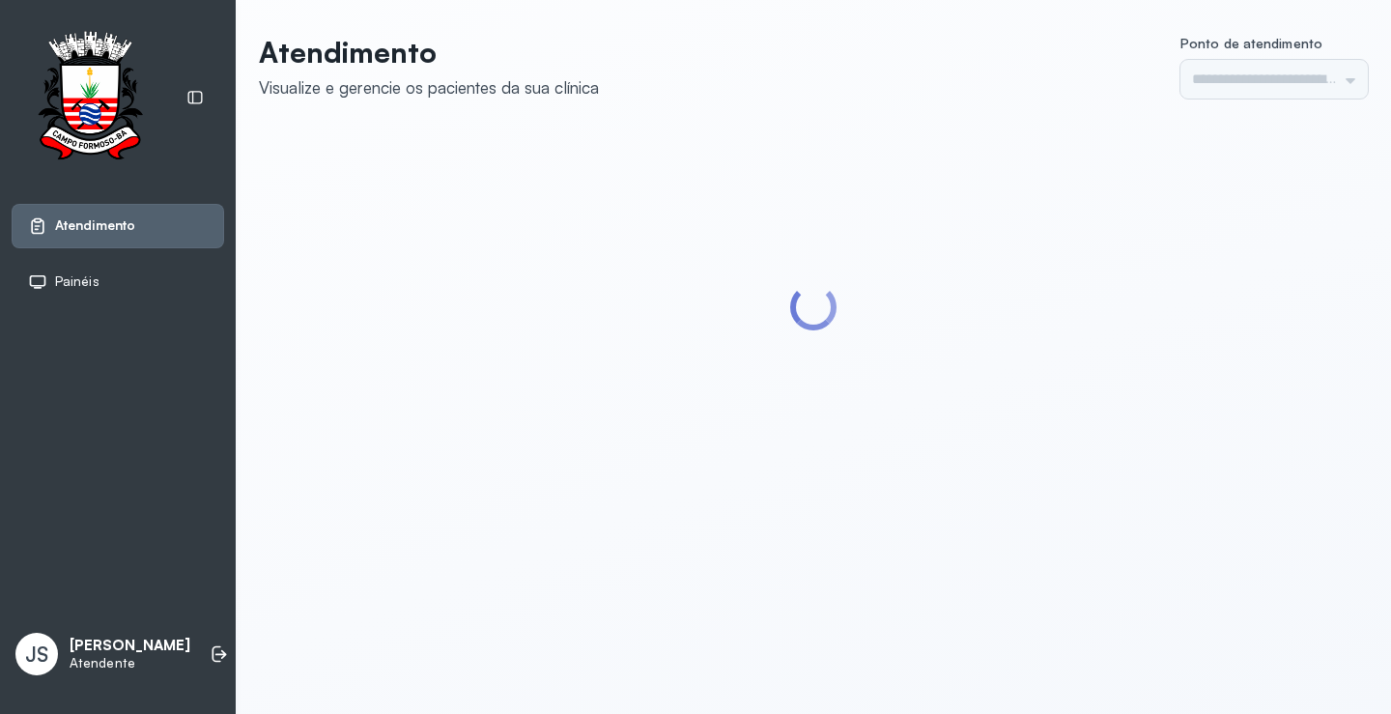
type input "*********"
